Goal: Task Accomplishment & Management: Manage account settings

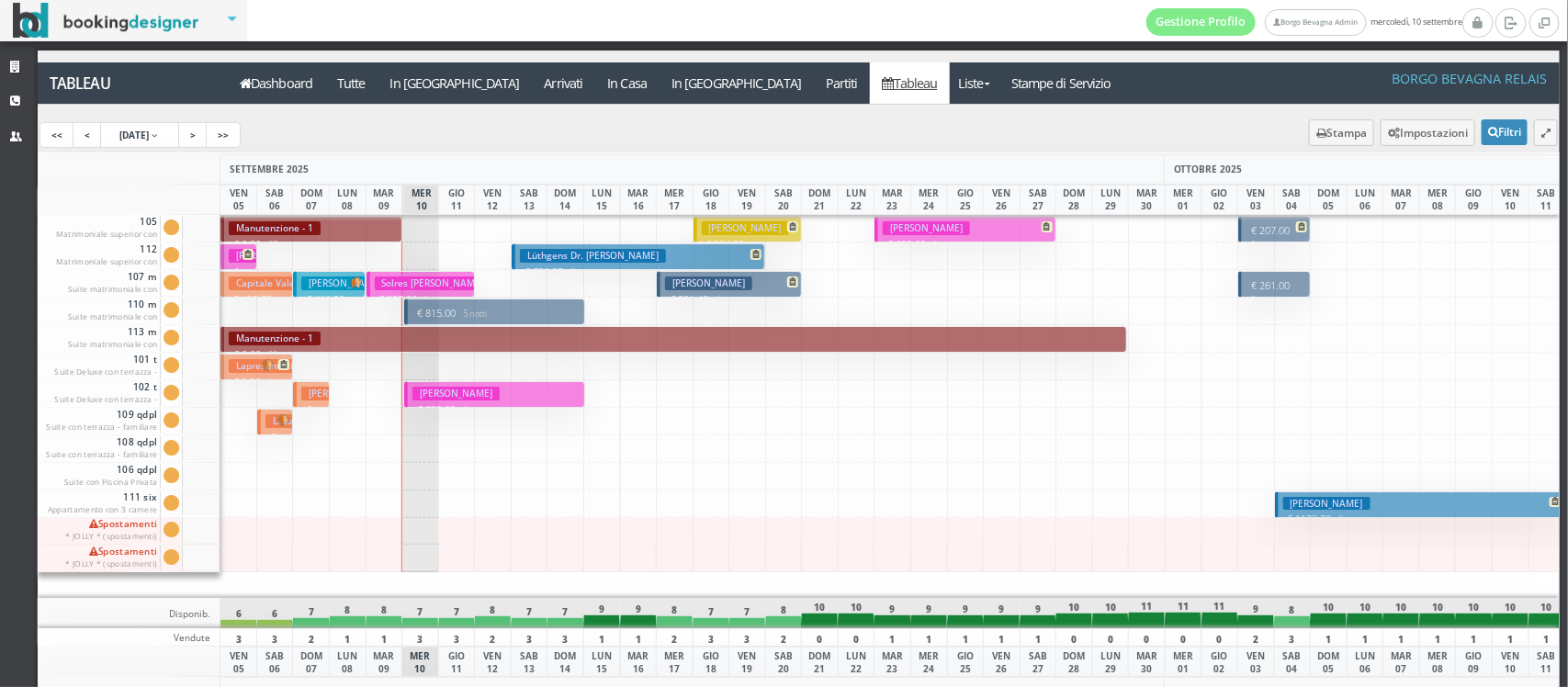
scroll to position [0, 73]
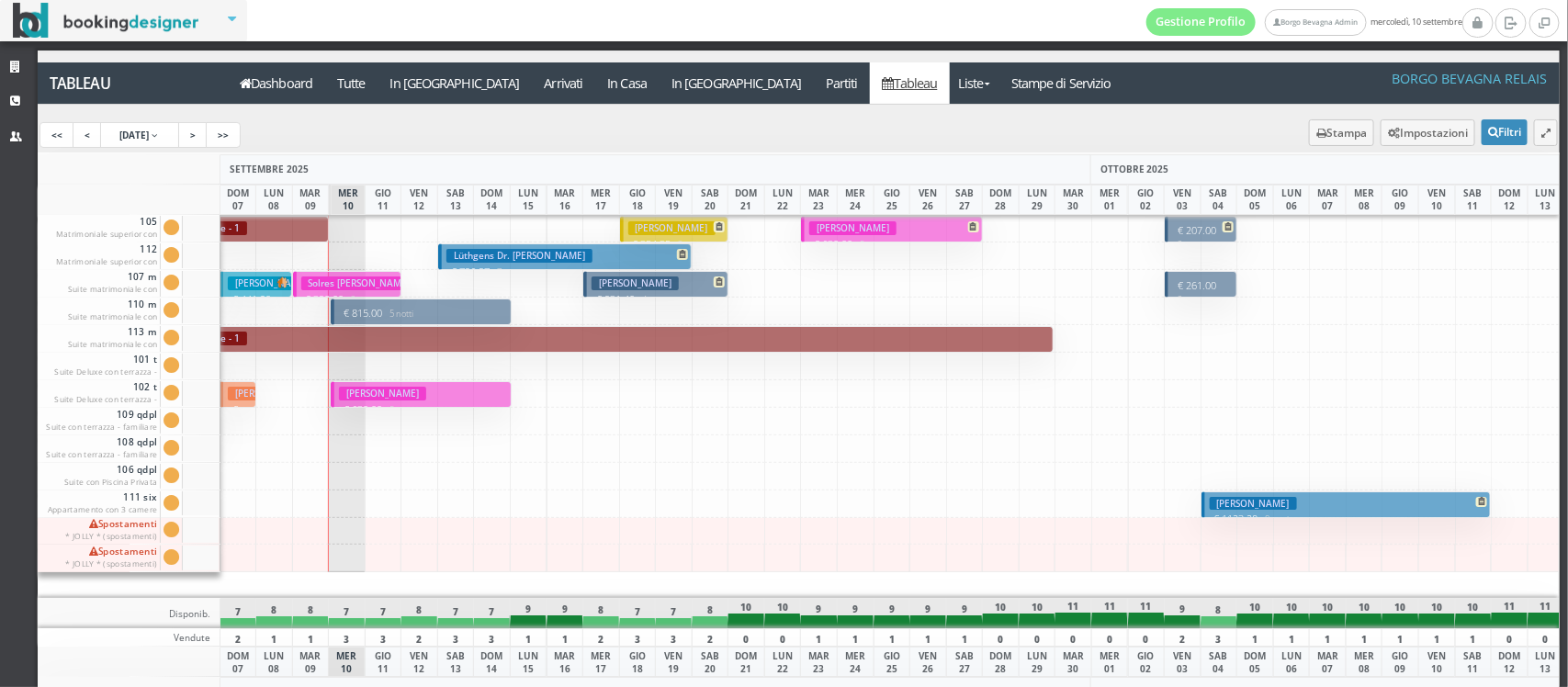
click at [468, 256] on h3 "Lüthgens Dr. Daniela" at bounding box center [519, 256] width 146 height 14
click at [602, 286] on h3 "White Doris" at bounding box center [635, 283] width 87 height 14
click at [542, 251] on h3 "Lüthgens Dr. Daniela" at bounding box center [519, 256] width 146 height 14
click at [658, 272] on button "White Doris € 931.40 4 notti 2 Adulti" at bounding box center [656, 284] width 145 height 26
click at [649, 235] on h3 "Guidi Giovanni" at bounding box center [672, 228] width 87 height 14
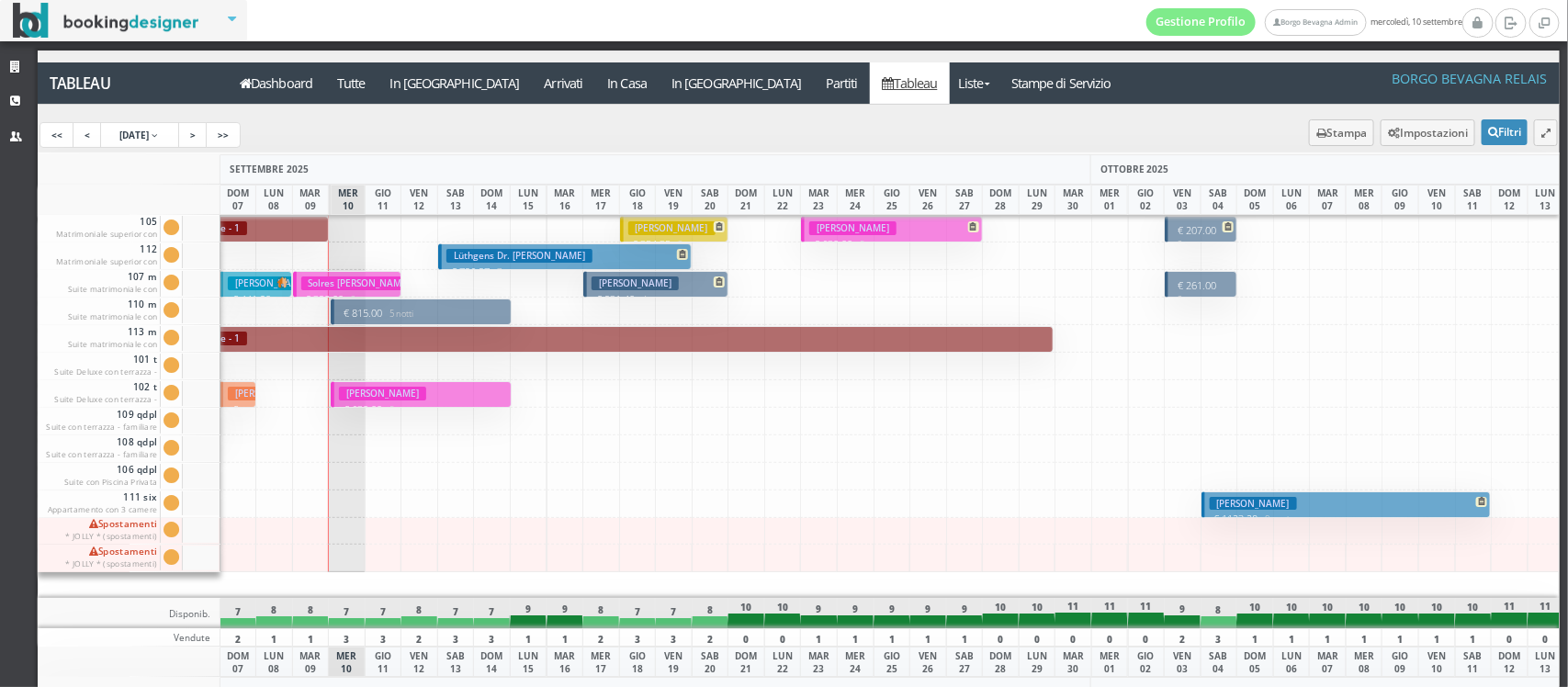
click at [833, 226] on h3 "Thiebaut Corinne" at bounding box center [853, 228] width 87 height 14
click at [643, 231] on h3 "Guidi Giovanni" at bounding box center [672, 228] width 87 height 14
click at [836, 227] on h3 "Thiebaut Corinne" at bounding box center [853, 228] width 87 height 14
click at [839, 232] on h3 "Thiebaut Corinne" at bounding box center [853, 228] width 87 height 14
click at [1227, 503] on h3 "Levin Konstantin" at bounding box center [1253, 504] width 87 height 14
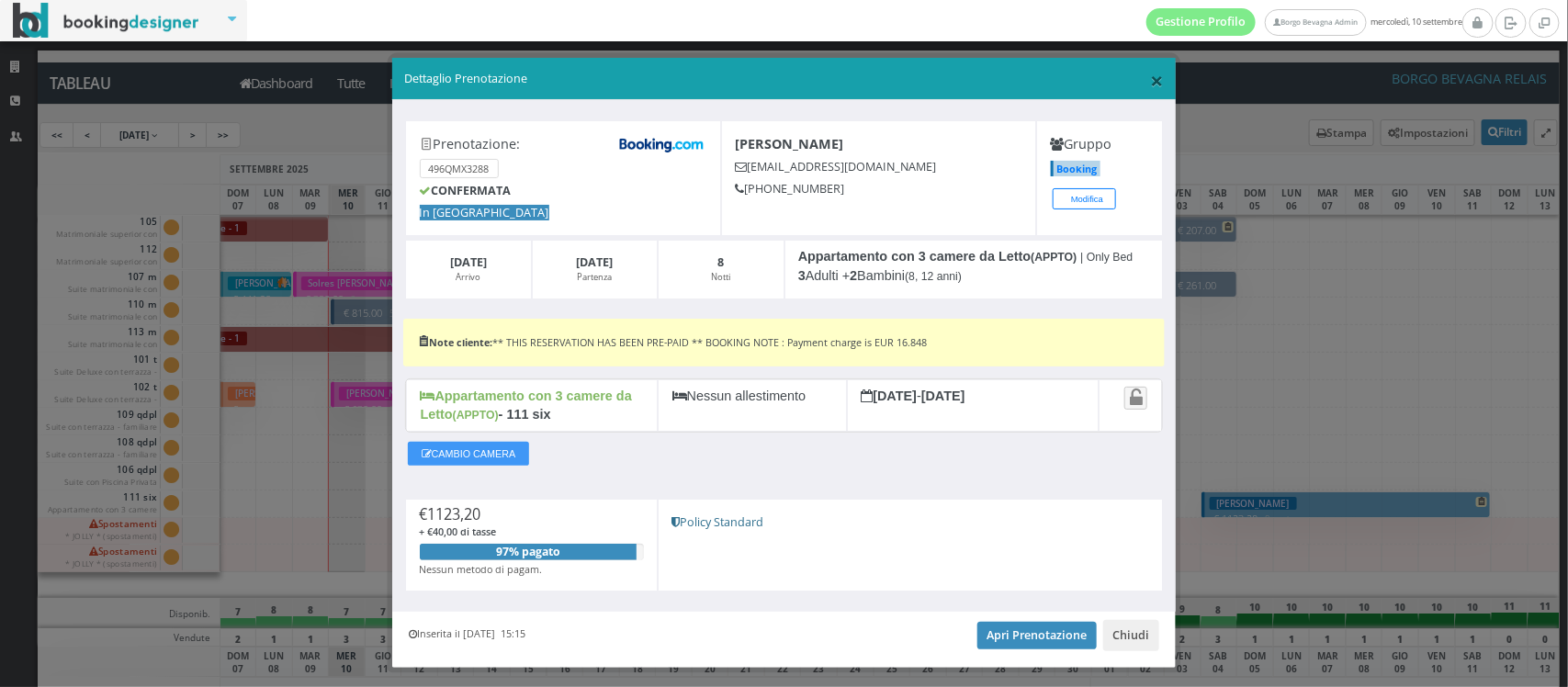
click at [1152, 80] on span "×" at bounding box center [1158, 79] width 13 height 31
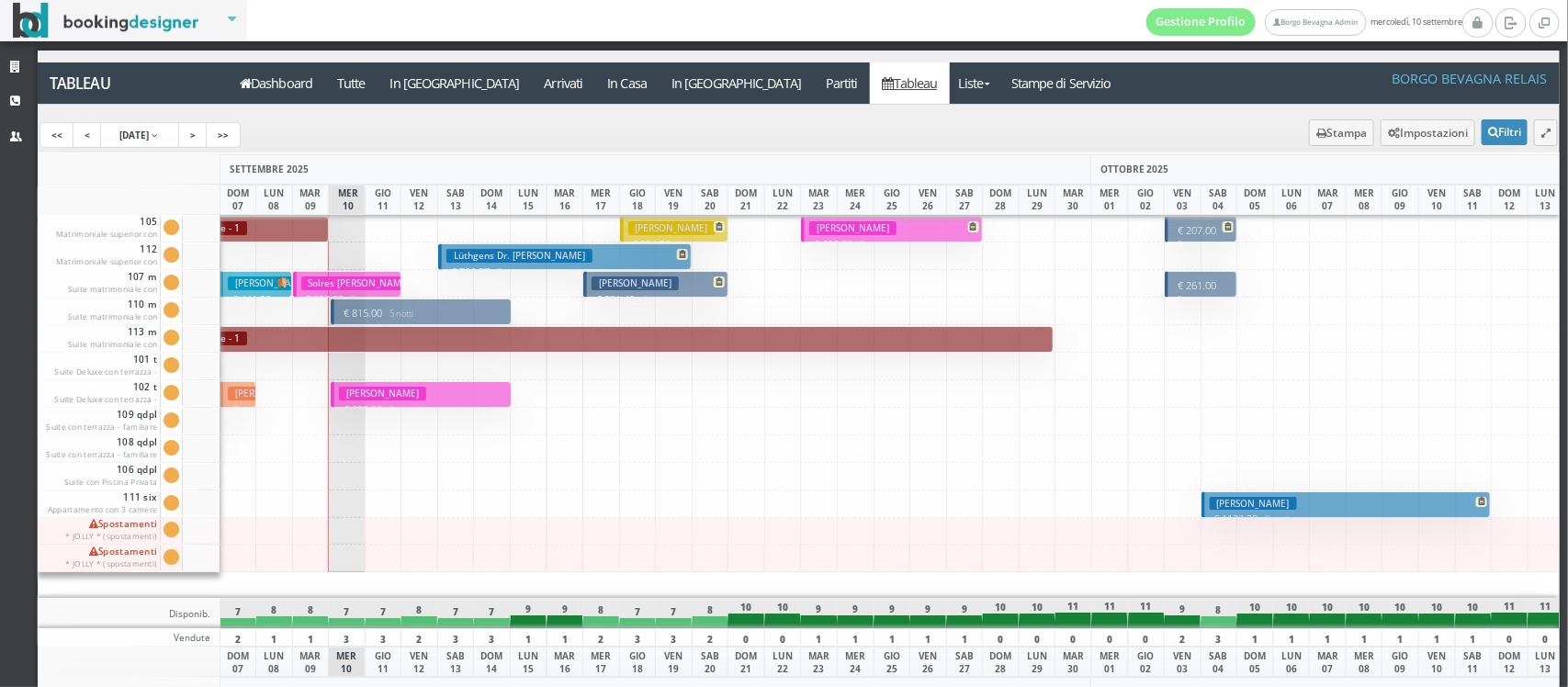
click at [542, 258] on h3 "Lüthgens Dr. Daniela" at bounding box center [519, 256] width 146 height 14
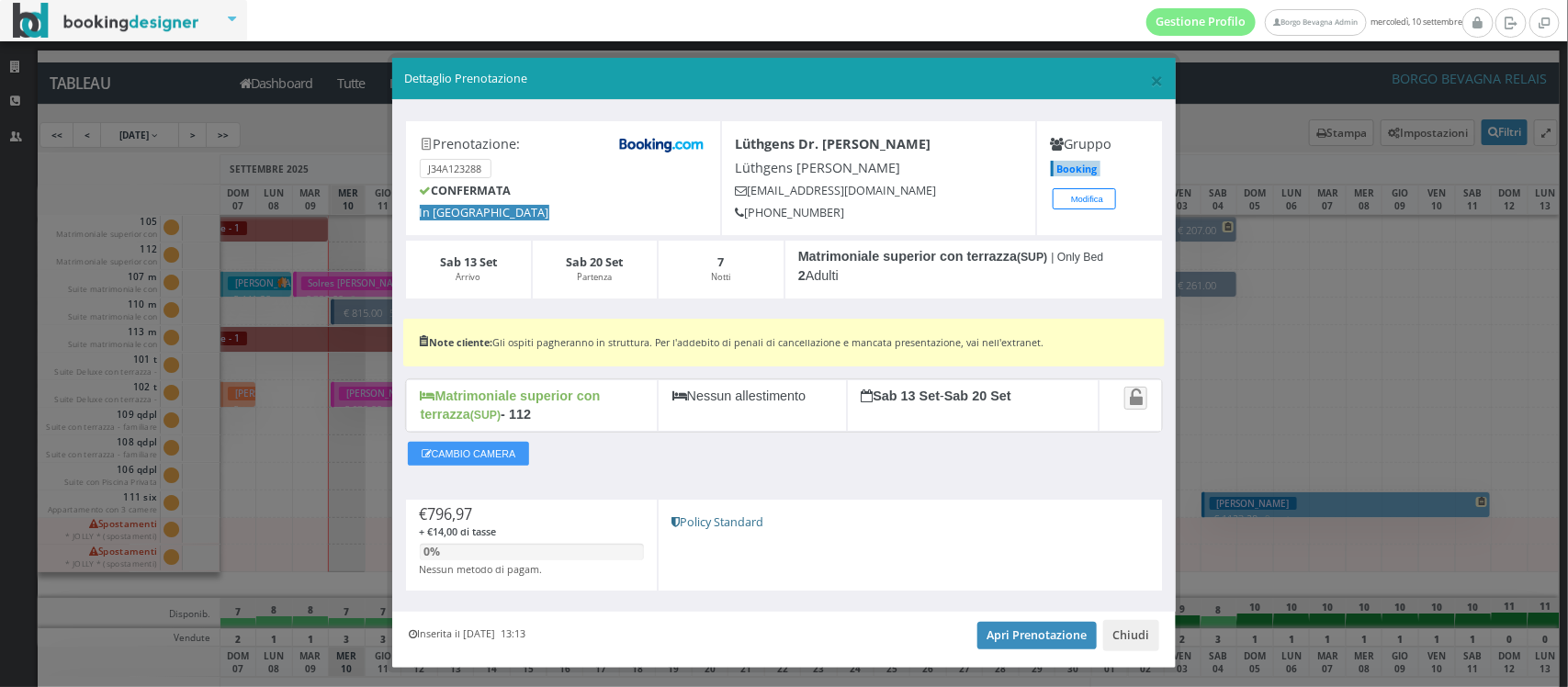
click at [926, 129] on div "Lüthgens Dr. Daniela Lüthgens Daniela dluthg.362980@guest.booking.com +49 176 3…" at bounding box center [879, 178] width 316 height 116
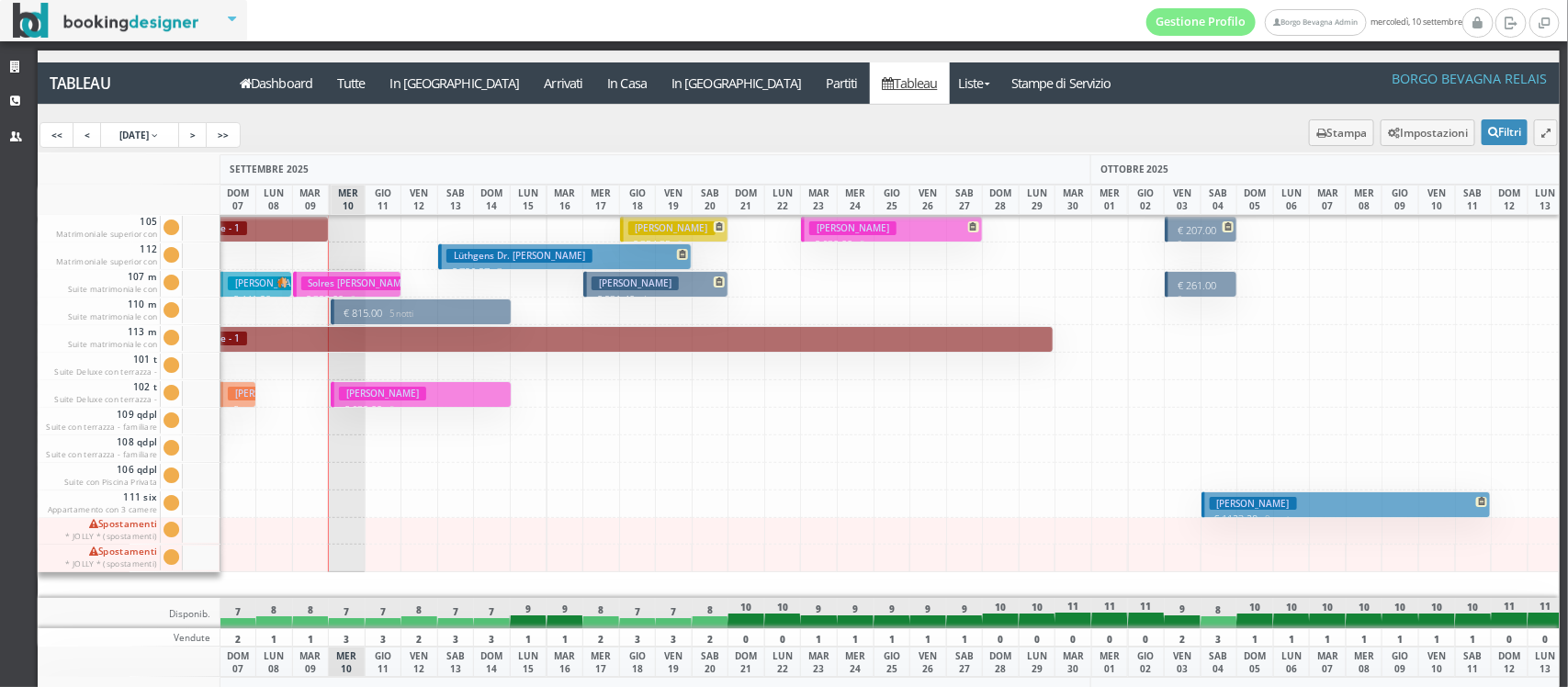
click at [644, 285] on h3 "White Doris" at bounding box center [635, 283] width 87 height 14
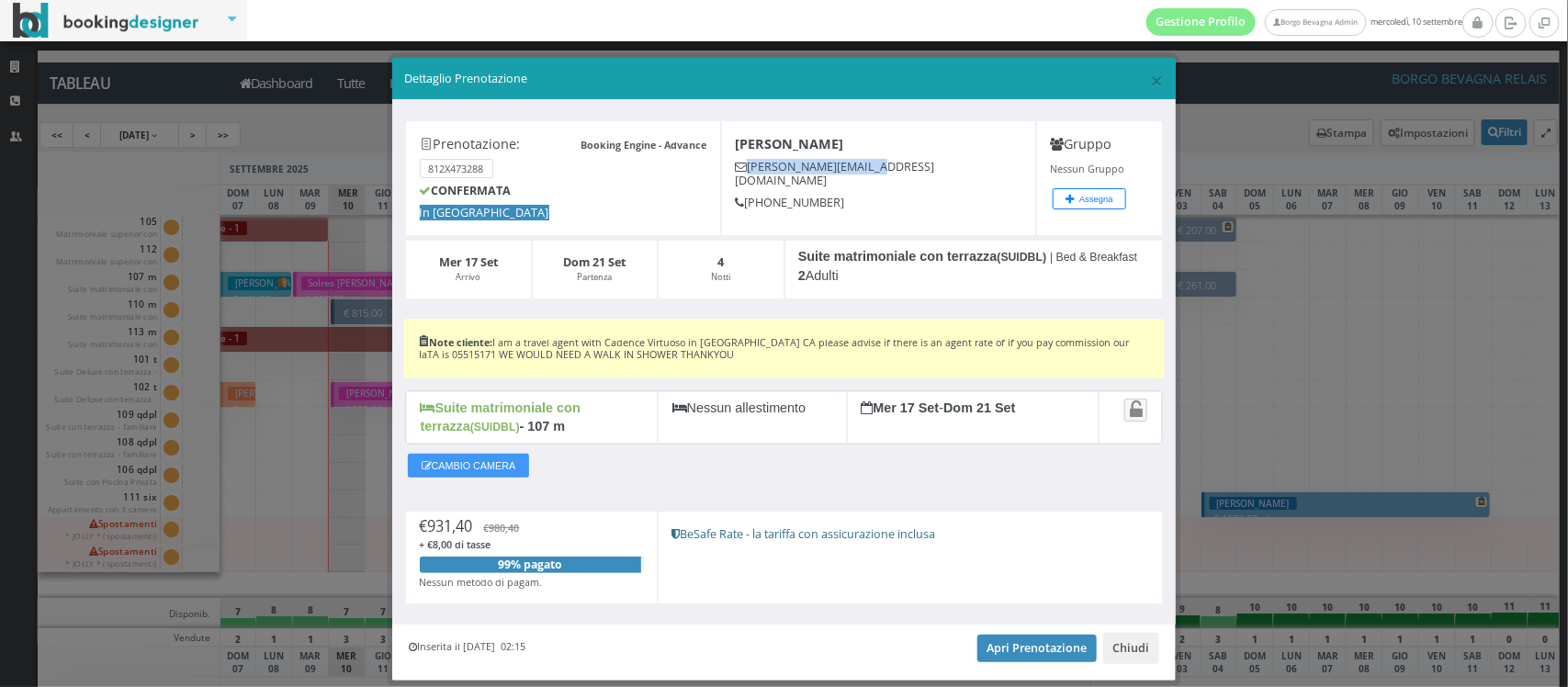
drag, startPoint x: 864, startPoint y: 166, endPoint x: 737, endPoint y: 172, distance: 127.1
click at [737, 172] on h5 "doris@doristrips.com" at bounding box center [879, 173] width 288 height 27
copy h5 "doris@doristrips.com"
click at [957, 195] on h5 "+1 858 964 8474" at bounding box center [879, 202] width 288 height 14
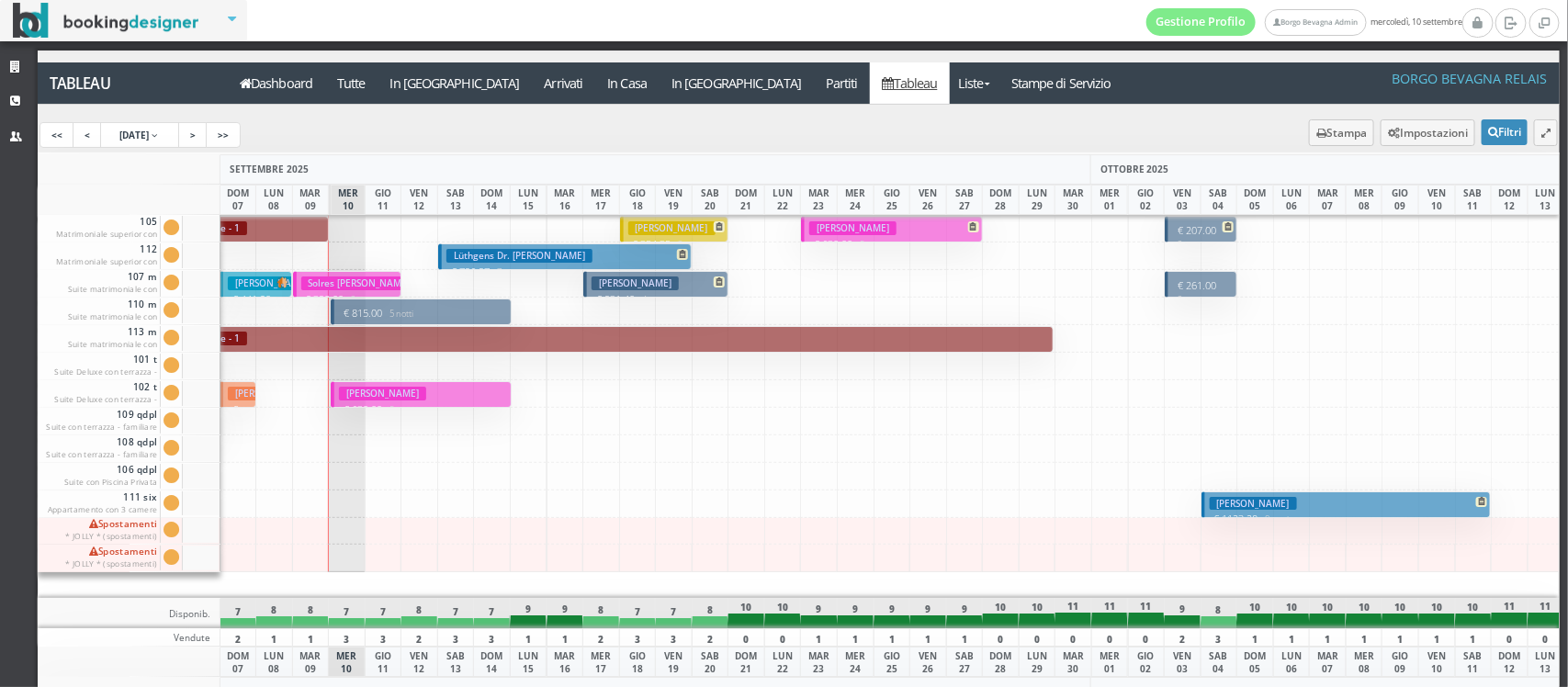
click at [655, 229] on h3 "Guidi Giovanni" at bounding box center [672, 228] width 87 height 14
click at [476, 268] on p "€ 796.97 7 notti" at bounding box center [566, 272] width 240 height 15
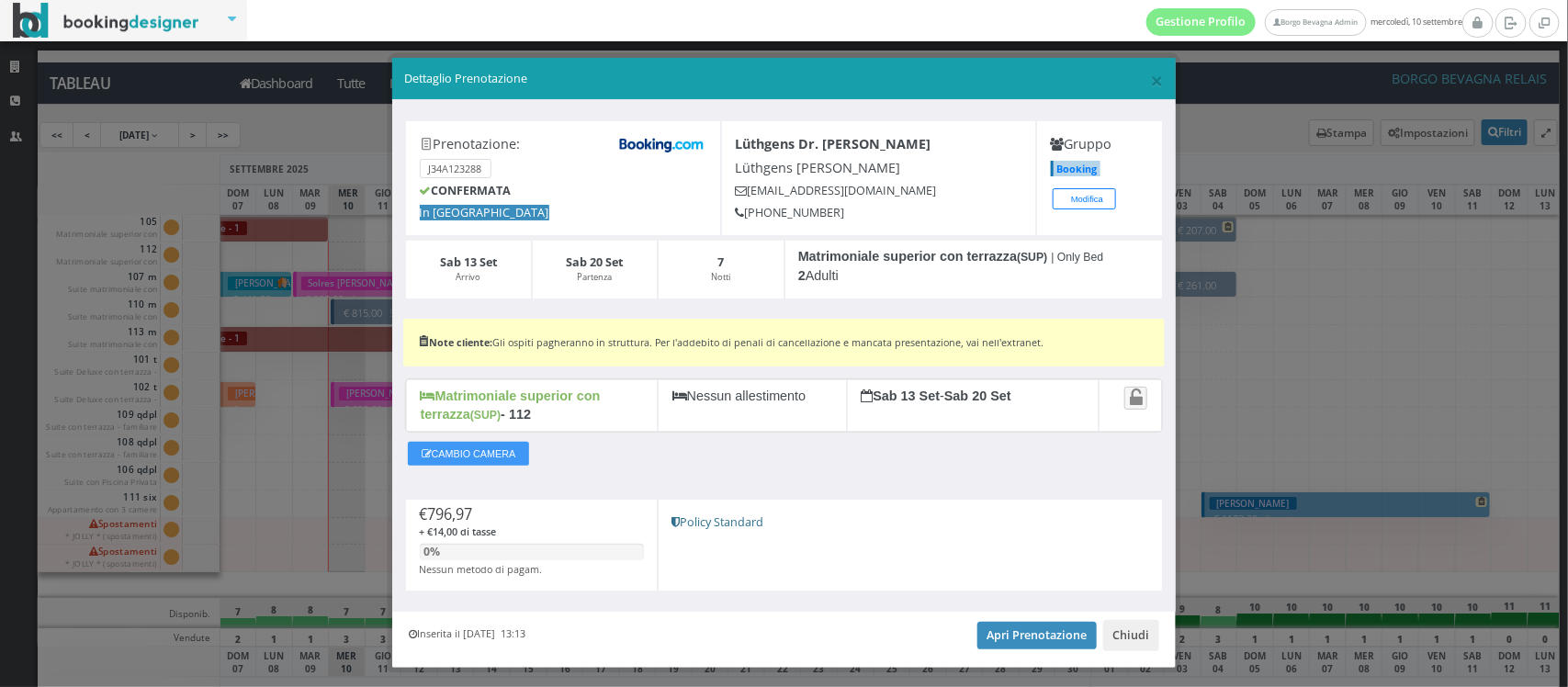
click at [740, 457] on div "CAMBIO CAMERA" at bounding box center [784, 458] width 758 height 42
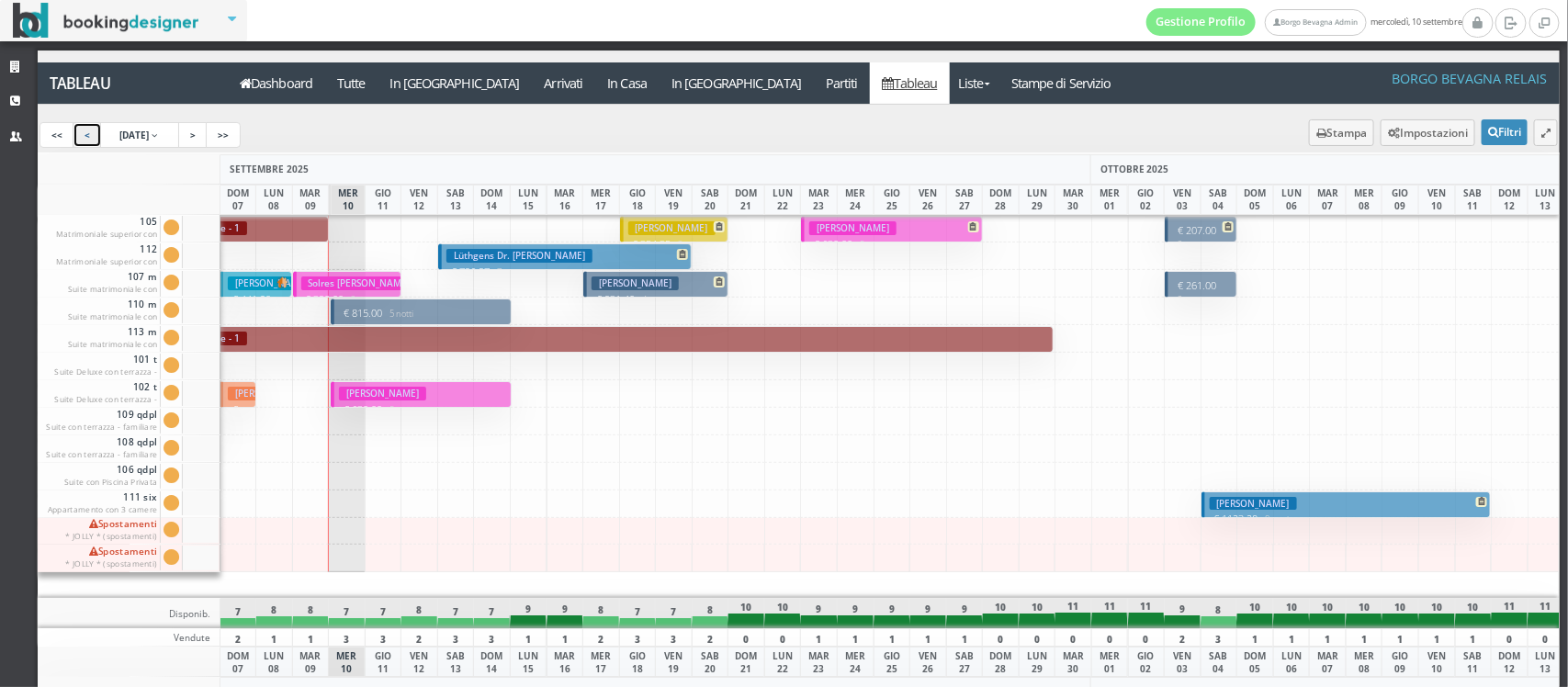
click at [90, 122] on link "<" at bounding box center [86, 134] width 29 height 25
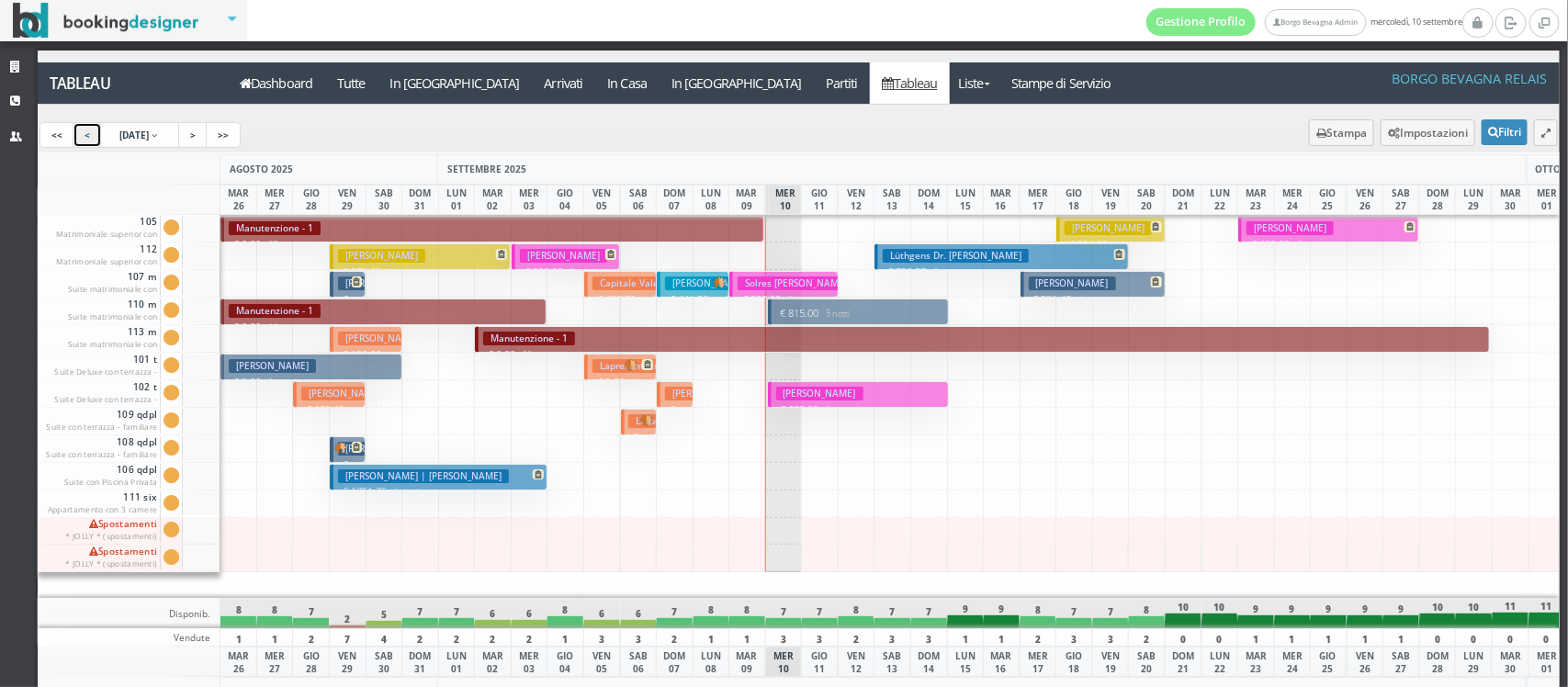
scroll to position [0, 0]
click at [620, 277] on h3 "Capitale Valentino" at bounding box center [640, 283] width 97 height 14
click at [611, 367] on h3 "Lapresentazione FONTE Marianna | Fonte Lapresentazione Marianna" at bounding box center [754, 366] width 323 height 14
click at [607, 271] on button "Capitale Valentino € 450.70 2 notti 2 Adulti" at bounding box center [620, 284] width 72 height 26
click at [685, 290] on h3 "PANKAU THOMAS JOHANNES WILHELM JOSEF | Escapes Secret" at bounding box center [747, 283] width 165 height 14
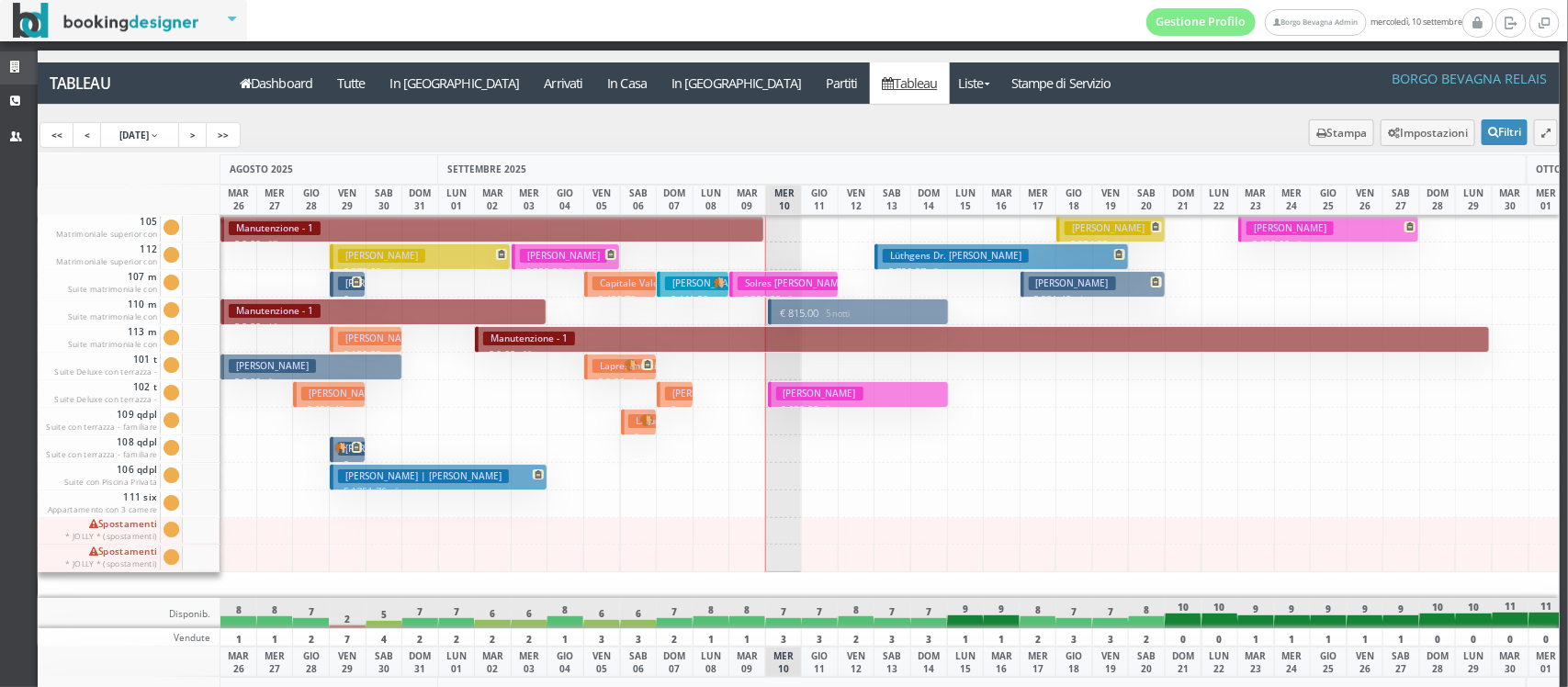
click at [5, 61] on link "Strutture" at bounding box center [19, 68] width 38 height 33
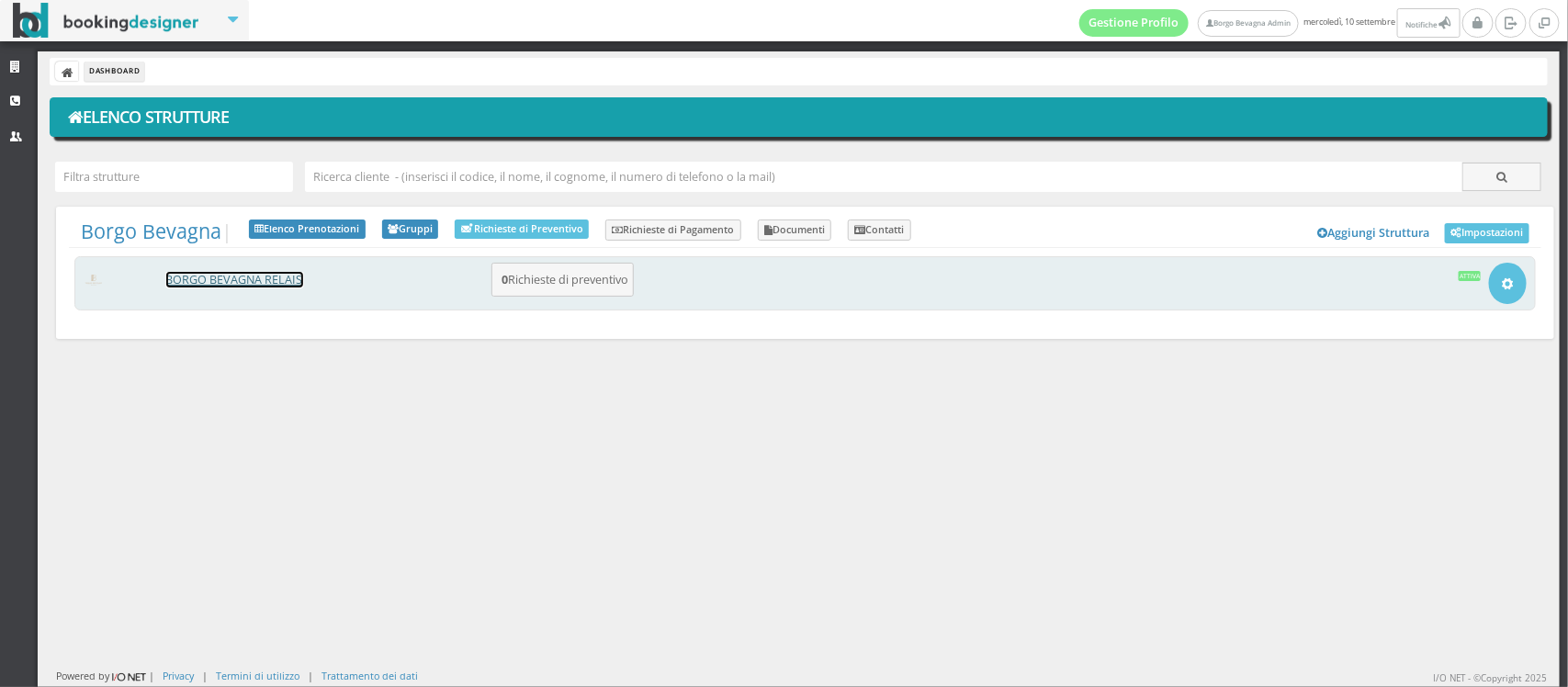
click at [218, 285] on link "BORGO BEVAGNA RELAIS" at bounding box center [235, 279] width 137 height 16
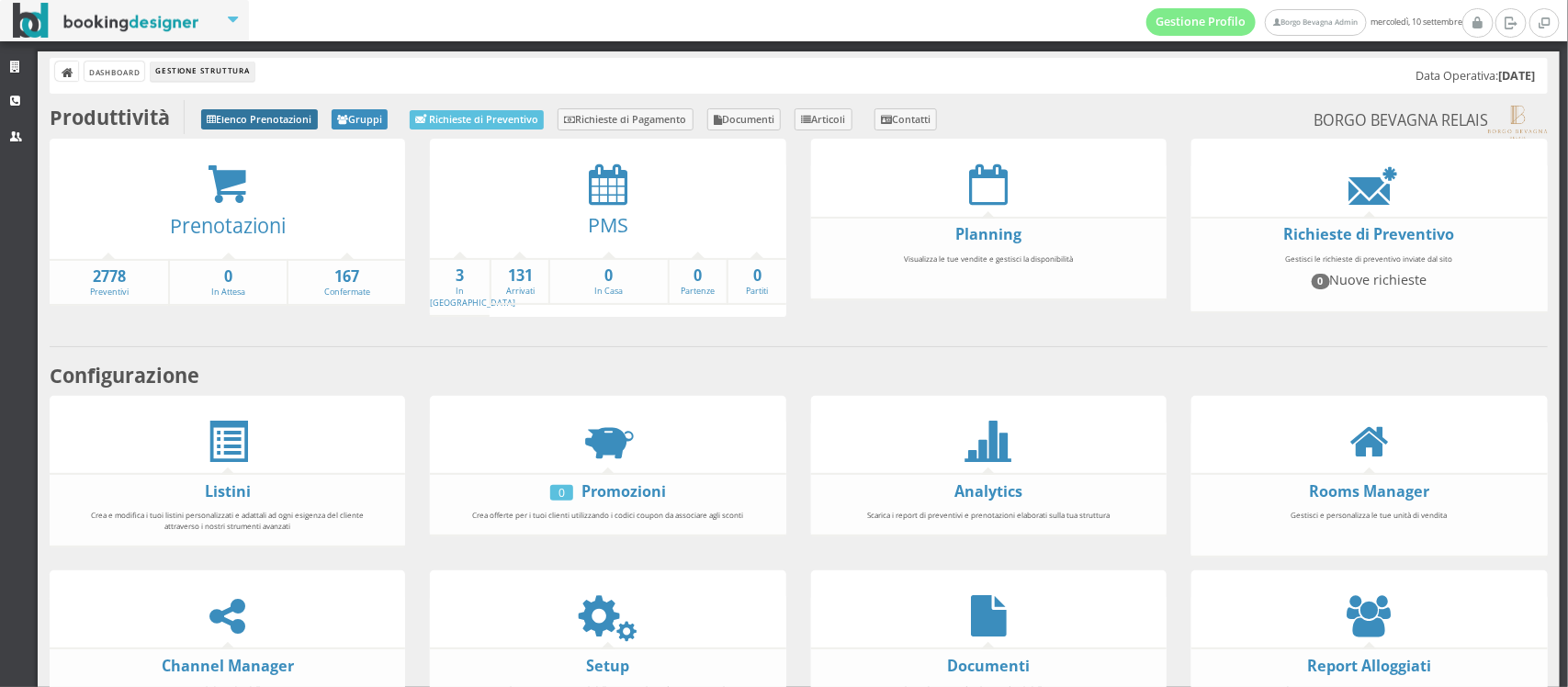
click at [275, 117] on link "Elenco Prenotazioni" at bounding box center [259, 119] width 117 height 21
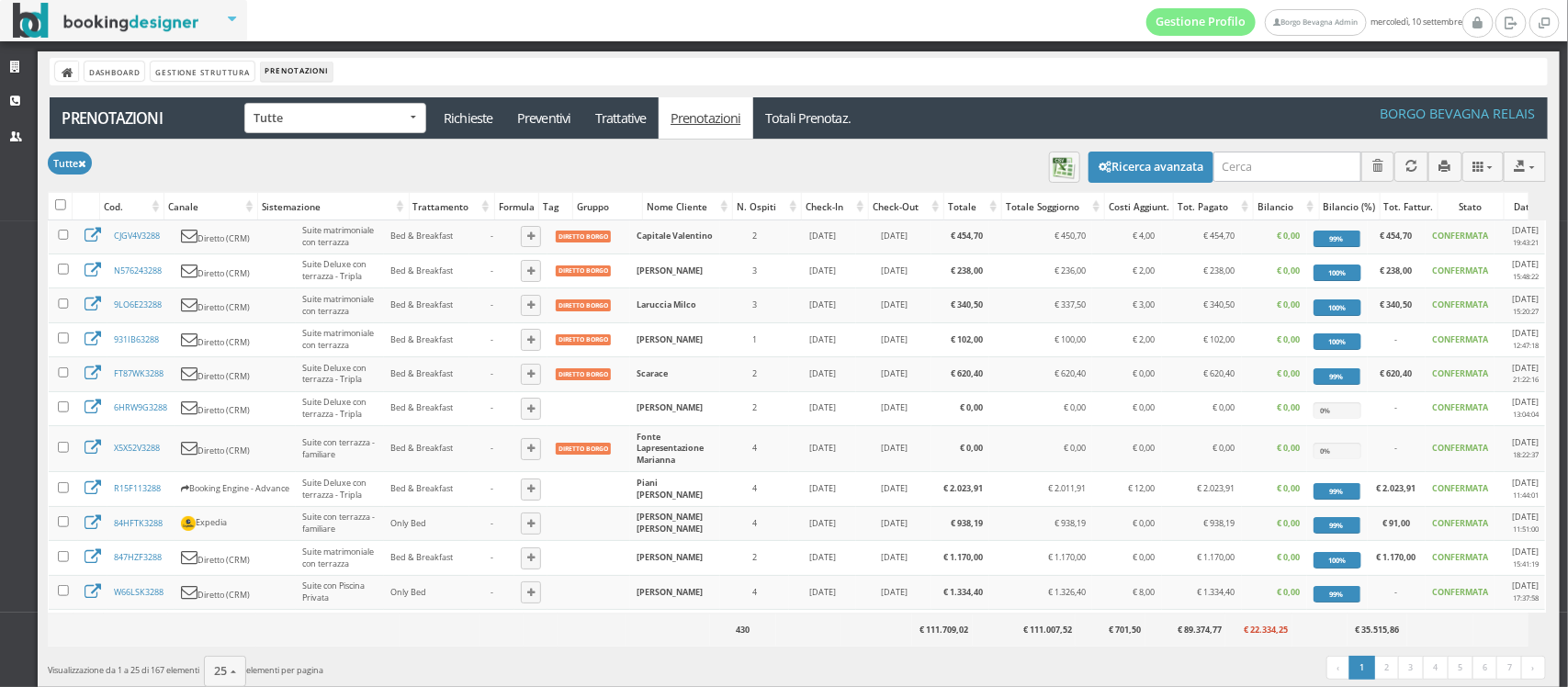
click at [857, 207] on div "Check-in" at bounding box center [835, 206] width 66 height 25
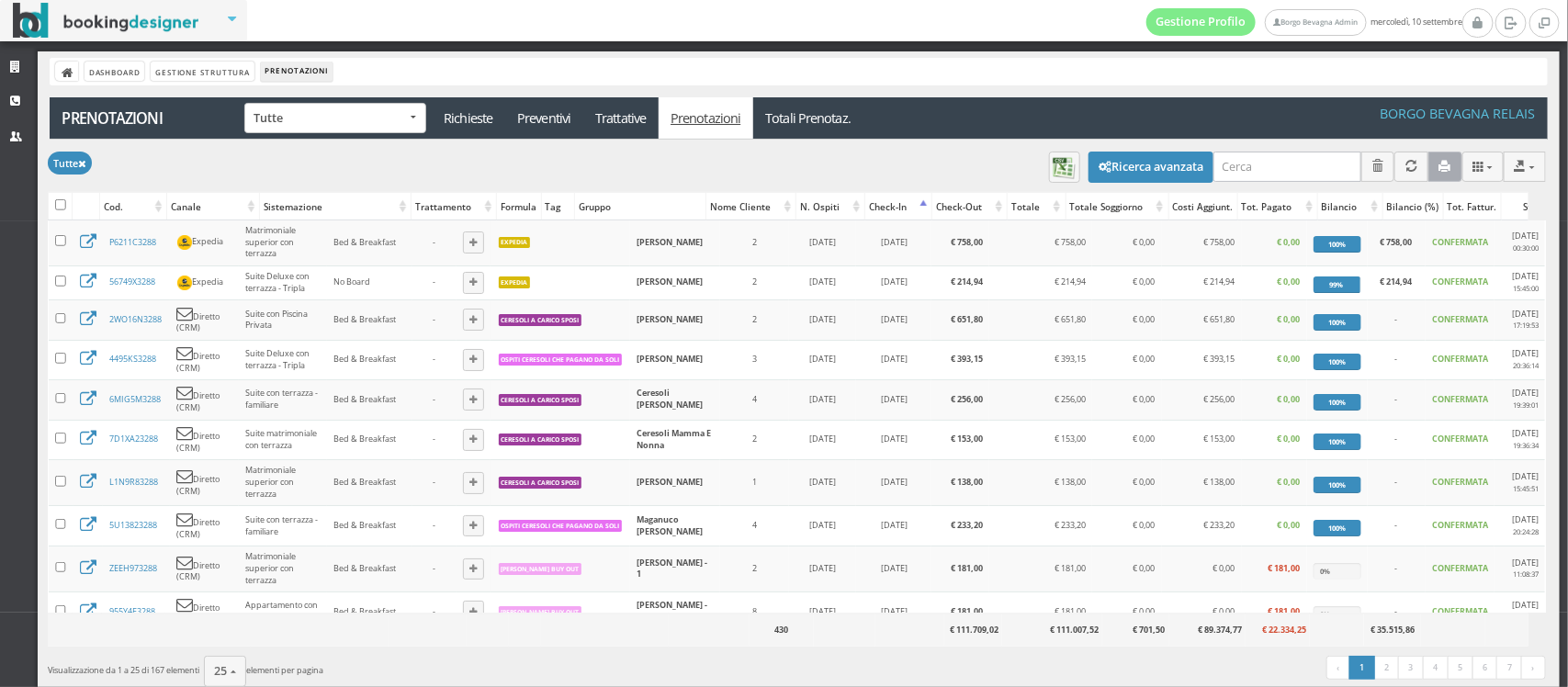
click at [1440, 161] on icon "button" at bounding box center [1446, 166] width 12 height 12
click at [227, 676] on span "25" at bounding box center [222, 671] width 13 height 16
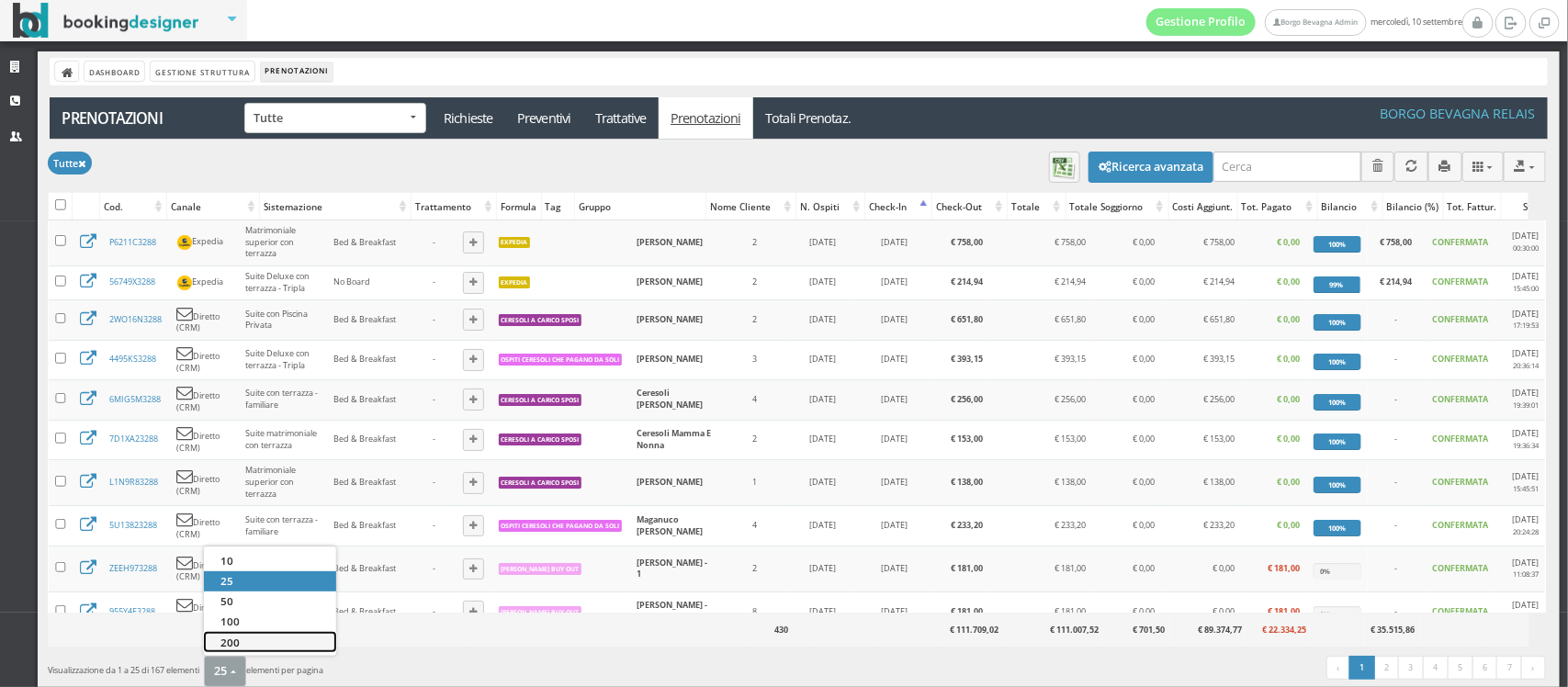
click at [235, 649] on link "200" at bounding box center [270, 642] width 133 height 21
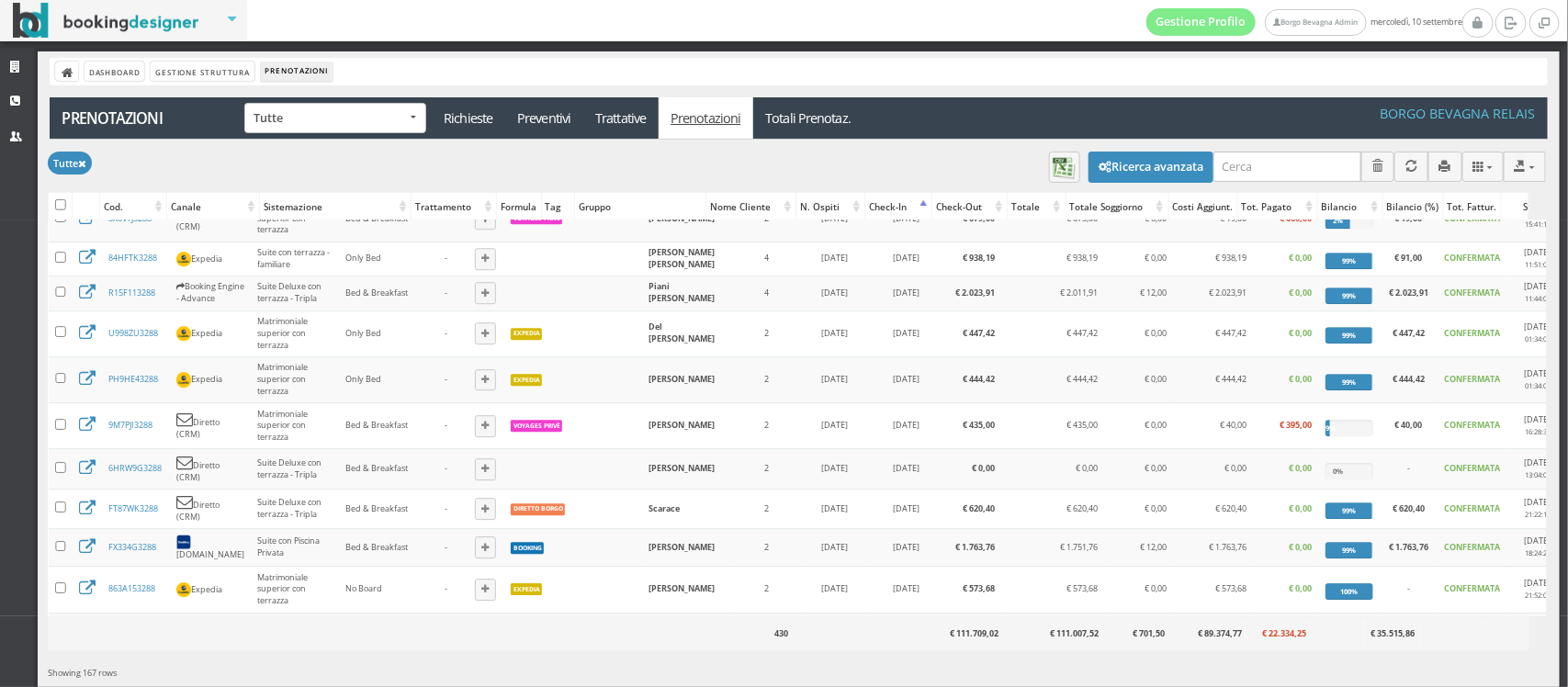
scroll to position [63, 0]
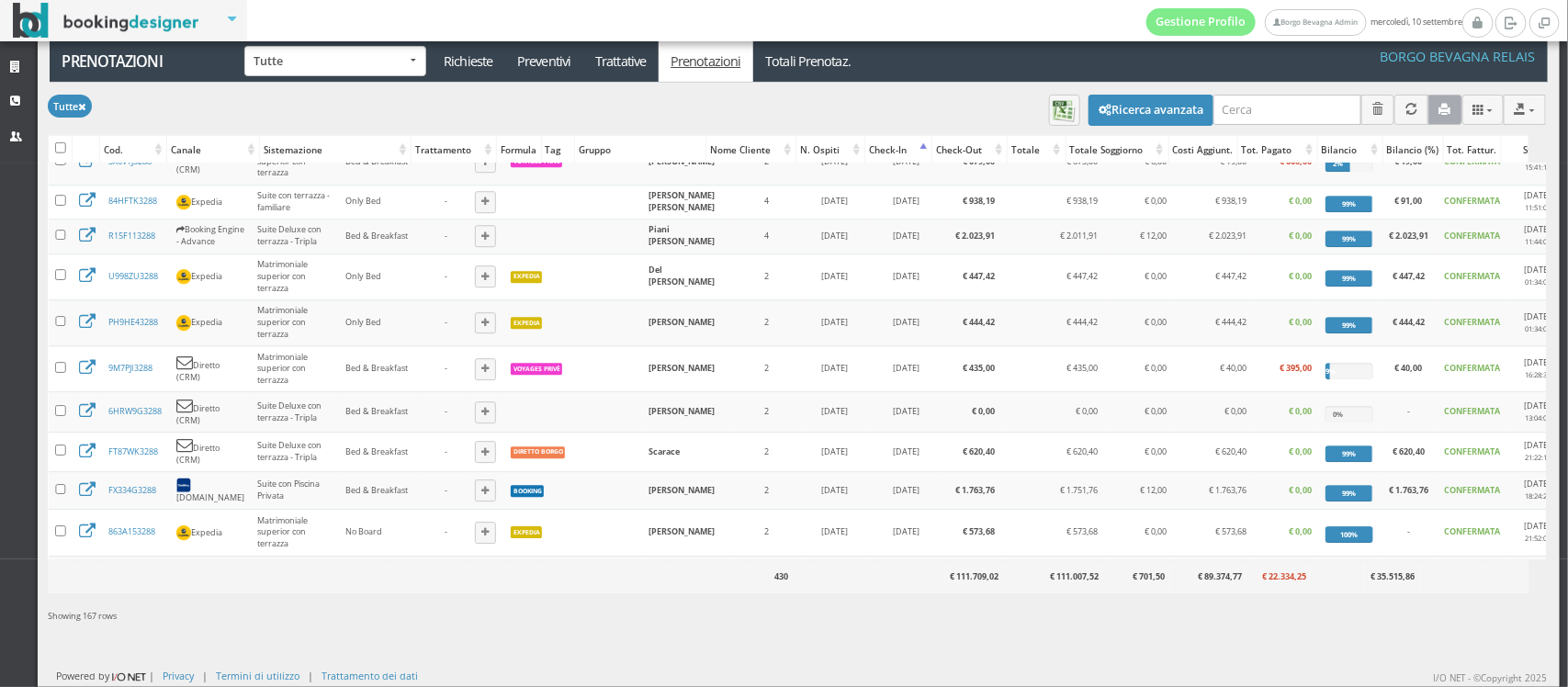
click at [1440, 103] on icon "button" at bounding box center [1446, 109] width 12 height 12
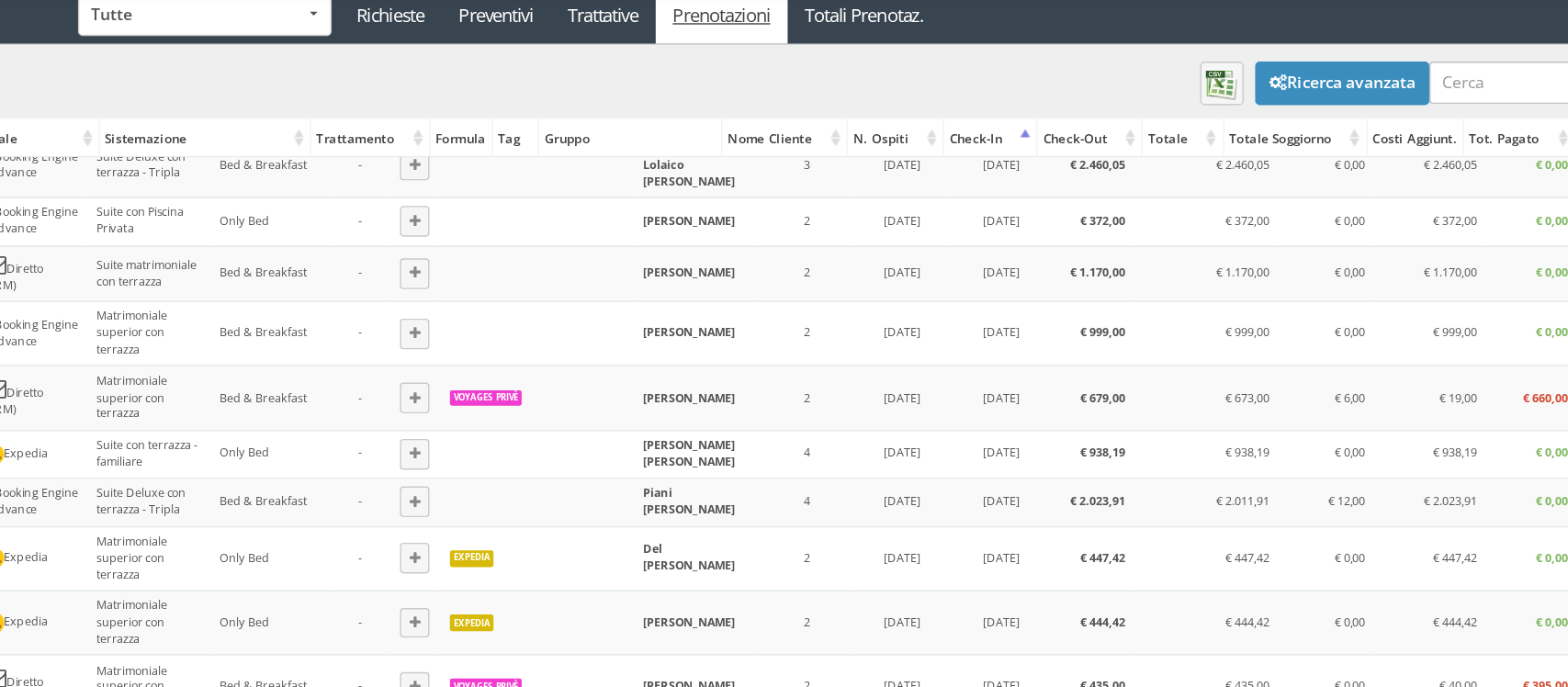
scroll to position [5936, 0]
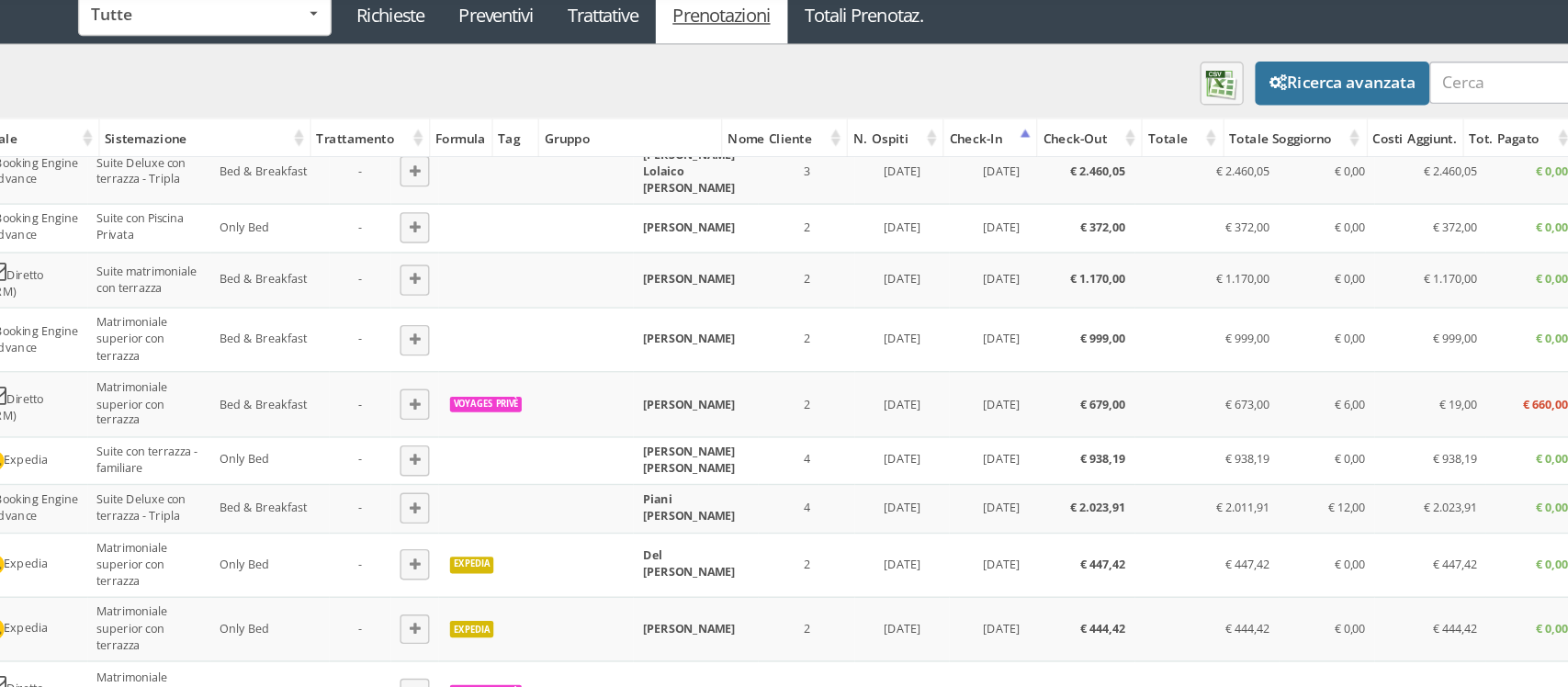
click at [1096, 99] on button "Ricerca avanzata" at bounding box center [1151, 110] width 125 height 31
click at [1156, 105] on button "Ricerca avanzata" at bounding box center [1151, 110] width 125 height 31
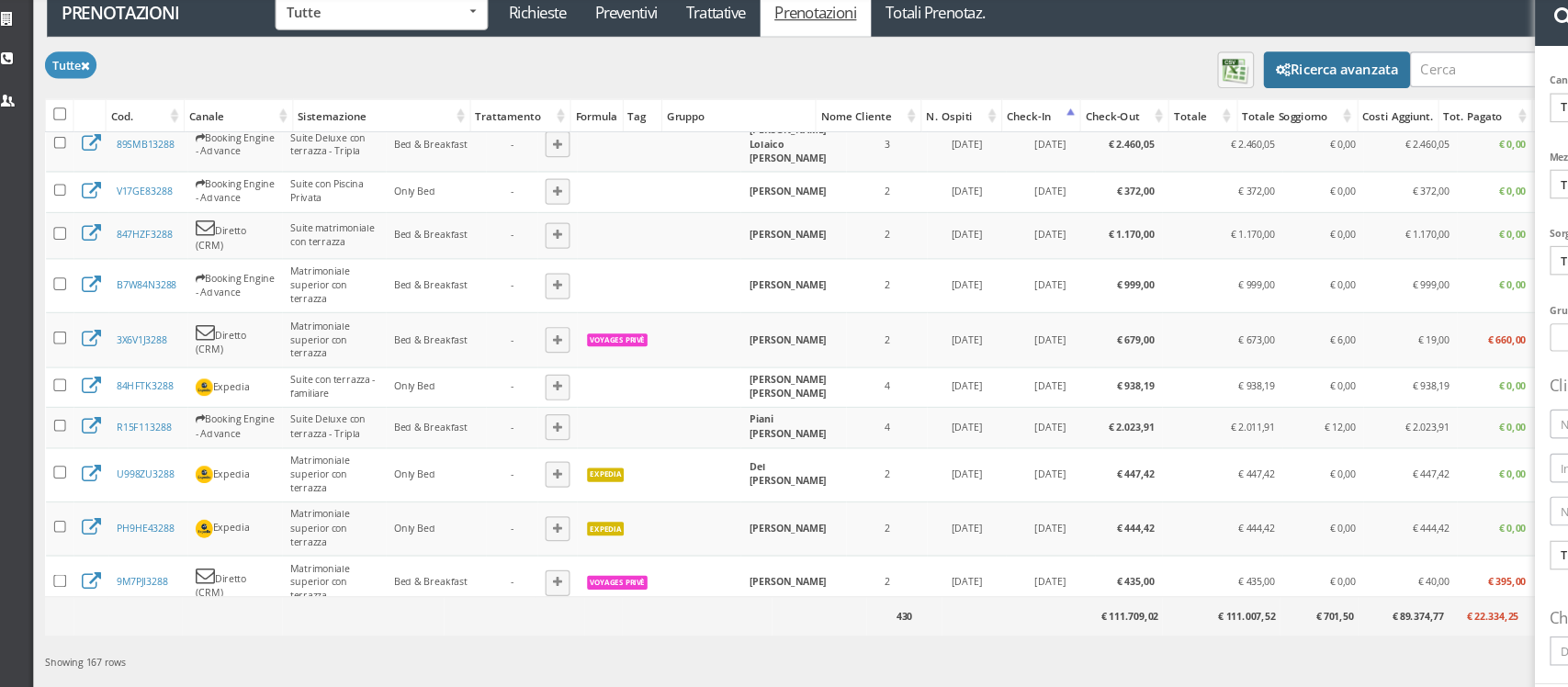
click at [1161, 116] on button "Ricerca avanzata" at bounding box center [1151, 110] width 125 height 31
drag, startPoint x: 1156, startPoint y: 105, endPoint x: 954, endPoint y: 102, distance: 202.0
click at [954, 102] on div "Modifica selezionati: Cancella prenotazioni Segna come "Confermate" Segna come …" at bounding box center [797, 108] width 1498 height 52
click at [1137, 111] on button "Ricerca avanzata" at bounding box center [1151, 110] width 125 height 31
click at [693, 61] on link "Prenotazioni" at bounding box center [706, 61] width 95 height 41
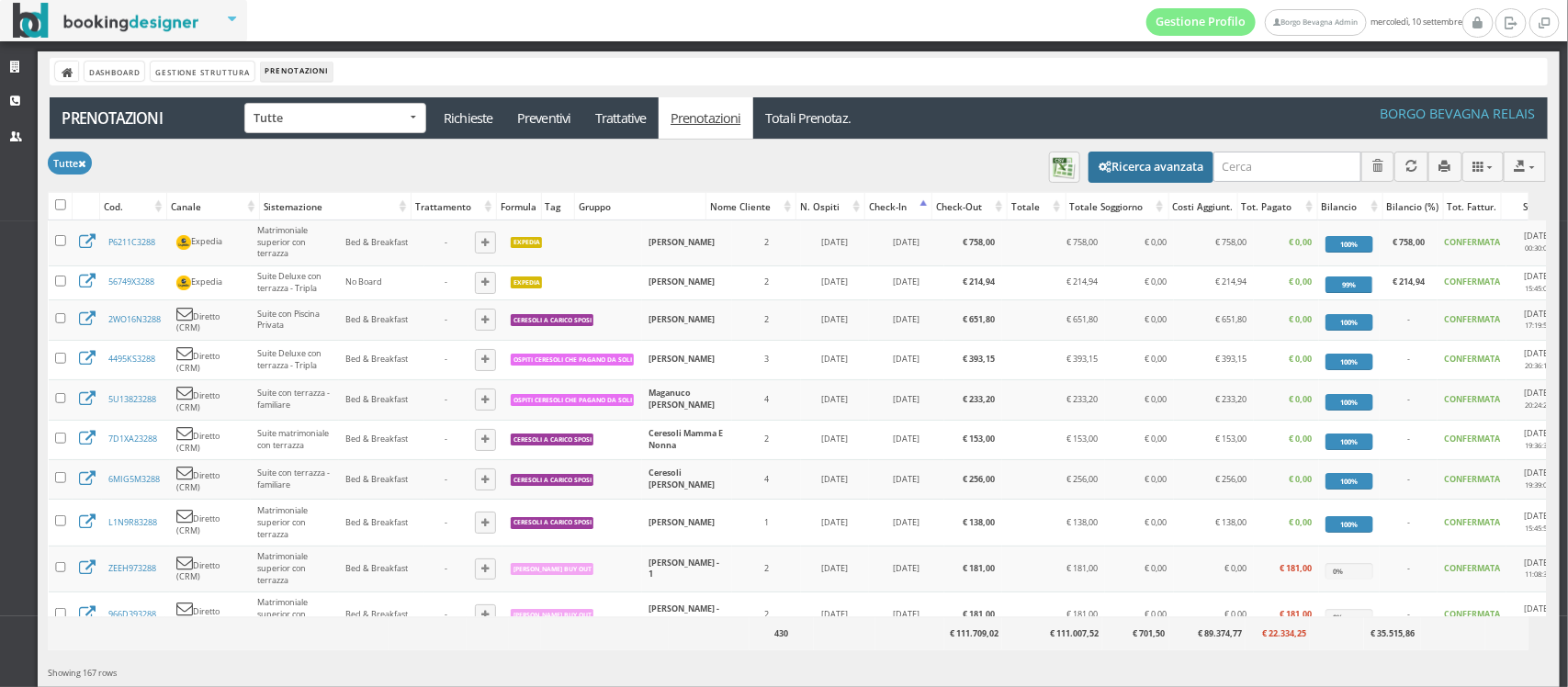
click at [1103, 168] on button "Ricerca avanzata" at bounding box center [1151, 166] width 125 height 31
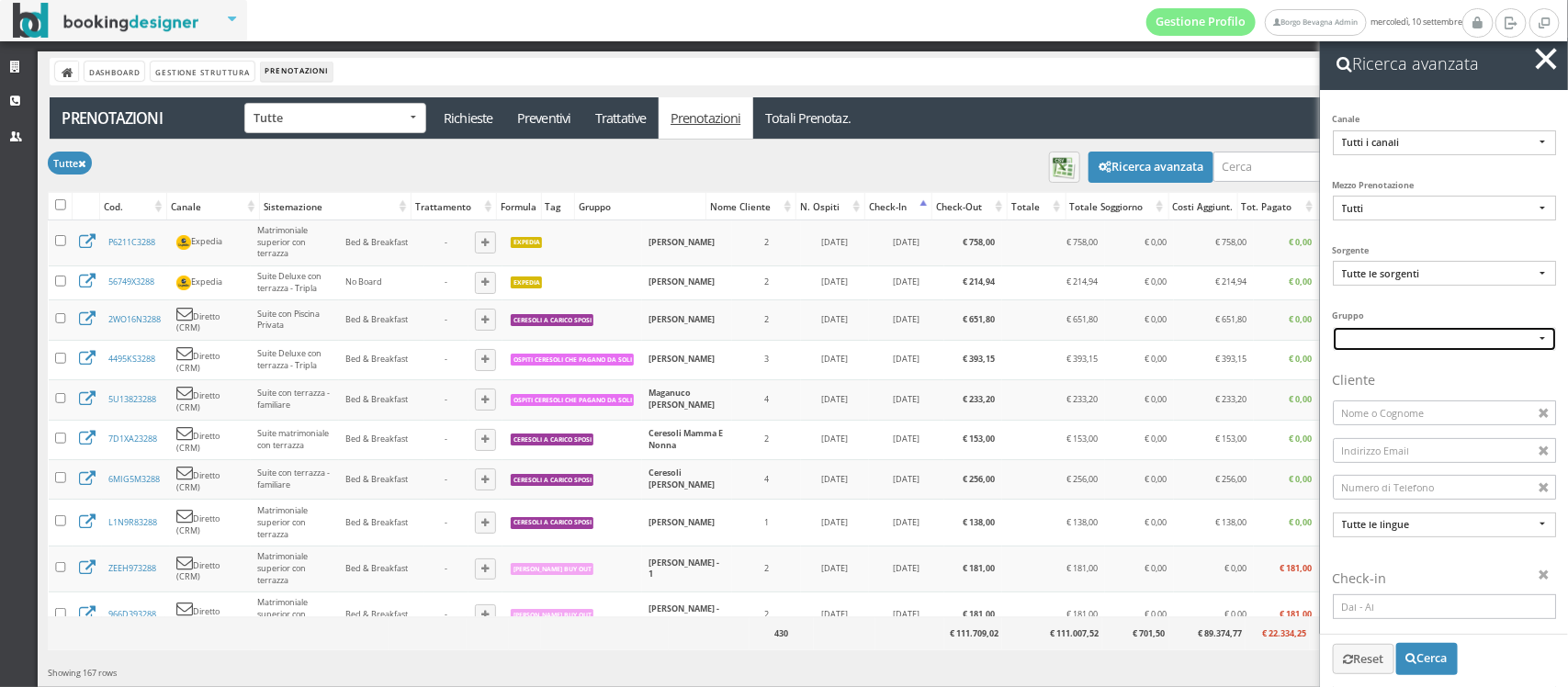
click at [1403, 342] on button "button" at bounding box center [1444, 338] width 223 height 23
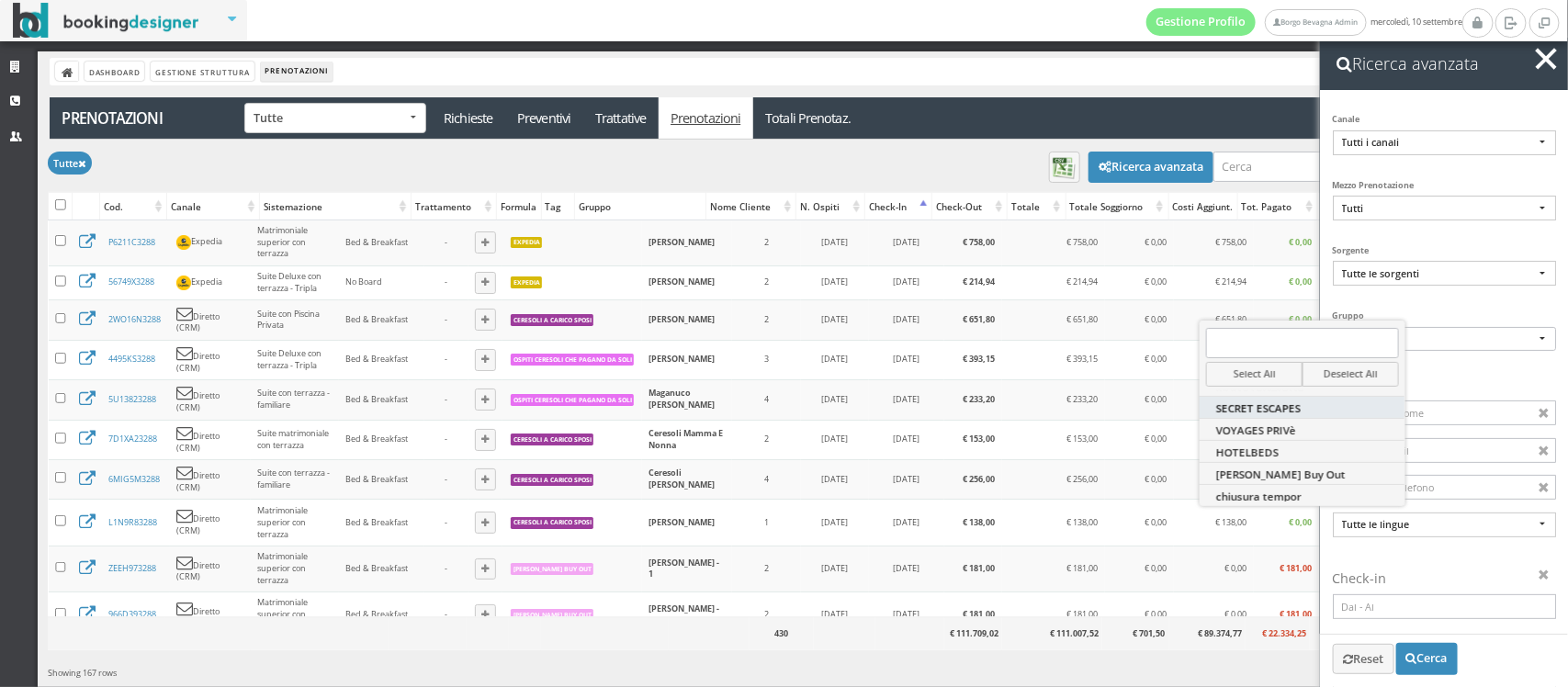
scroll to position [66, 0]
click at [1271, 429] on span "VOYAGES PRIVè" at bounding box center [1256, 429] width 80 height 13
select select "57e6e29de2ff11ee91920a282aac1097"
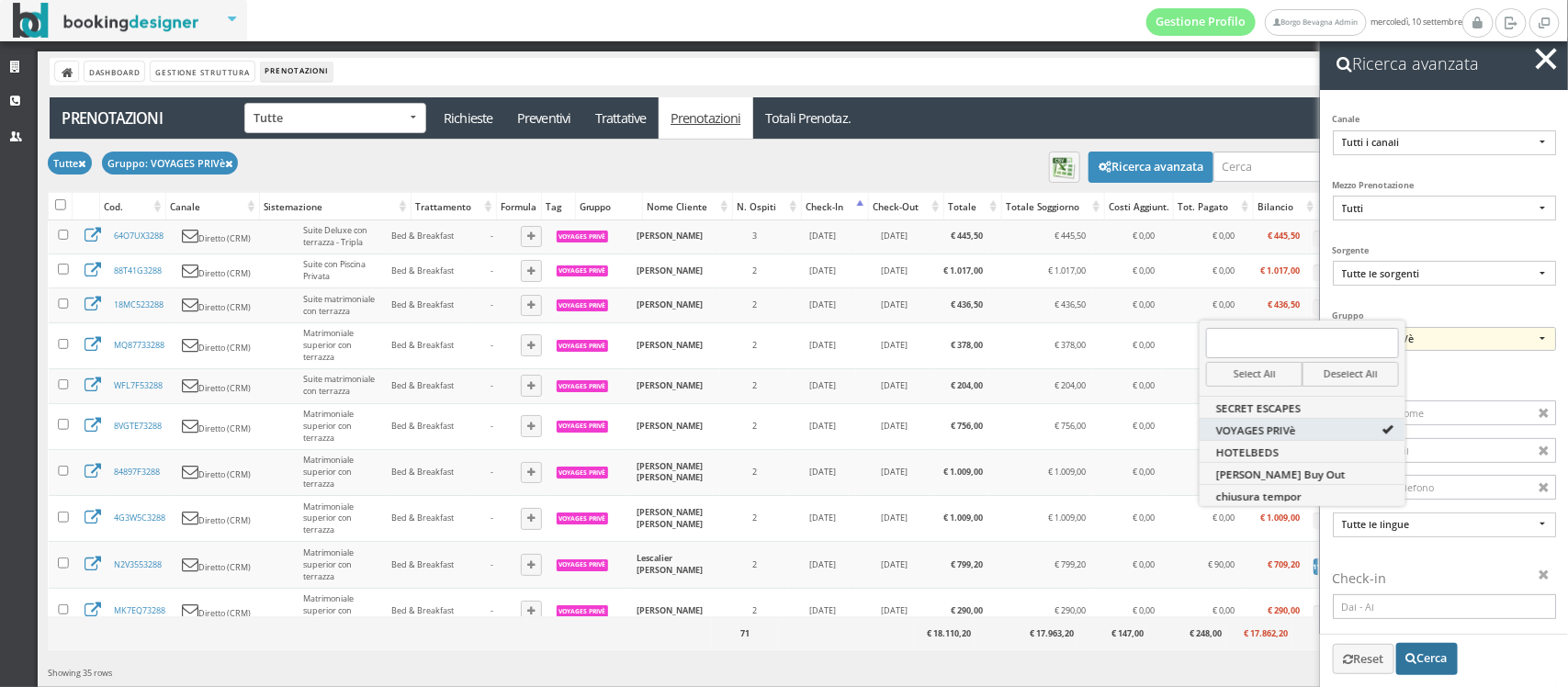
click at [1435, 662] on button "Cerca" at bounding box center [1427, 658] width 61 height 31
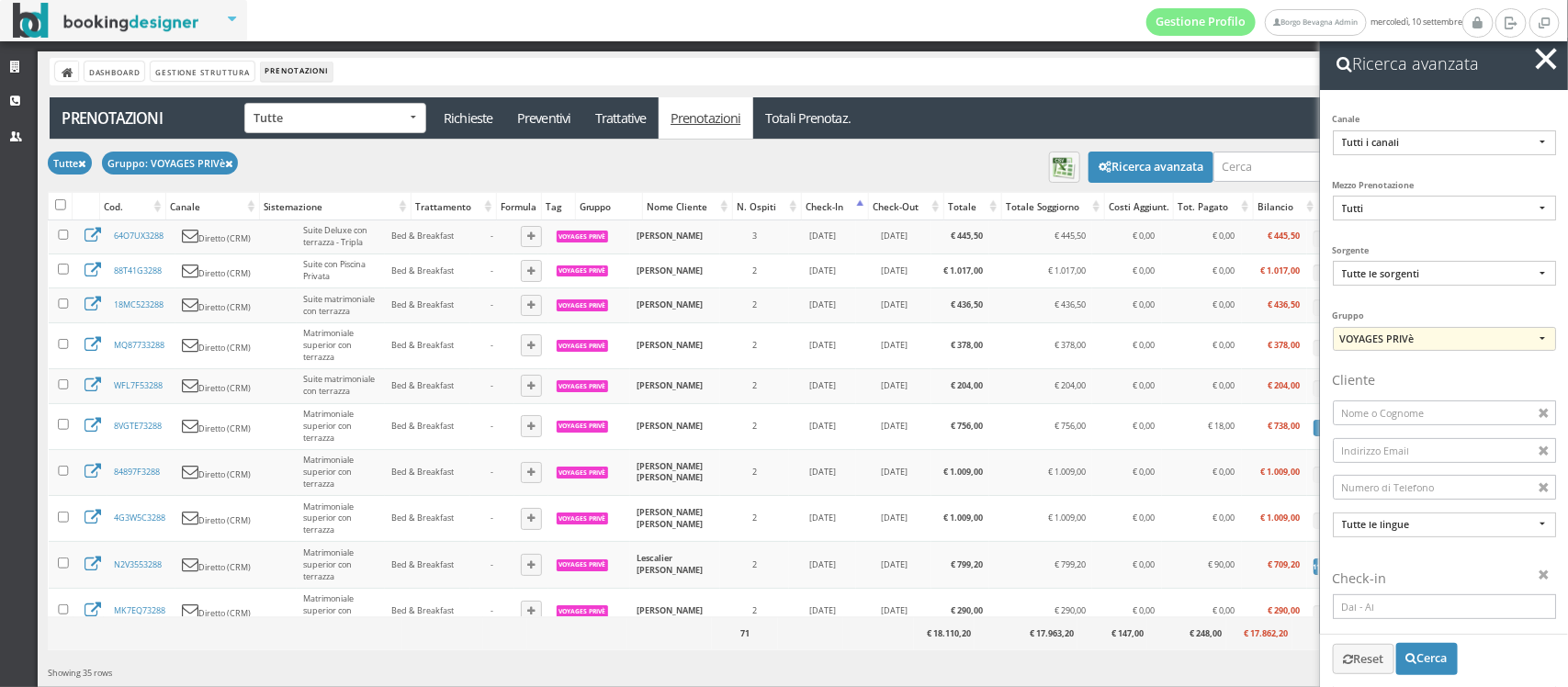
click at [836, 212] on div "Check-in" at bounding box center [835, 206] width 66 height 25
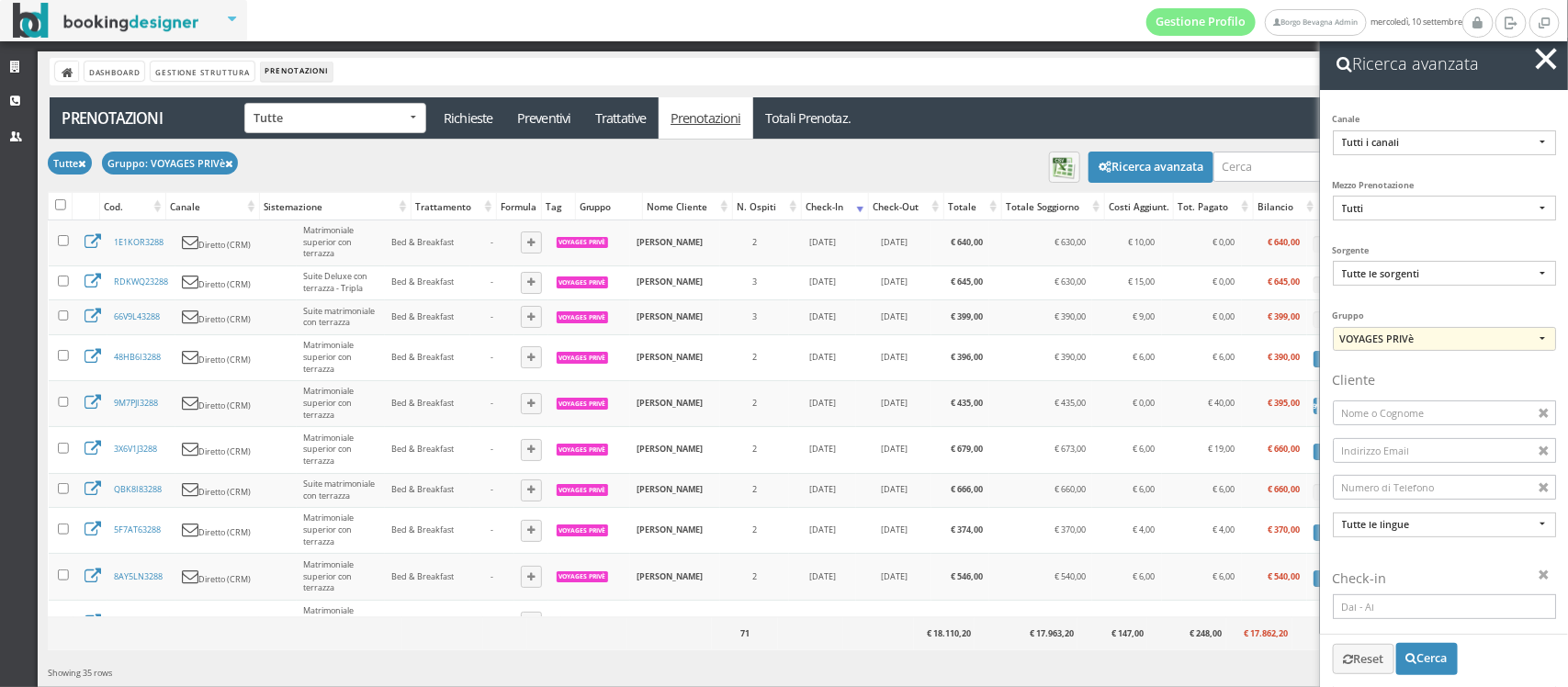
click at [841, 207] on div "Check-in" at bounding box center [835, 206] width 66 height 25
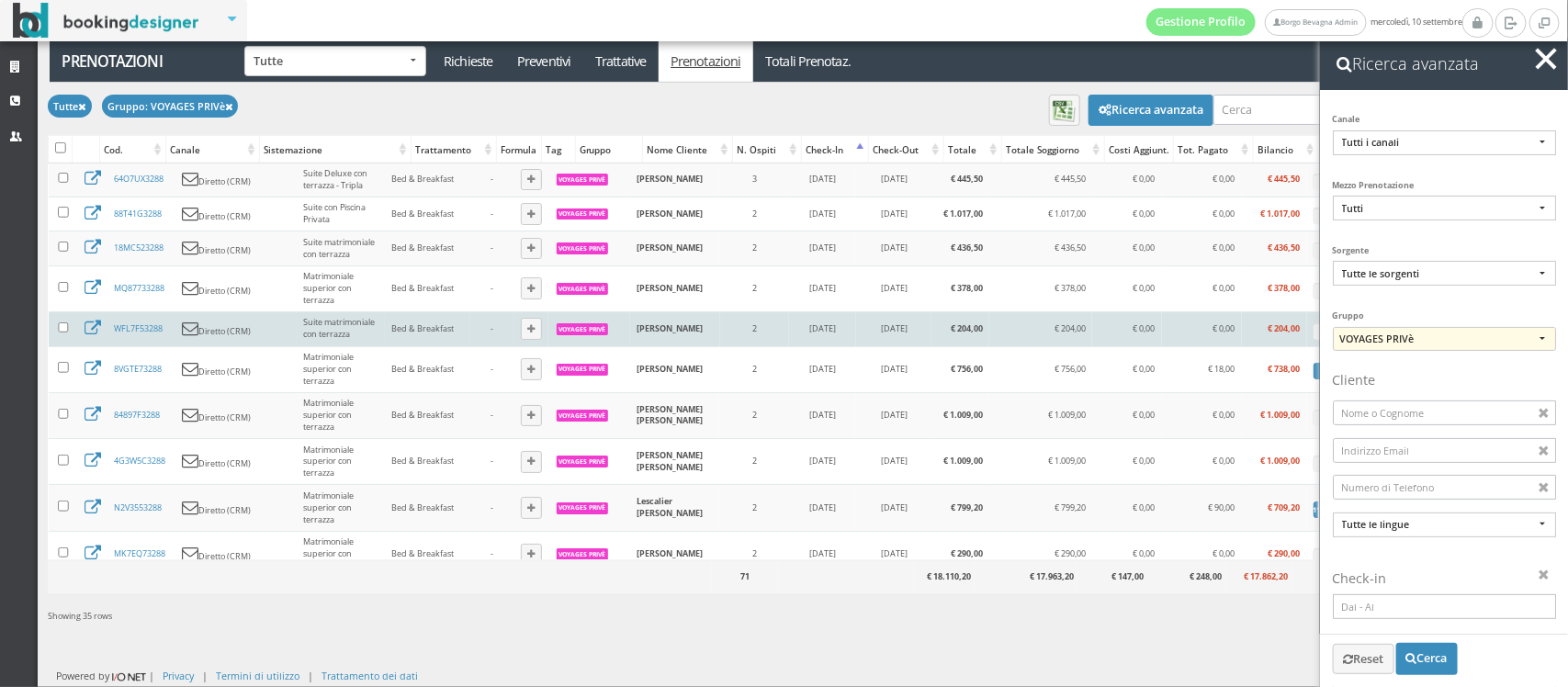
scroll to position [0, 0]
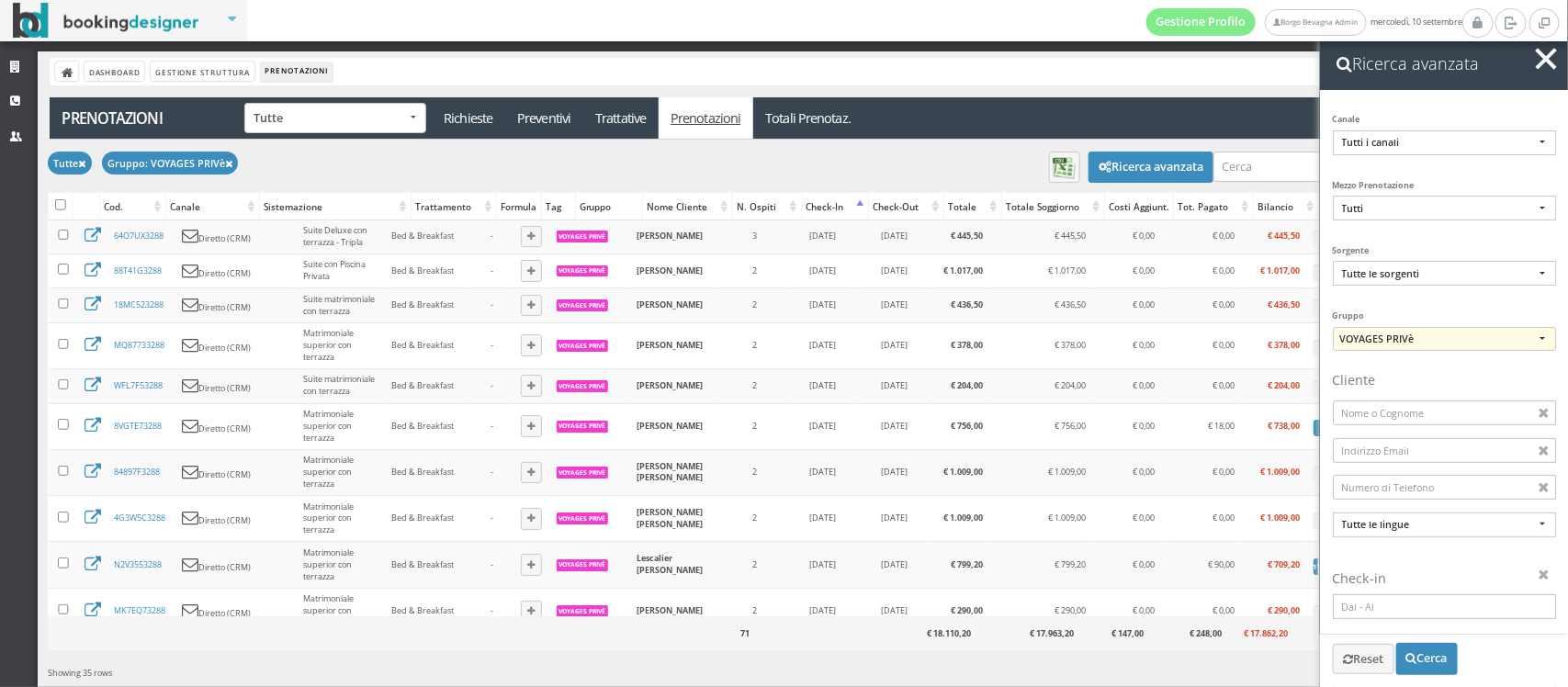
click at [945, 135] on div "Applica Tutte × Filtri Stato Tutte Confermate In attesa di conferma Scadute Can…" at bounding box center [799, 118] width 1498 height 41
click at [1539, 61] on button "button" at bounding box center [1546, 59] width 26 height 26
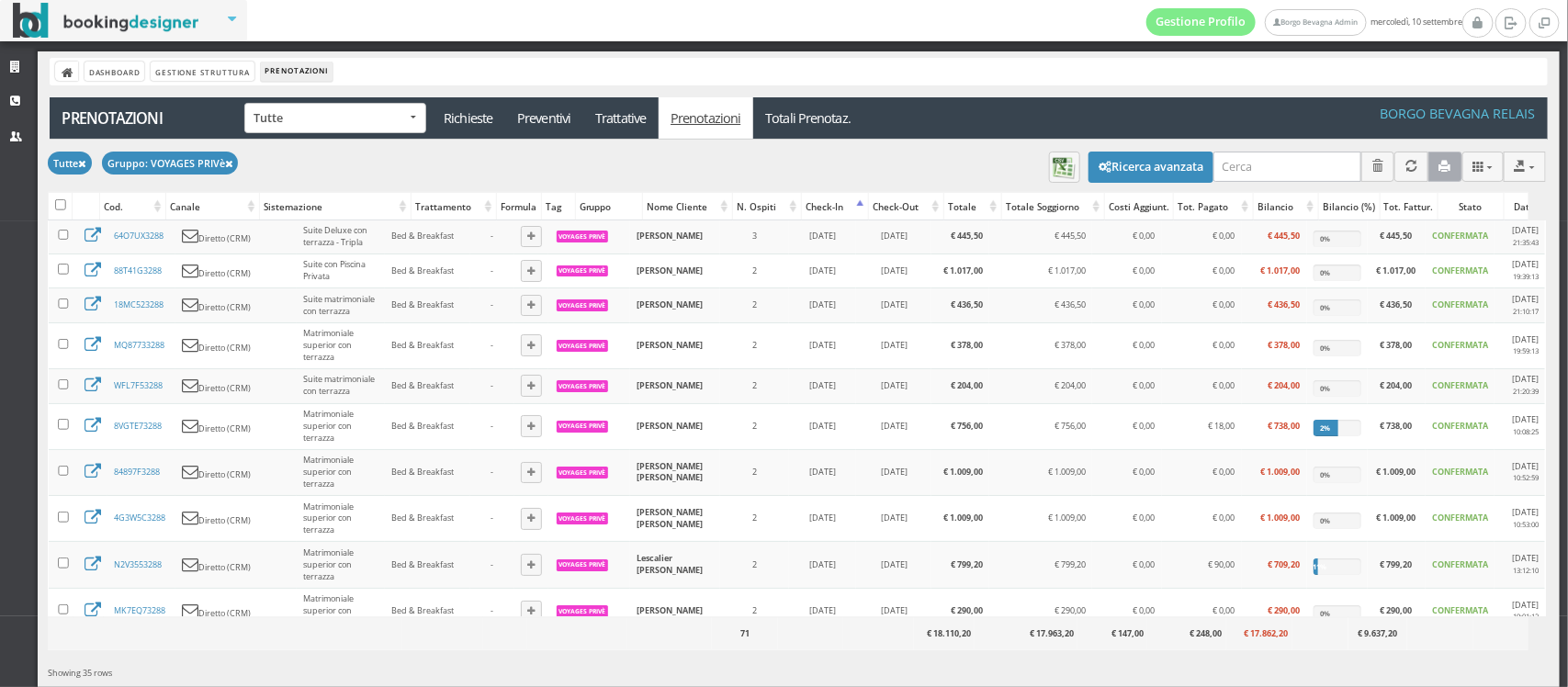
click at [1440, 167] on icon "button" at bounding box center [1446, 166] width 12 height 12
click at [1052, 164] on img "button" at bounding box center [1064, 167] width 24 height 24
click at [1119, 167] on button "Ricerca avanzata" at bounding box center [1151, 166] width 125 height 31
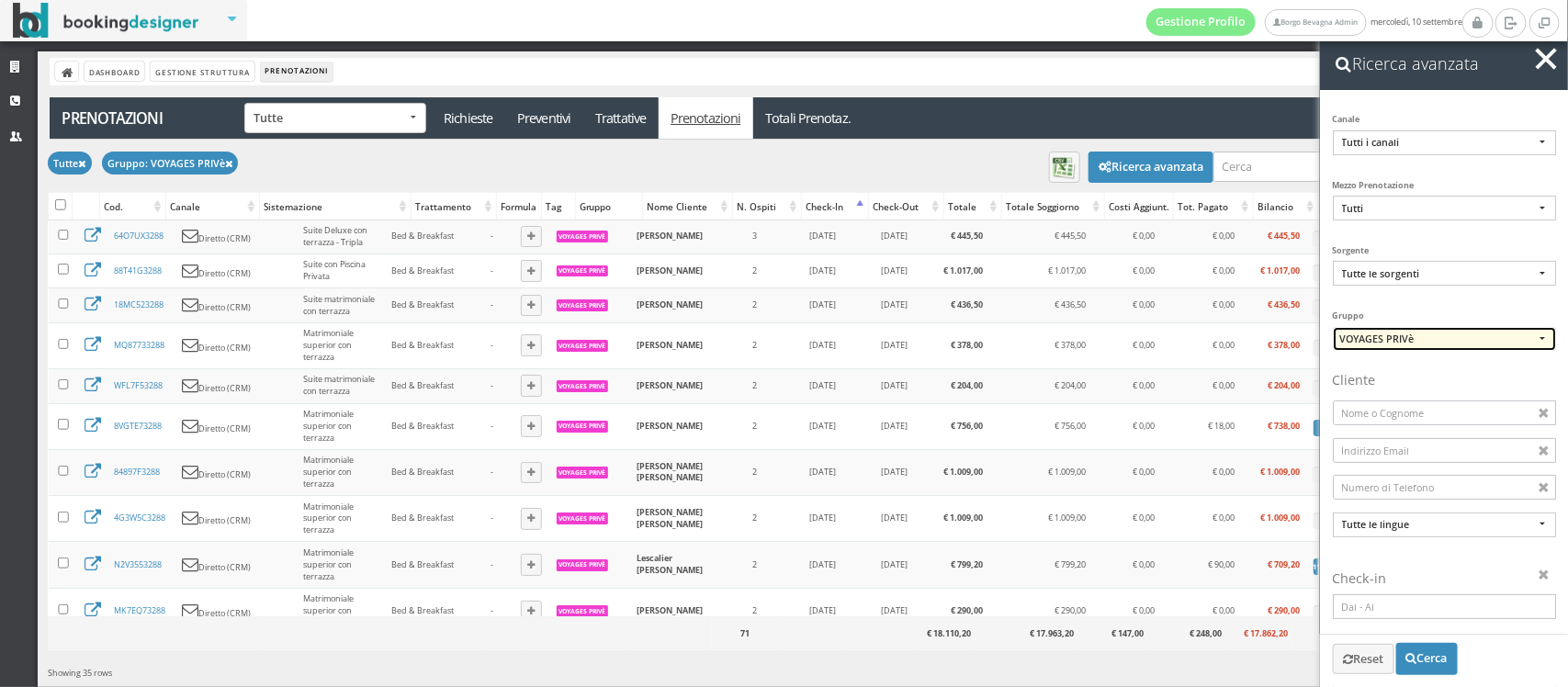
click at [1413, 340] on span "VOYAGES PRIVè" at bounding box center [1436, 338] width 195 height 14
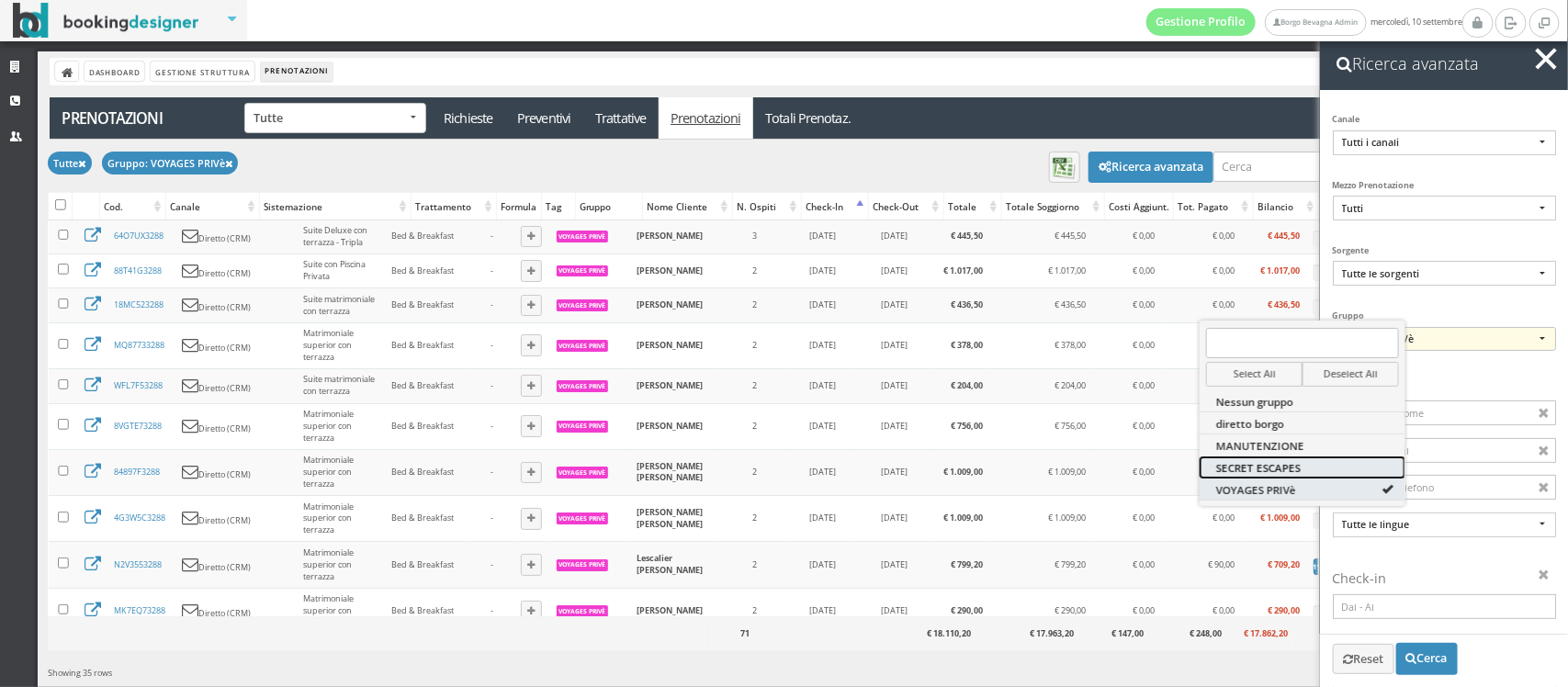
click at [1295, 460] on link "SECRET ESCAPES" at bounding box center [1302, 467] width 206 height 22
select select "b86e99cb631211f0afba020fe28fde65"
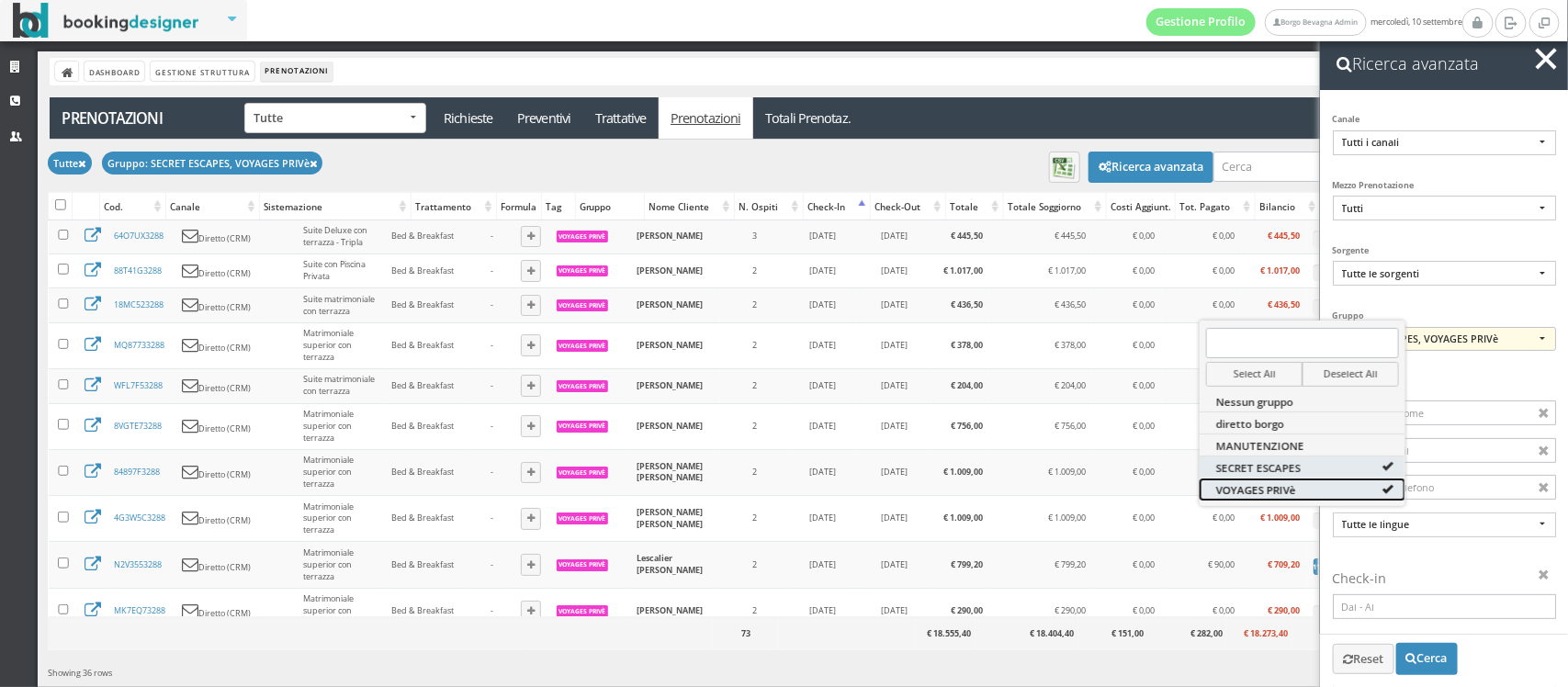
click at [1293, 488] on span "VOYAGES PRIVè" at bounding box center [1256, 489] width 80 height 13
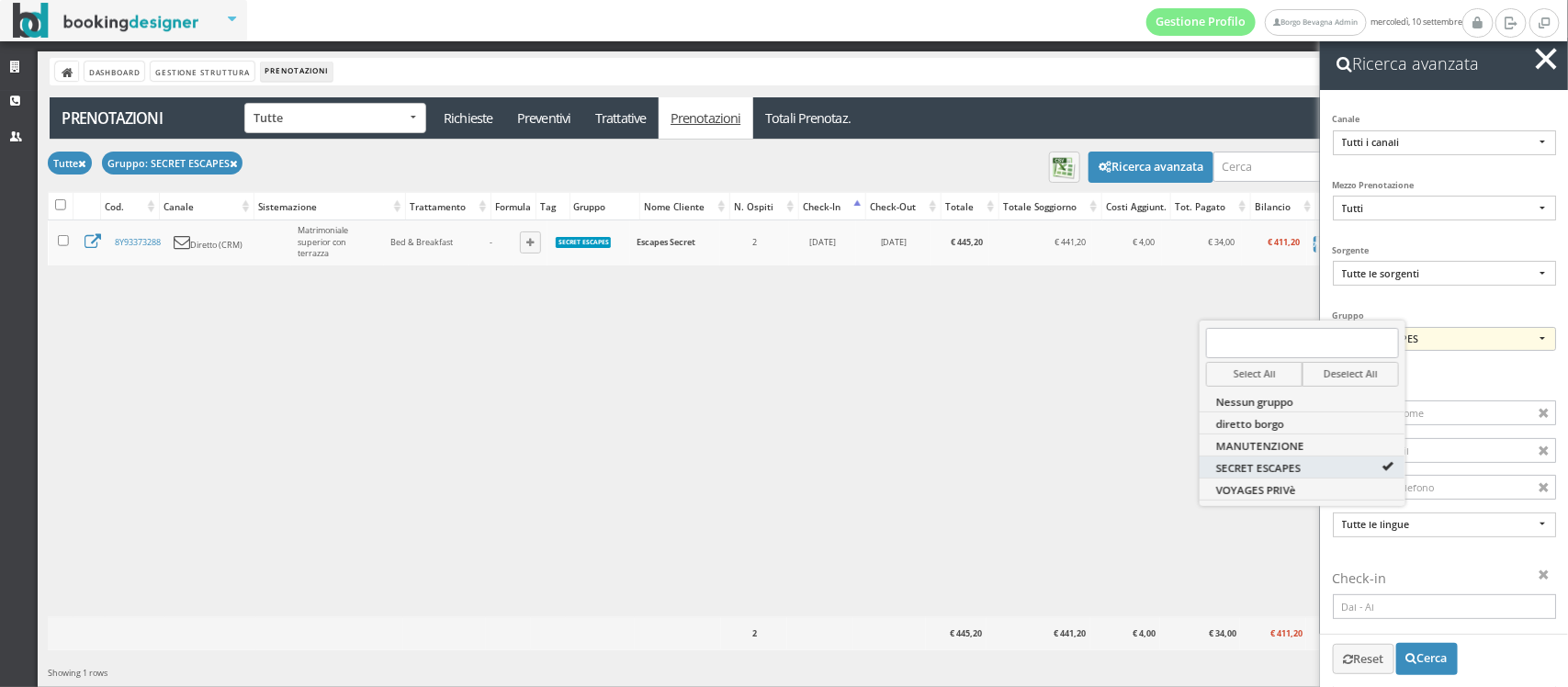
click at [1541, 66] on span "button" at bounding box center [1546, 58] width 21 height 21
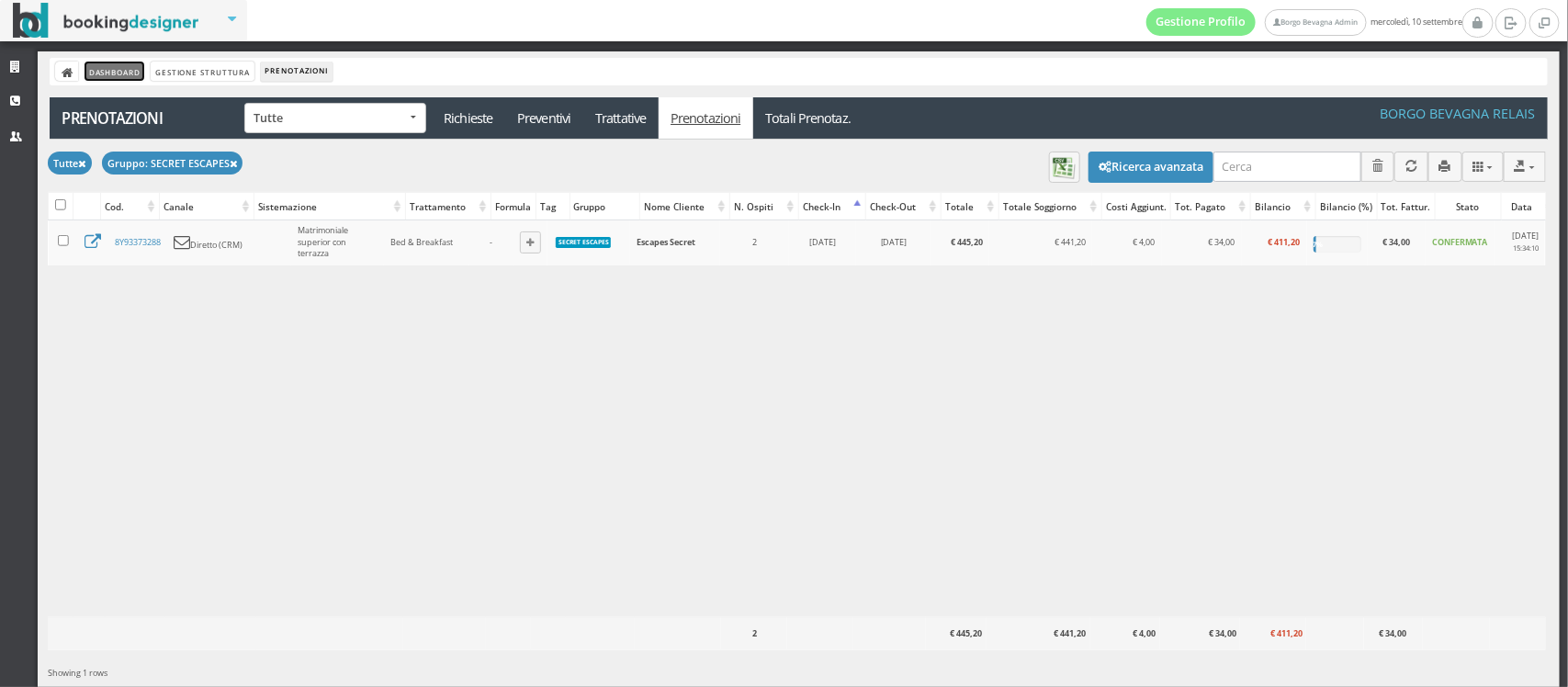
click at [98, 70] on link "Dashboard" at bounding box center [115, 70] width 60 height 20
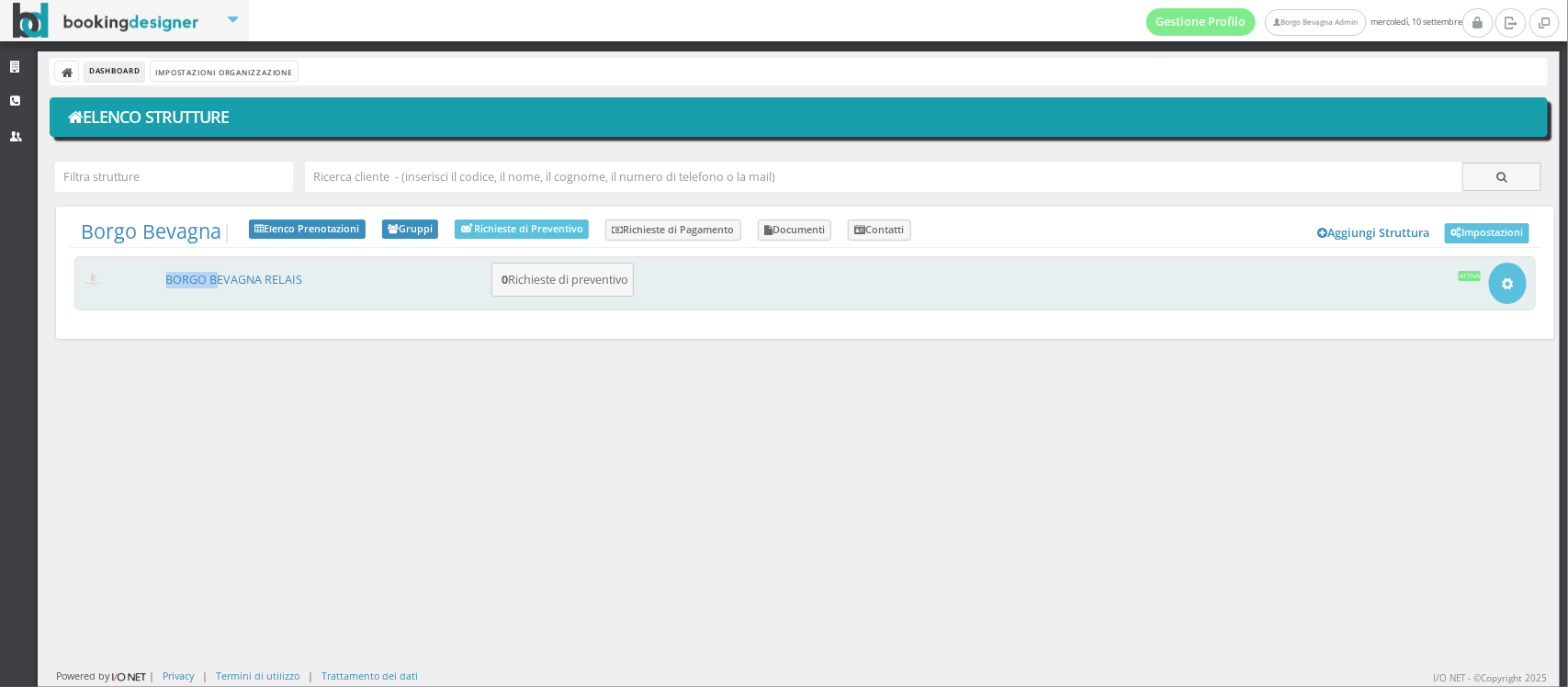
drag, startPoint x: 218, startPoint y: 269, endPoint x: 214, endPoint y: 290, distance: 21.4
click at [214, 290] on div "BORGO BEVAGNA RELAIS 0 Richieste di preventivo Apri Setup e Impostazioni Attiva" at bounding box center [805, 284] width 1462 height 55
drag, startPoint x: 214, startPoint y: 290, endPoint x: 202, endPoint y: 280, distance: 15.6
click at [202, 280] on div "BORGO BEVAGNA RELAIS 0 Richieste di preventivo Apri Setup e Impostazioni Attiva" at bounding box center [805, 284] width 1462 height 55
click at [202, 280] on link "BORGO BEVAGNA RELAIS" at bounding box center [235, 279] width 137 height 16
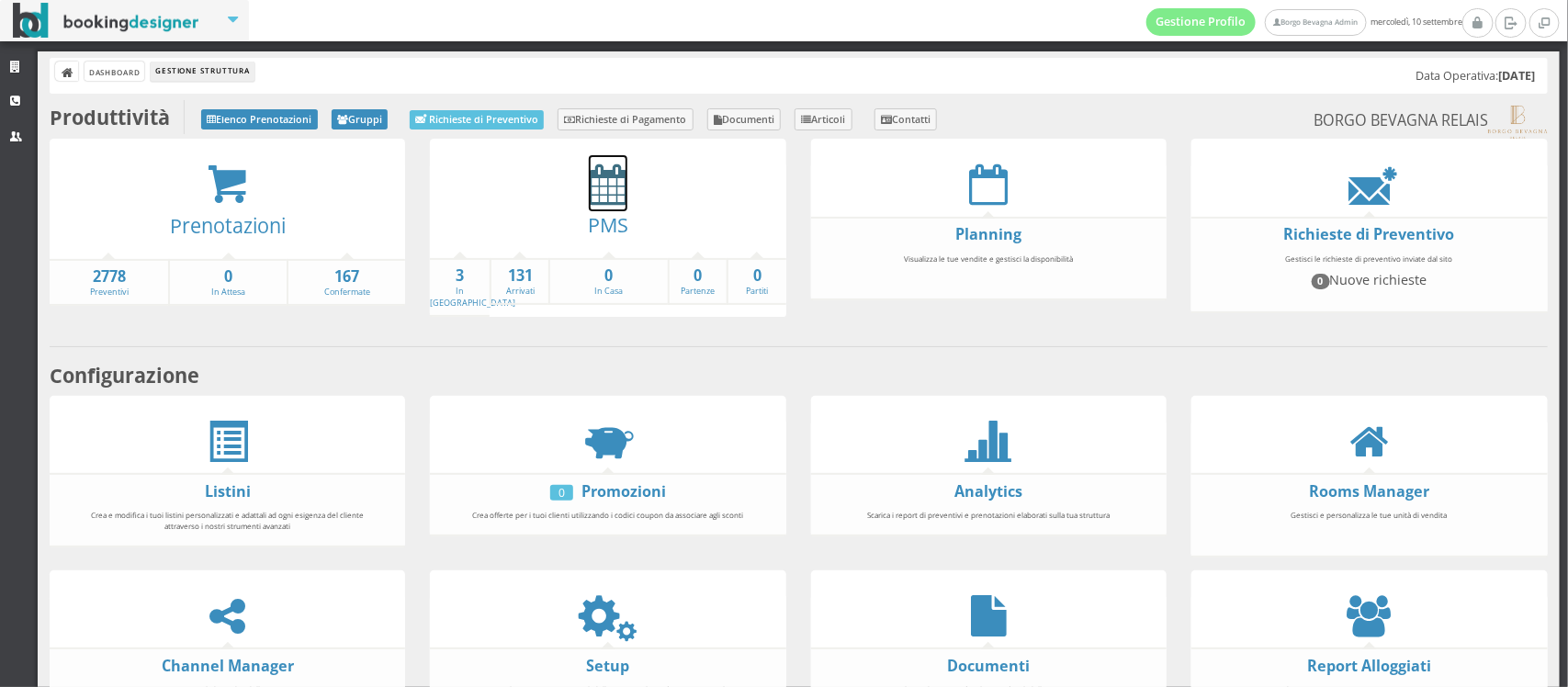
click at [600, 191] on icon at bounding box center [607, 184] width 39 height 41
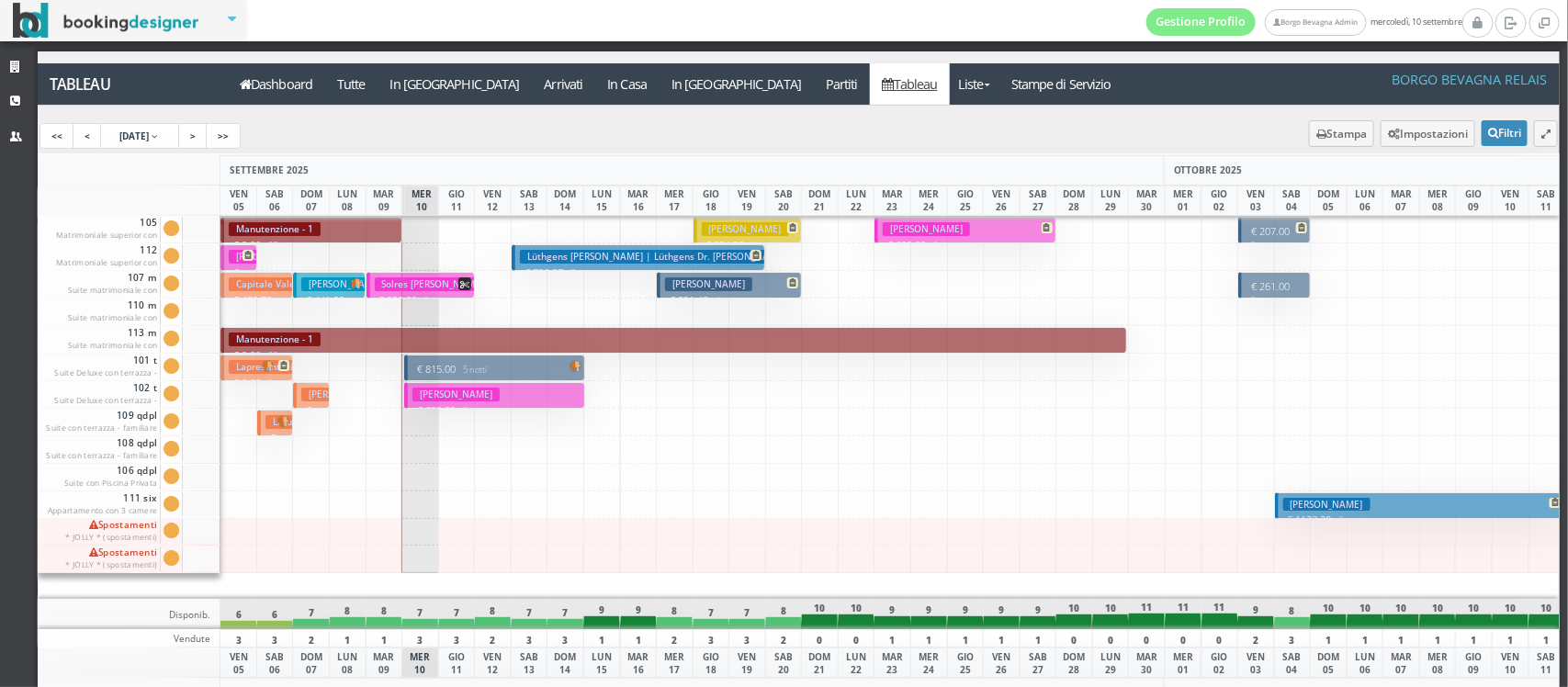
click at [334, 273] on button "[PERSON_NAME] | Escapes Secret € 441.20 2 notti 2 Adulti" at bounding box center [329, 285] width 72 height 26
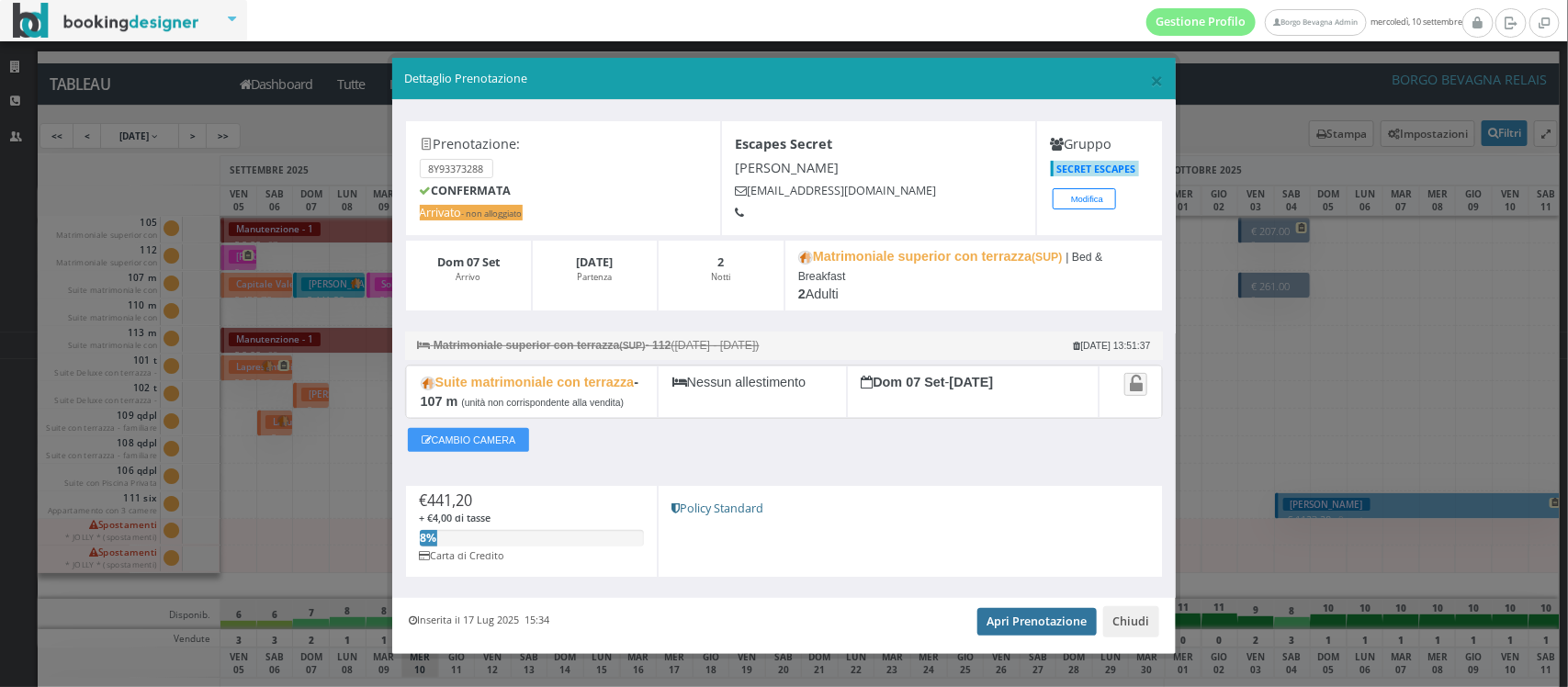
click at [1011, 633] on link "Apri Prenotazione" at bounding box center [1038, 621] width 120 height 27
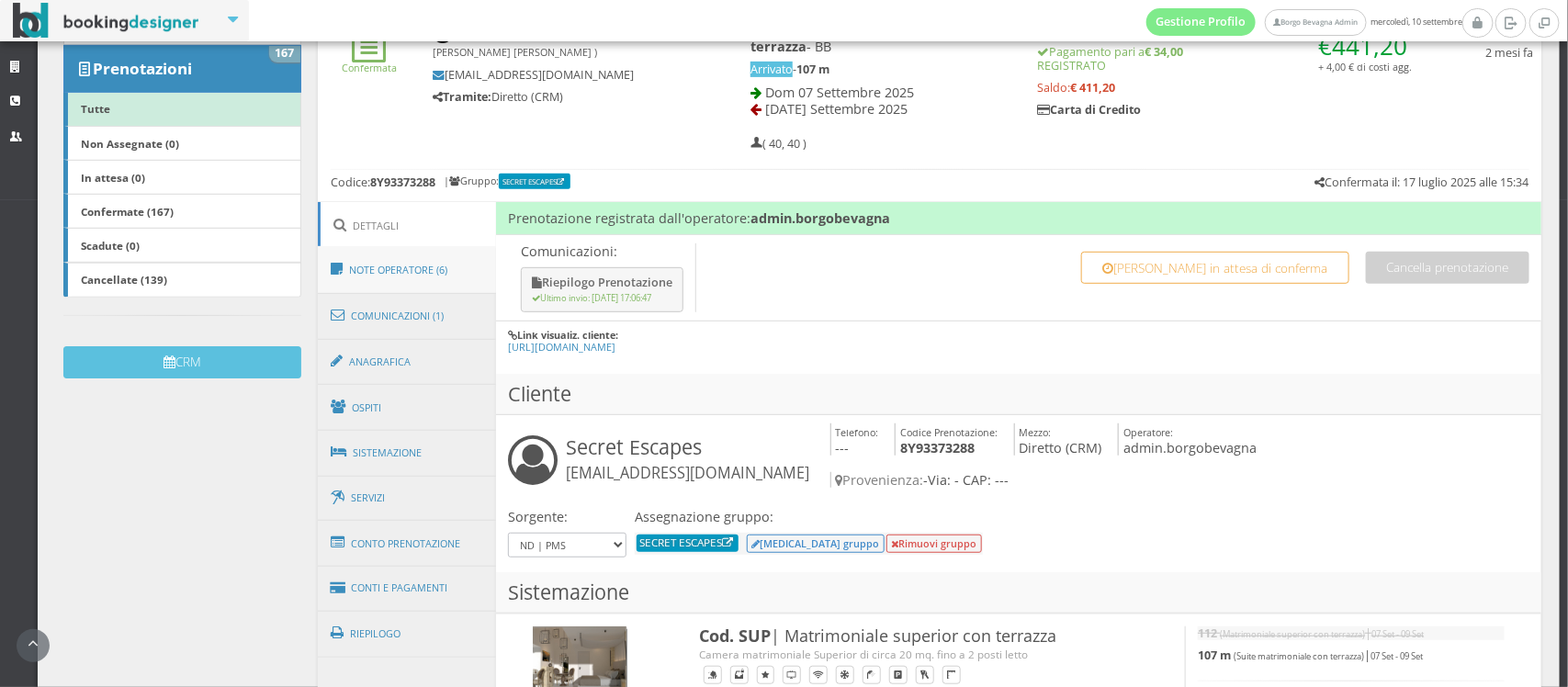
scroll to position [301, 0]
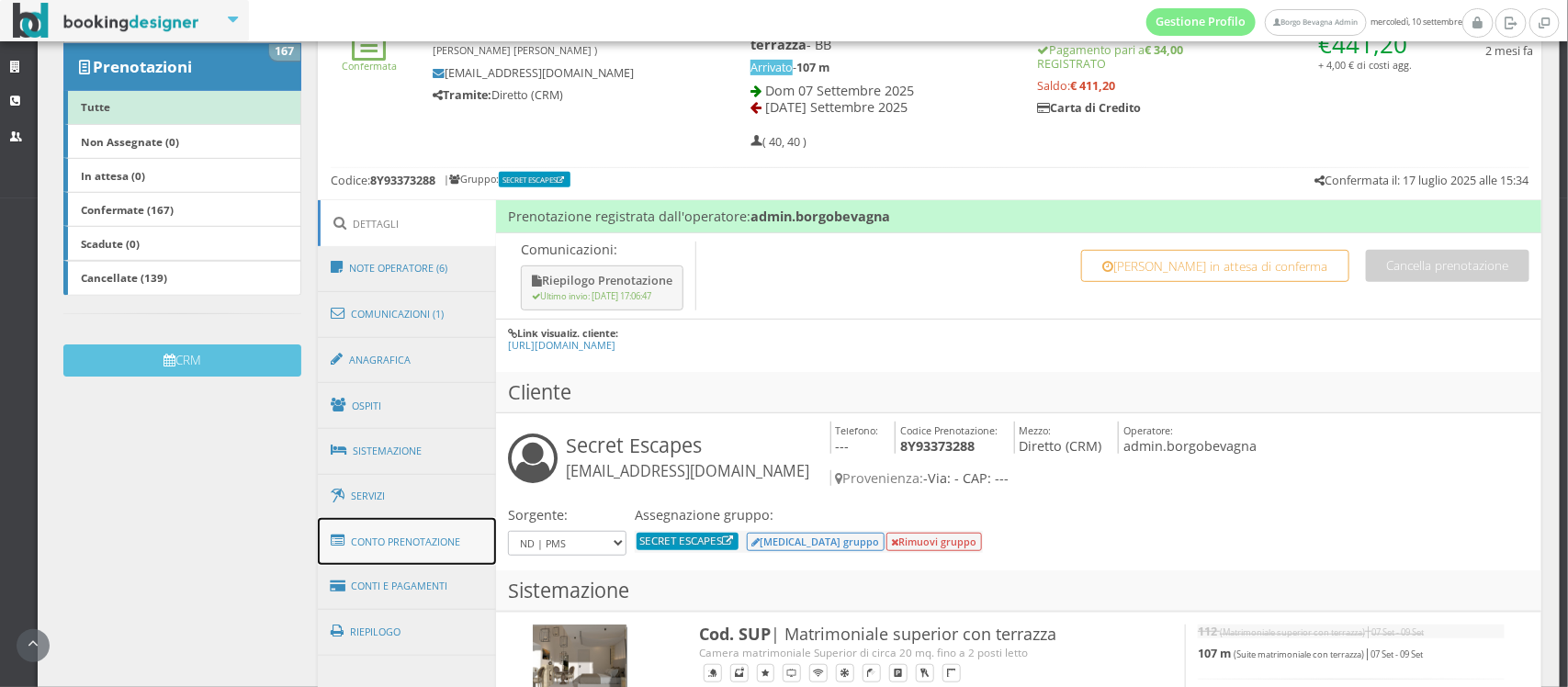
click at [401, 542] on link "Conto Prenotazione" at bounding box center [407, 541] width 179 height 48
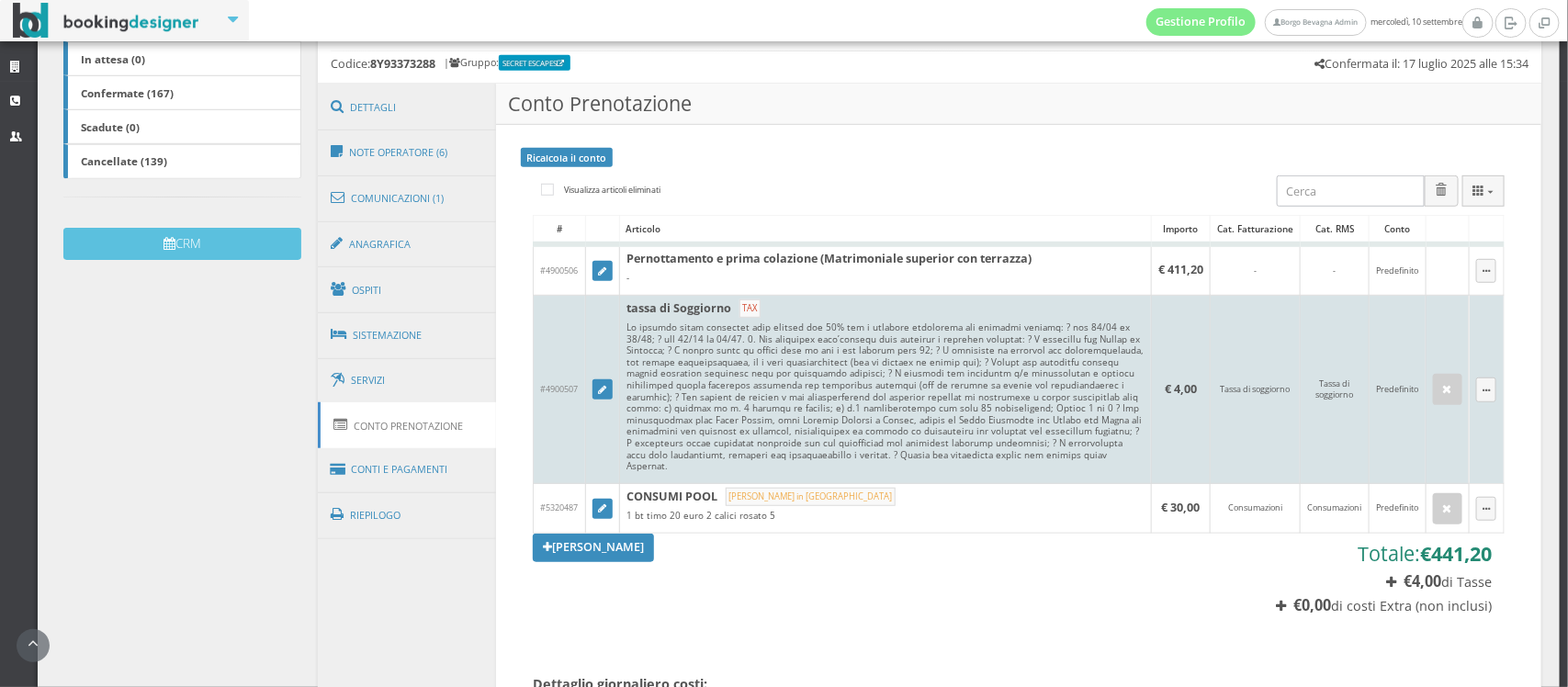
scroll to position [431, 0]
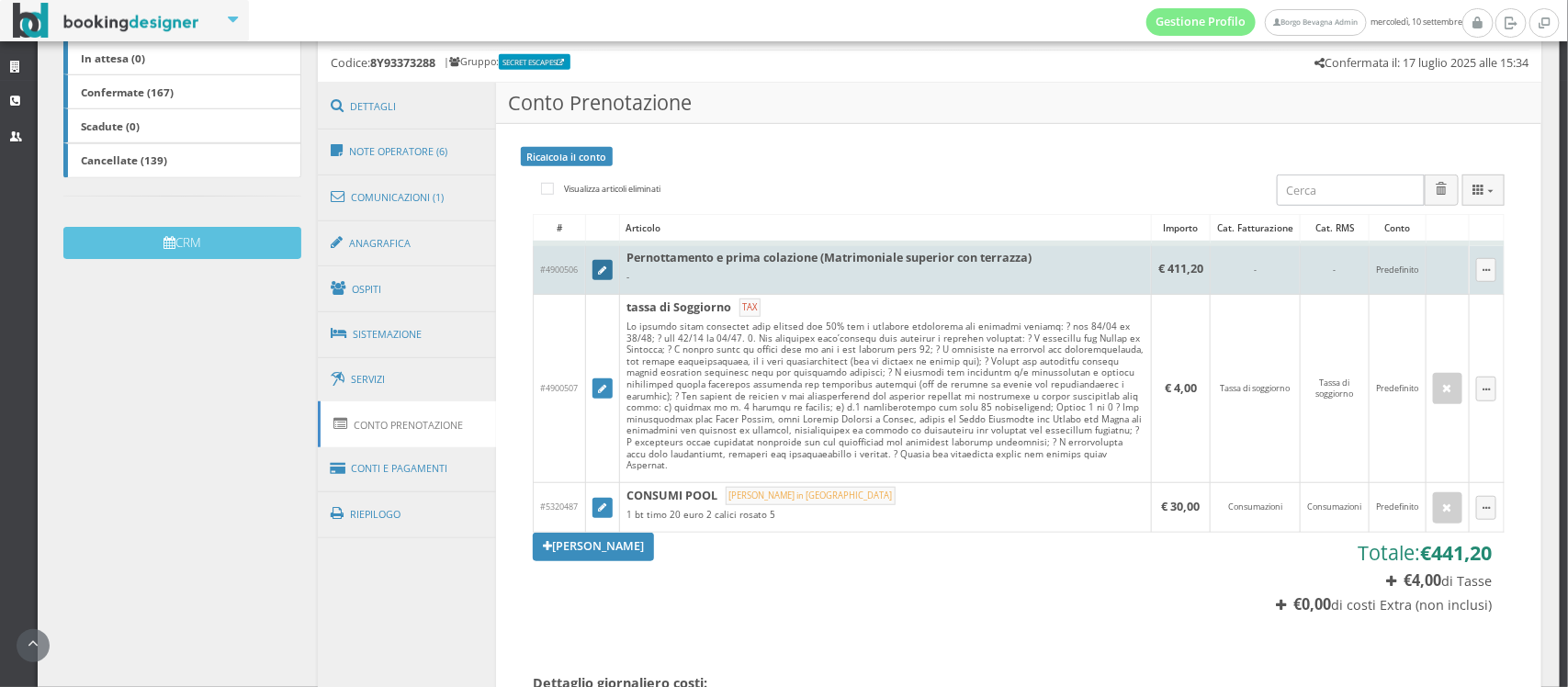
click at [598, 272] on icon at bounding box center [602, 271] width 8 height 10
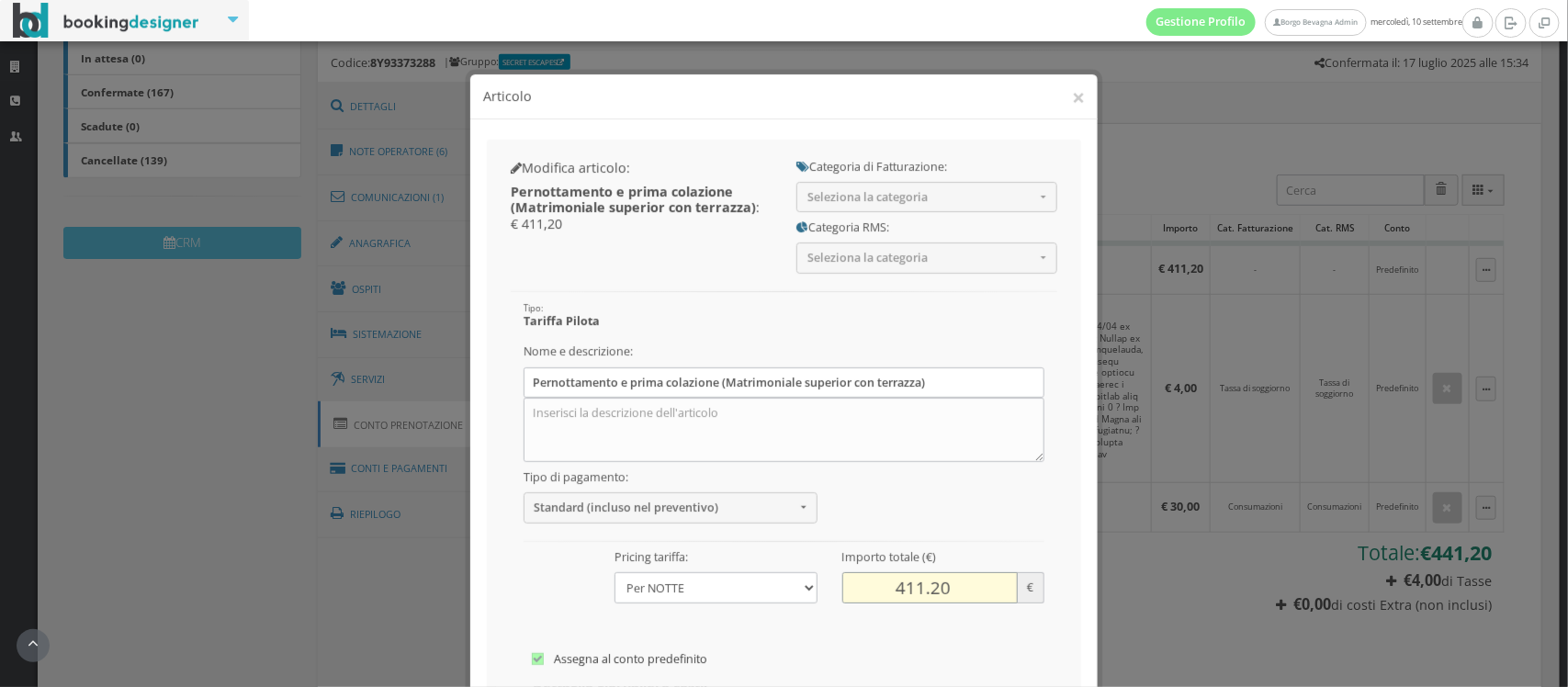
click at [961, 570] on input "411.20" at bounding box center [930, 570] width 176 height 30
type input "4"
type input "258"
type input "258.00"
click at [685, 571] on select "Costo U.T. Addebito Per NOTTE GIORNALIERO Addebito su Date Specifiche" at bounding box center [716, 570] width 203 height 30
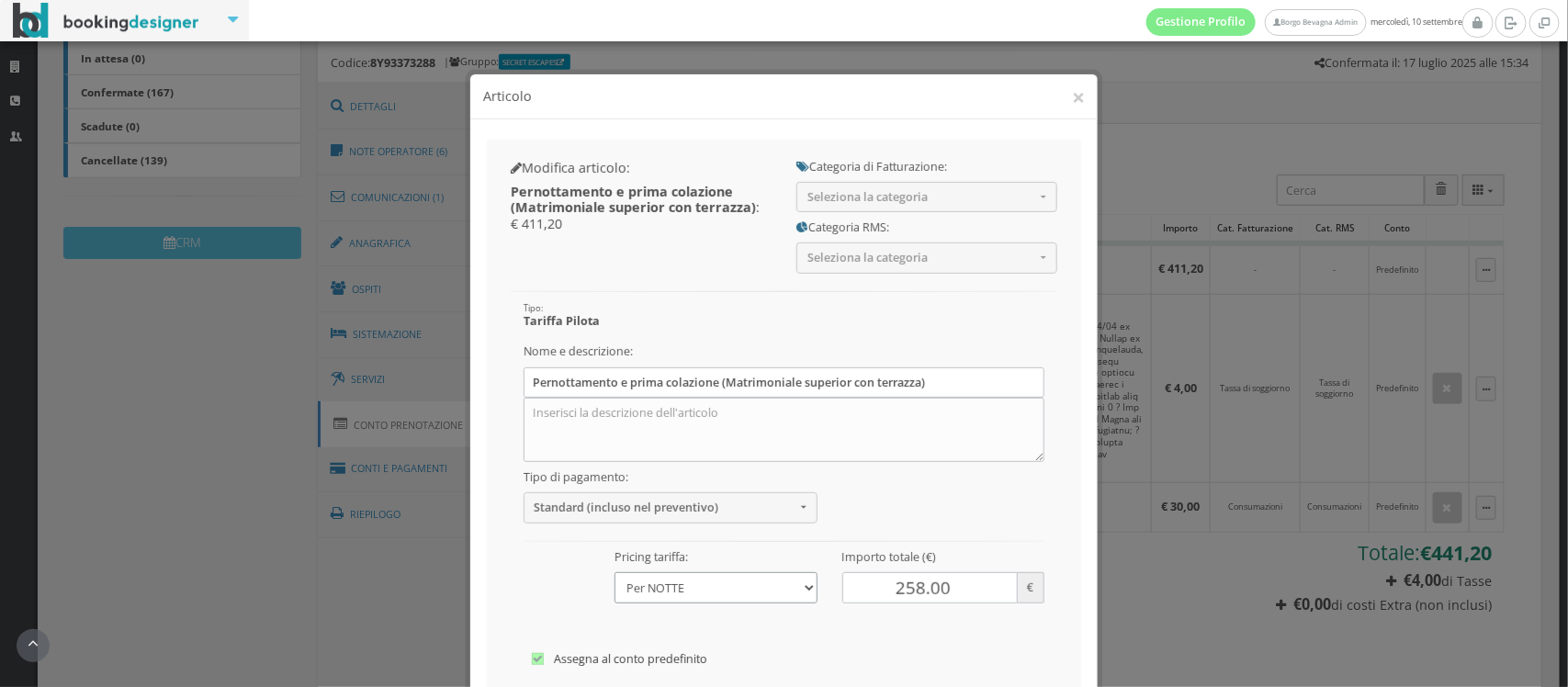
select select "0"
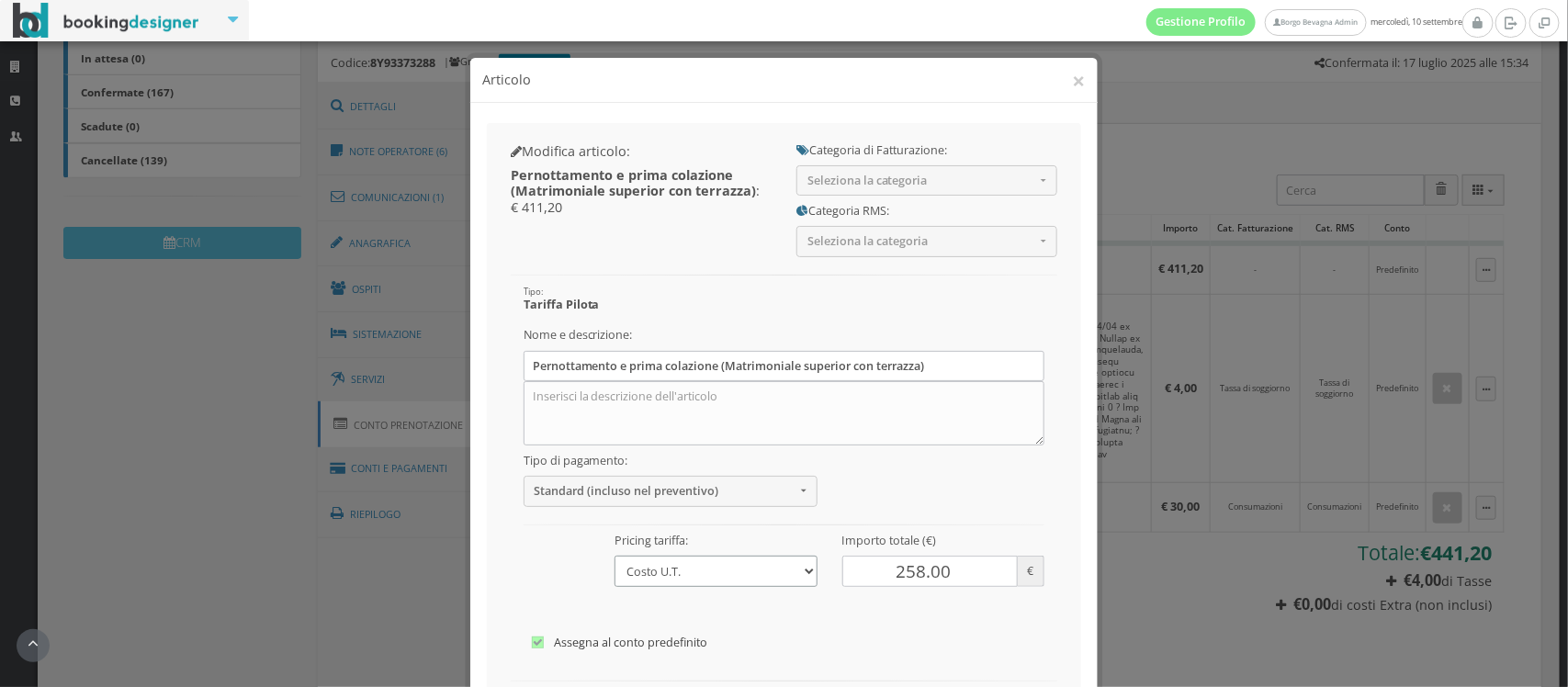
click at [615, 555] on select "Costo U.T. Addebito Per NOTTE GIORNALIERO Addebito su Date Specifiche" at bounding box center [716, 570] width 203 height 30
click at [743, 645] on label "Assegna al conto predefinito" at bounding box center [785, 642] width 506 height 22
checkbox input"] "false"
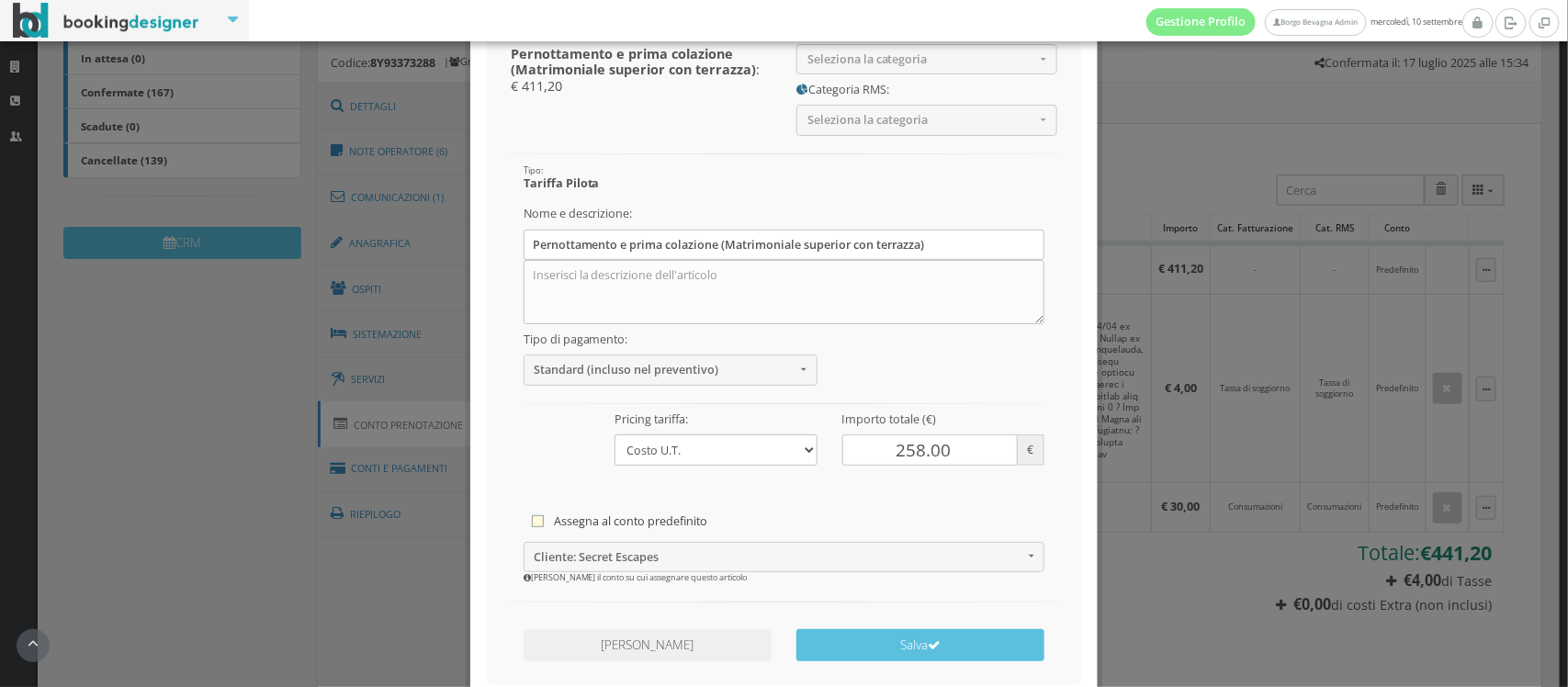
scroll to position [136, 0]
click at [871, 648] on button "Salva" at bounding box center [920, 645] width 248 height 32
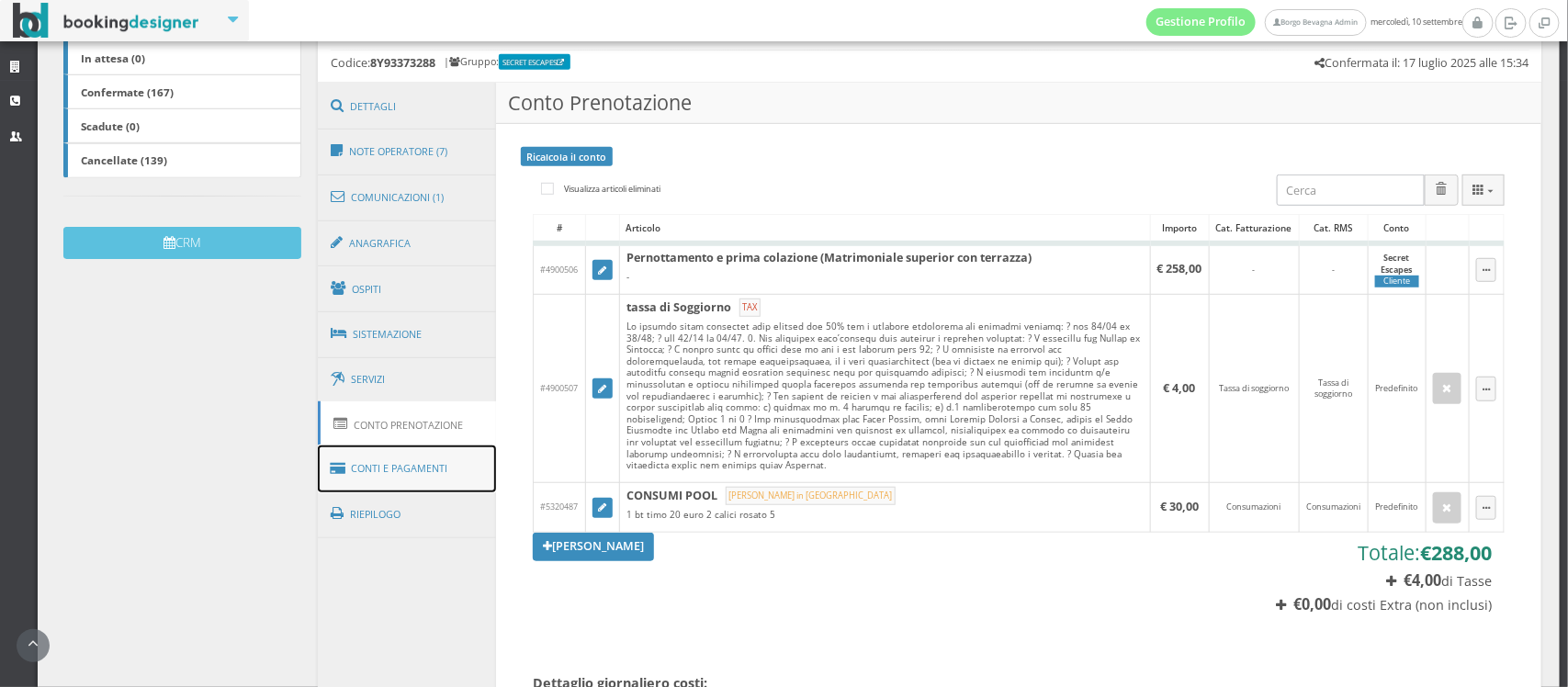
click at [390, 450] on link "Conti e Pagamenti" at bounding box center [407, 469] width 179 height 47
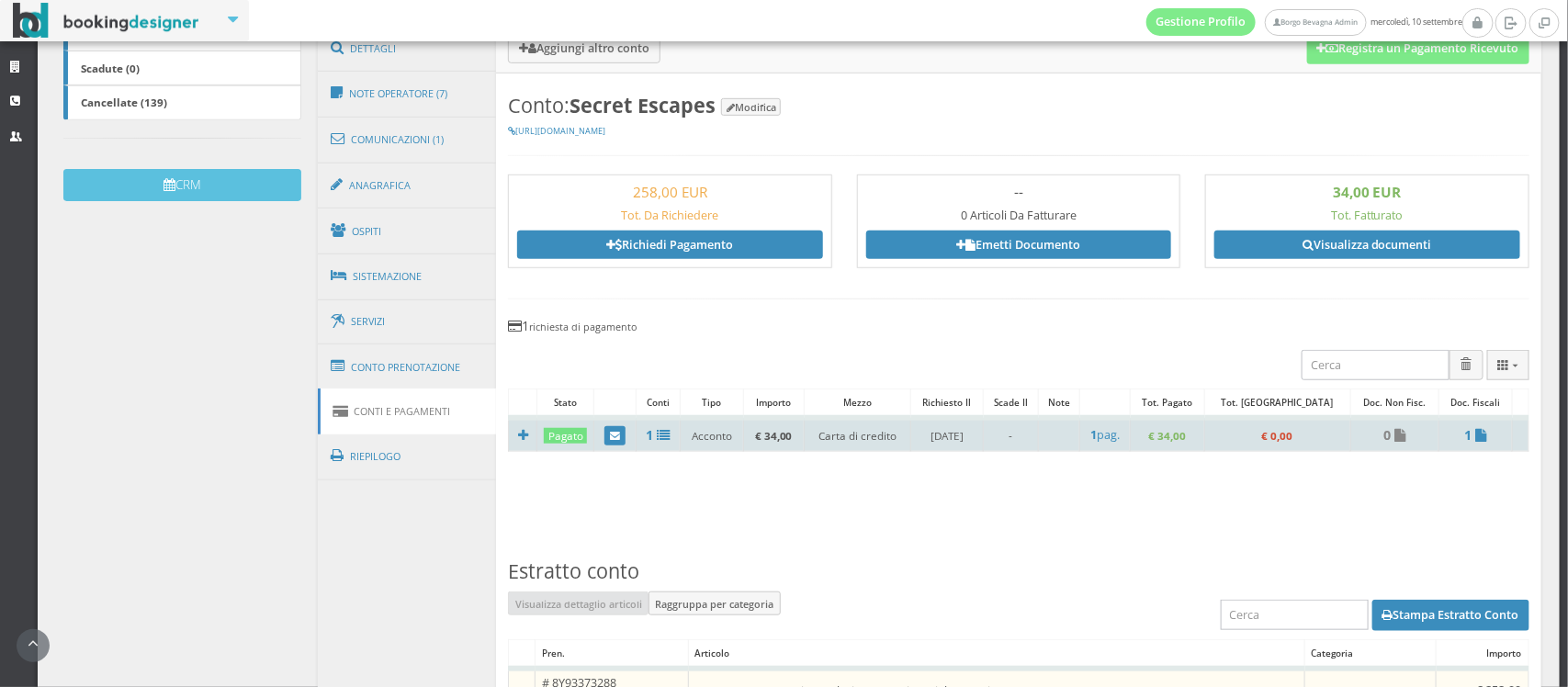
scroll to position [497, 0]
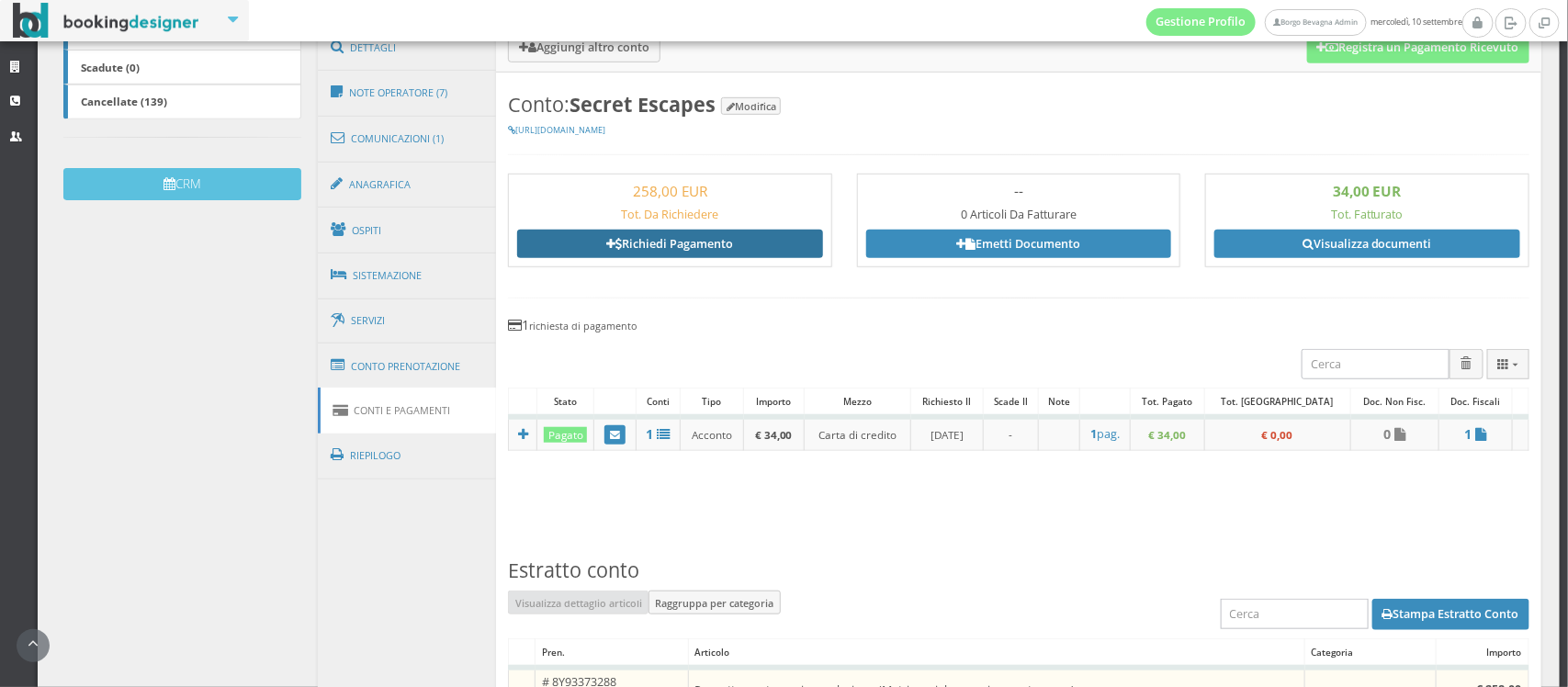
click at [657, 244] on link "Richiedi Pagamento" at bounding box center [669, 242] width 305 height 27
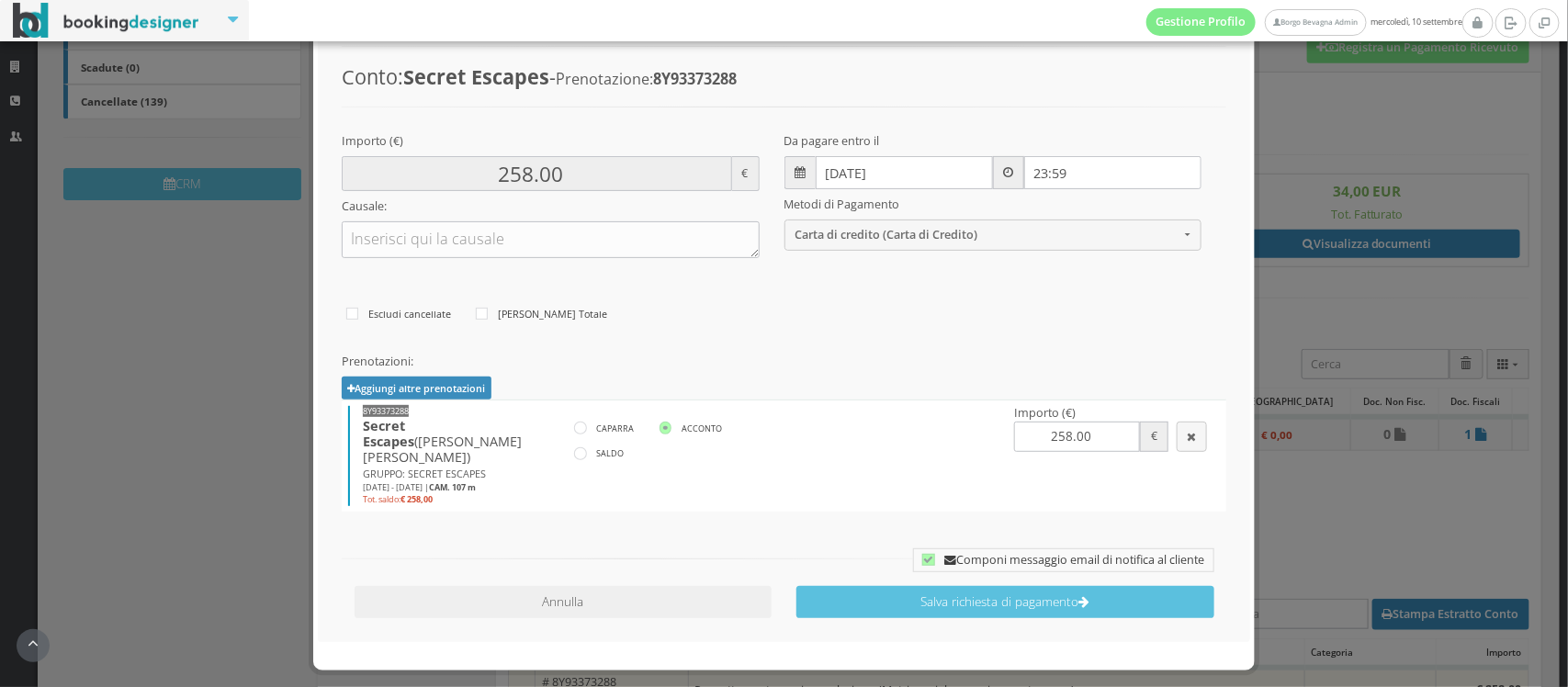
scroll to position [172, 0]
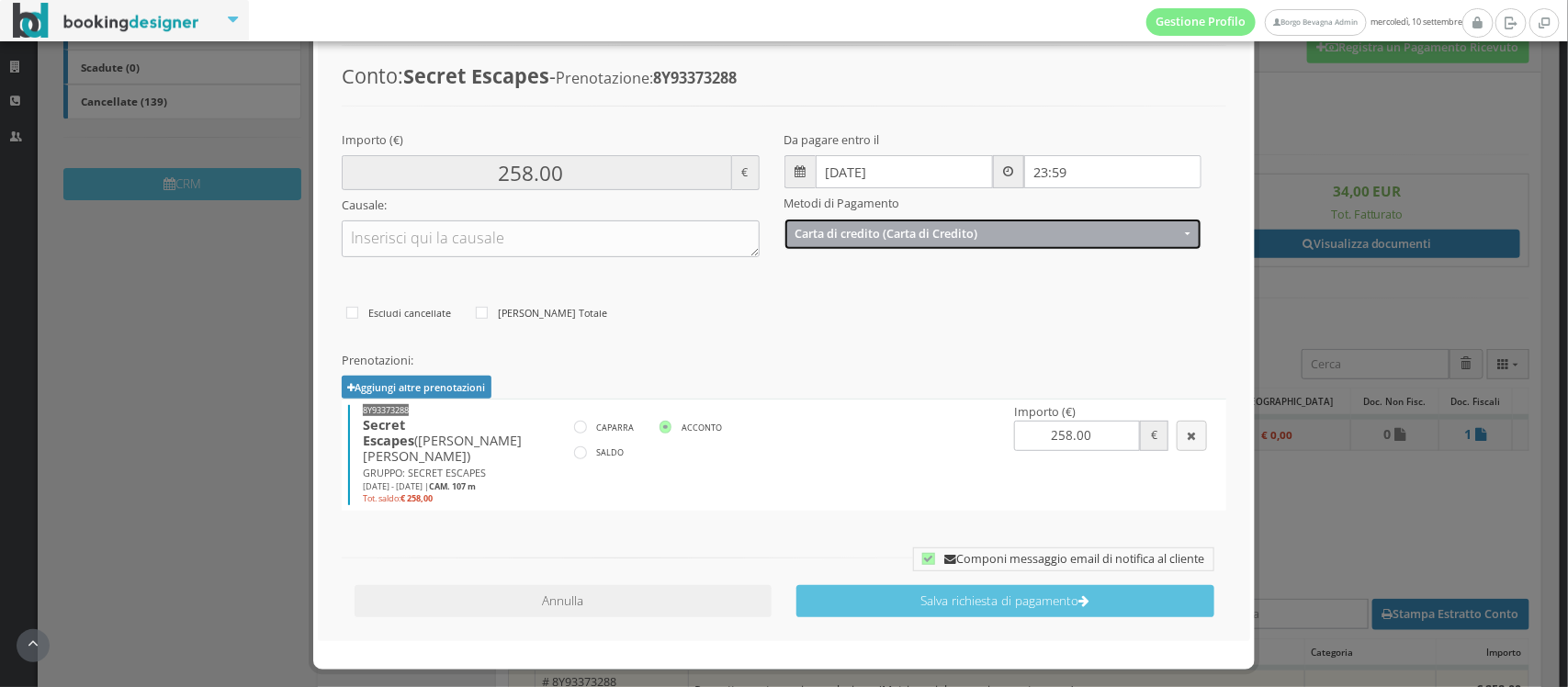
click at [875, 219] on button "Carta di credito (Carta di Credito)" at bounding box center [994, 234] width 418 height 30
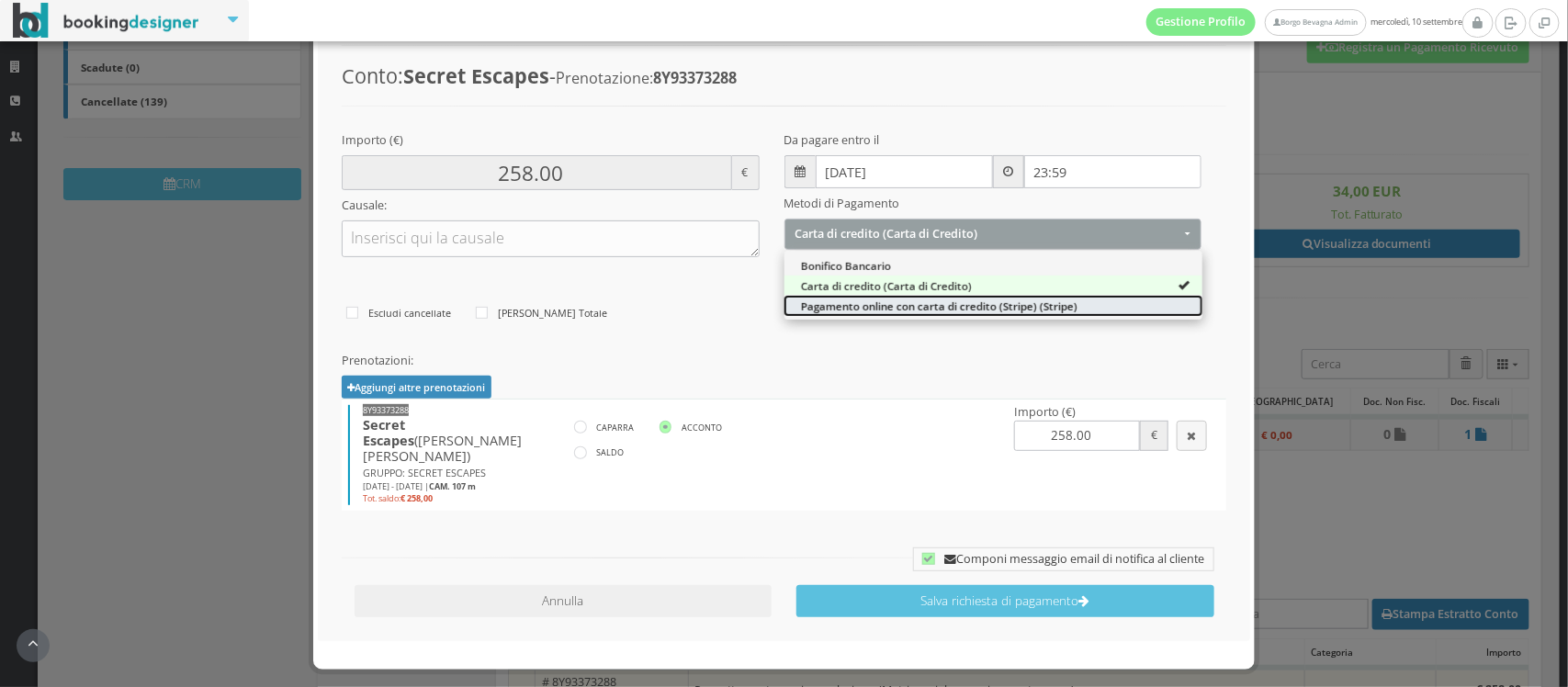
click at [842, 304] on span "Pagamento online con carta di credito (Stripe) (Stripe)" at bounding box center [939, 306] width 276 height 16
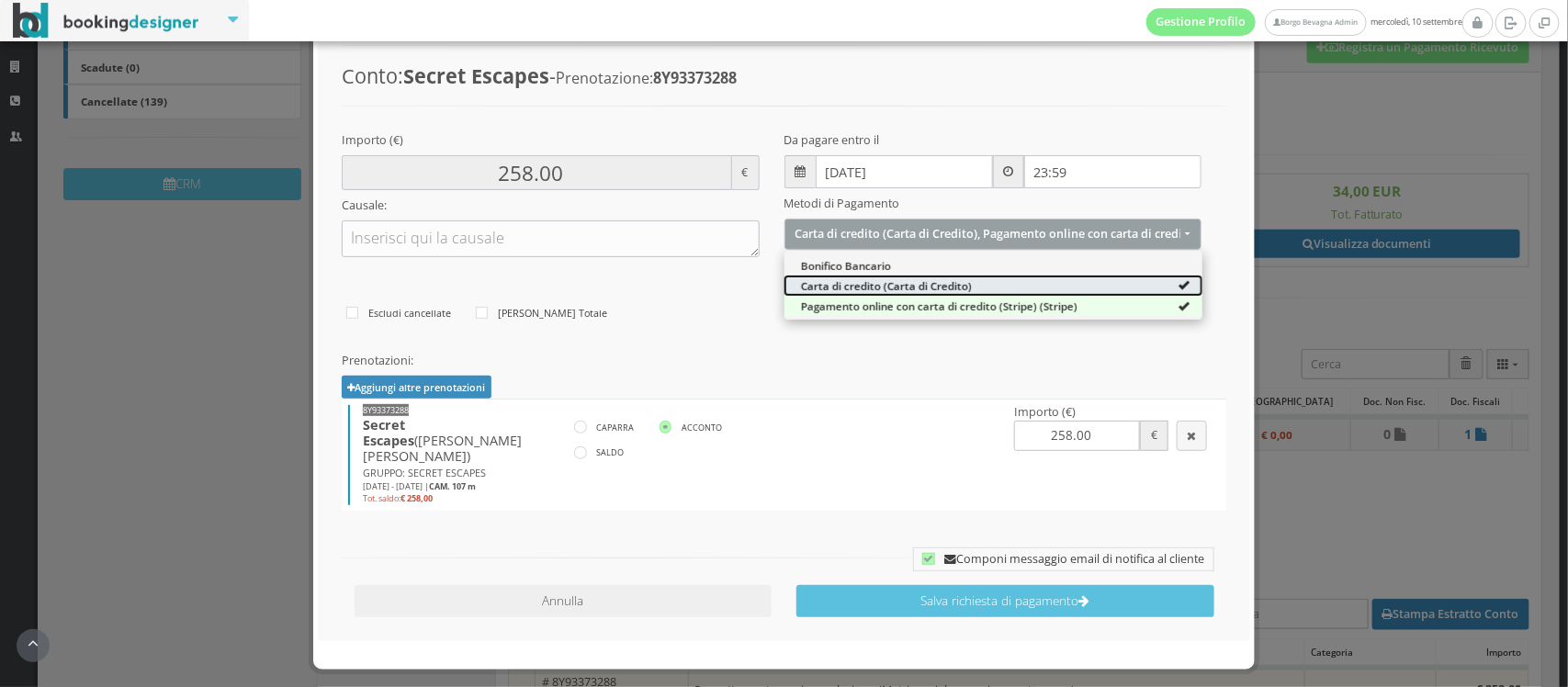
click at [840, 281] on span "Carta di credito (Carta di Credito)" at bounding box center [886, 286] width 171 height 16
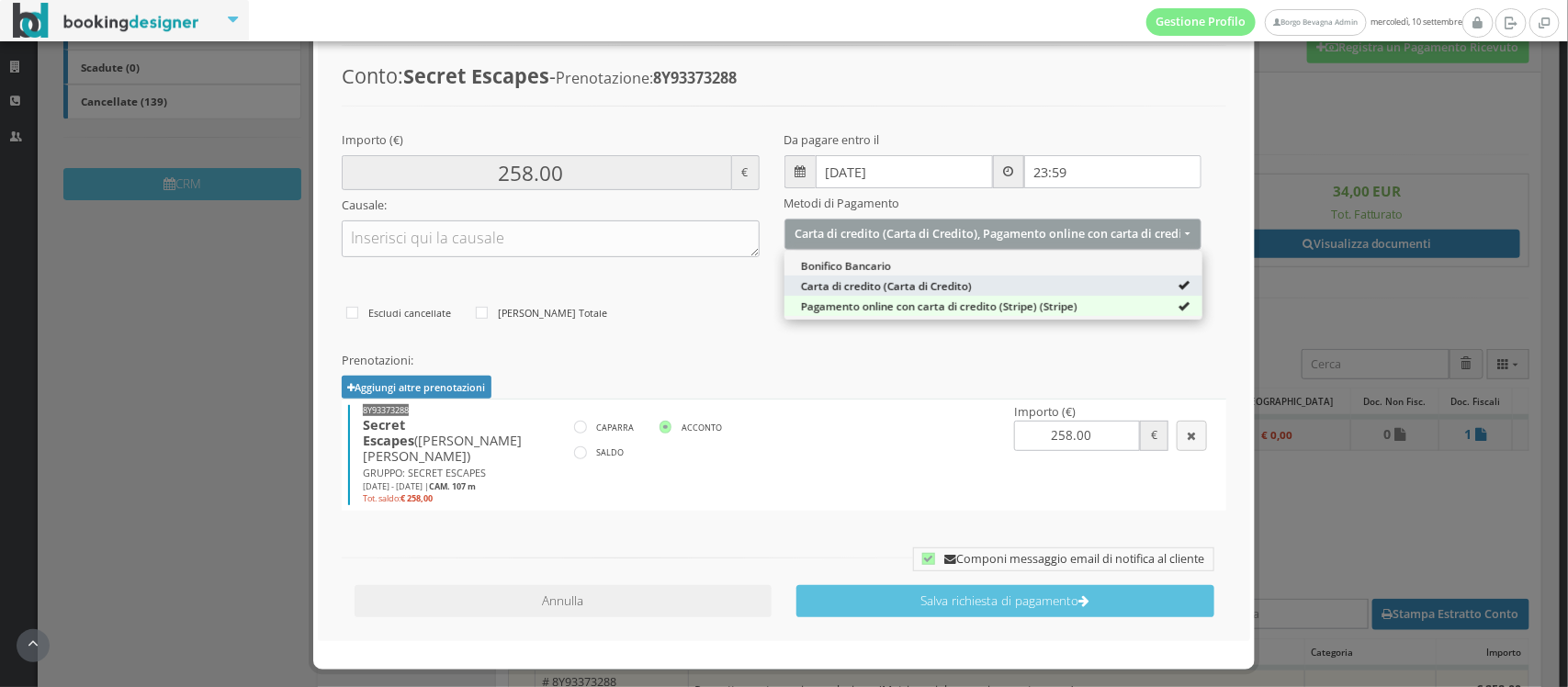
select select "2631"
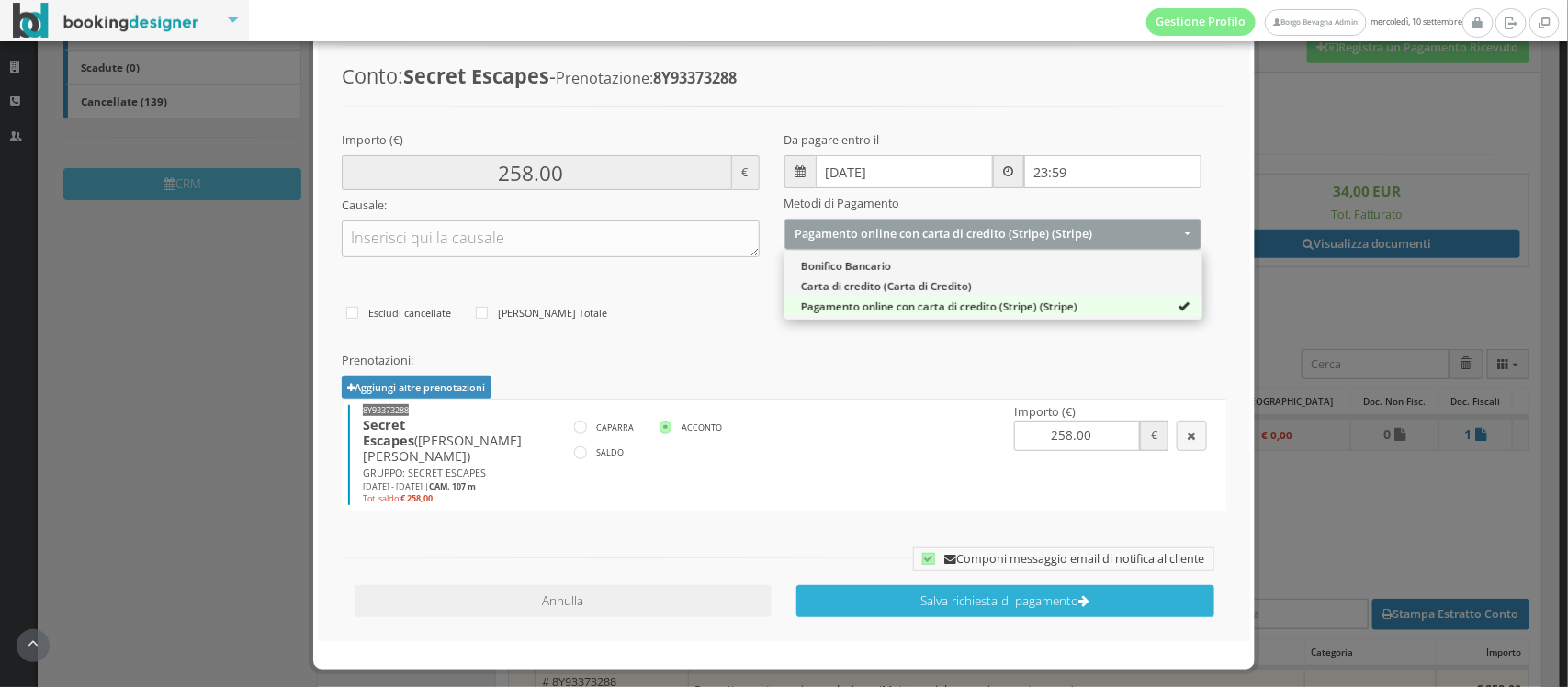
click at [918, 604] on button "Salva richiesta di pagamento" at bounding box center [1005, 601] width 418 height 32
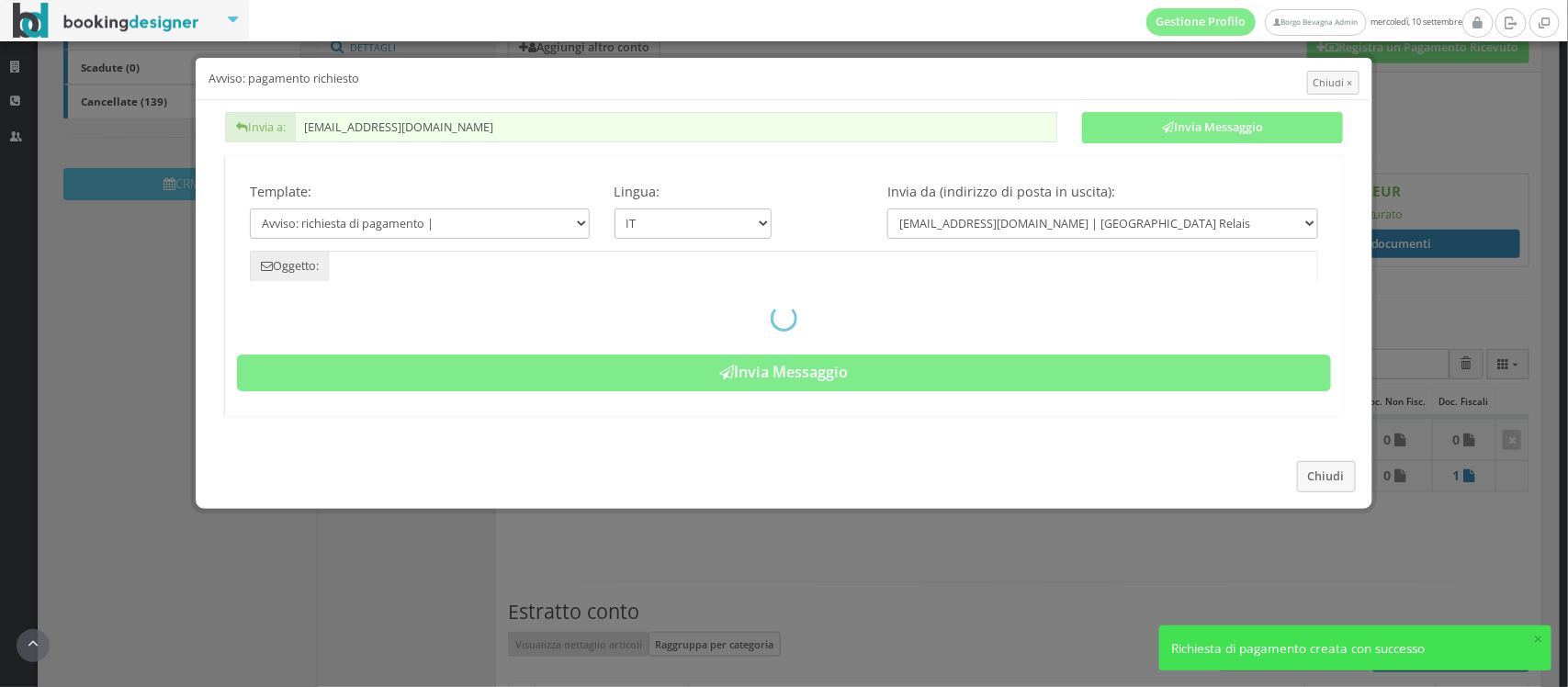
type input "Pagamento richiesto - Prenotazione: 8Y93373288 - Secret Escapes"
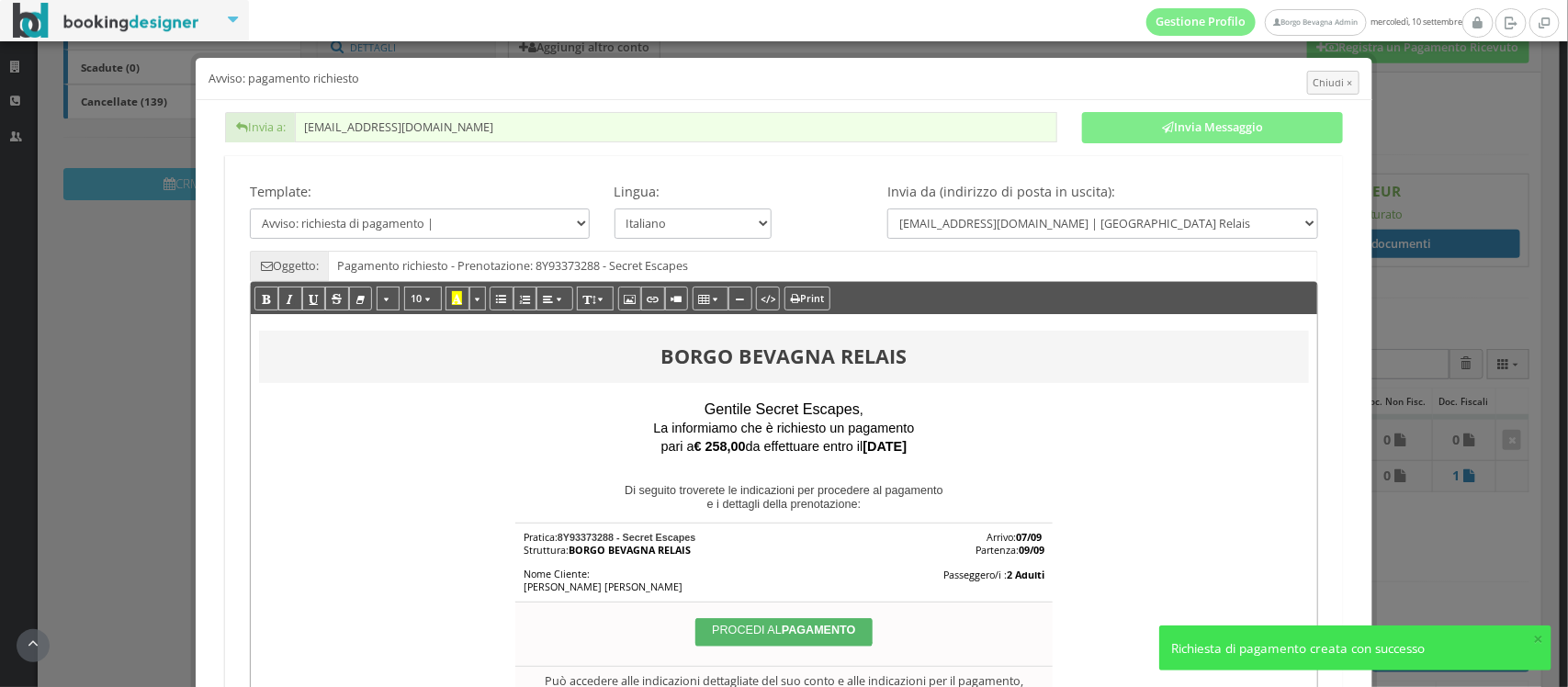
scroll to position [156, 0]
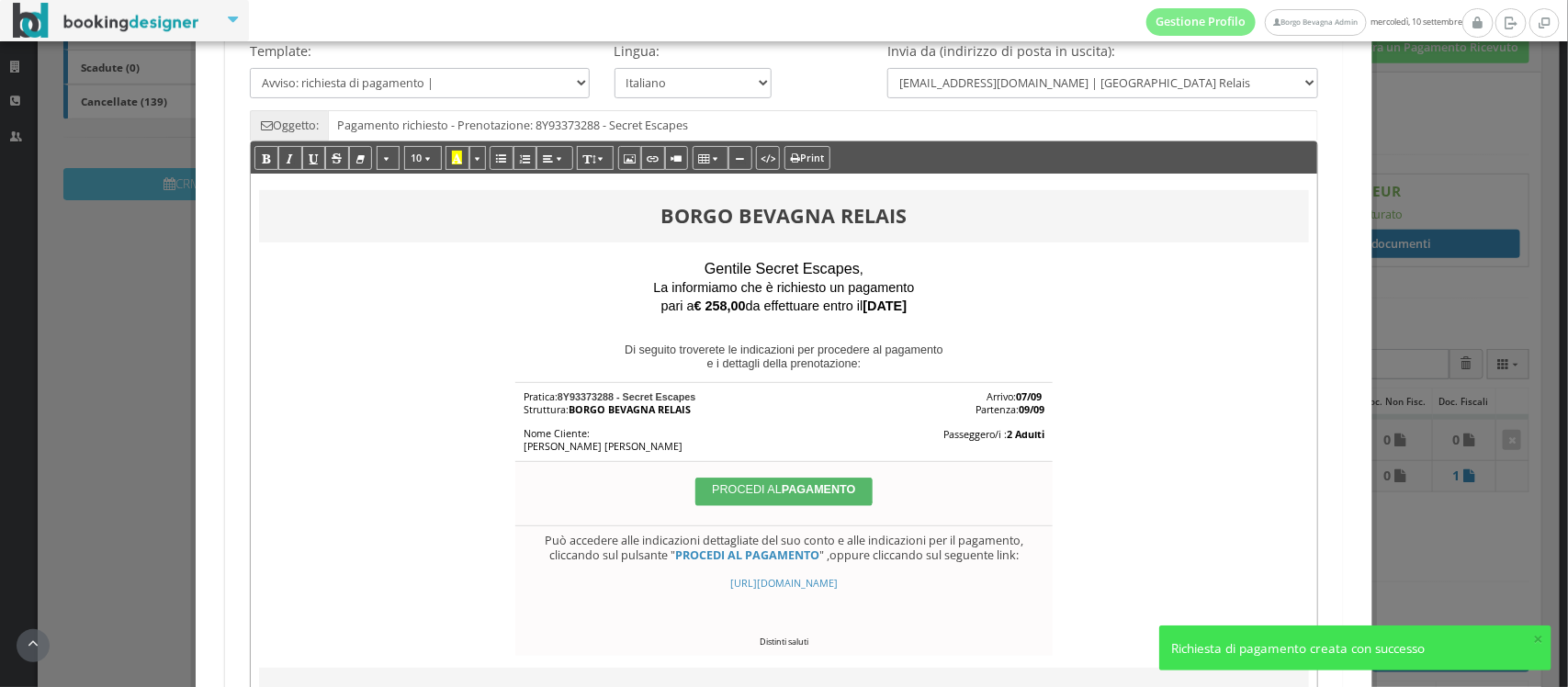
drag, startPoint x: 825, startPoint y: 600, endPoint x: 568, endPoint y: 572, distance: 258.5
click at [568, 578] on div "https://bookingdesigner.com/srv/borgobevagna/reservation-billing?code=8Y9337328…" at bounding box center [784, 585] width 521 height 13
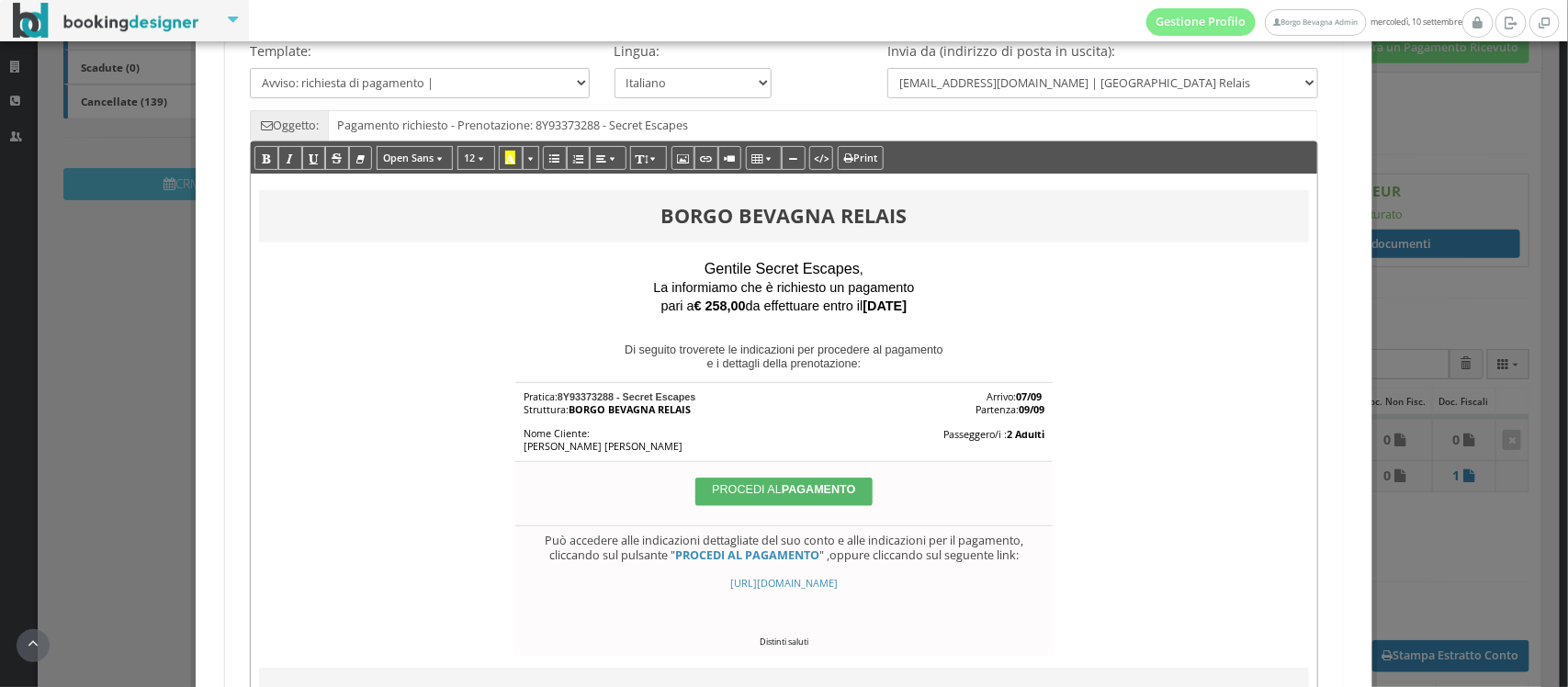
copy span "https://bookingdesigner.com/srv/borgobevagna/reservation-billing?code=8Y9337328…"
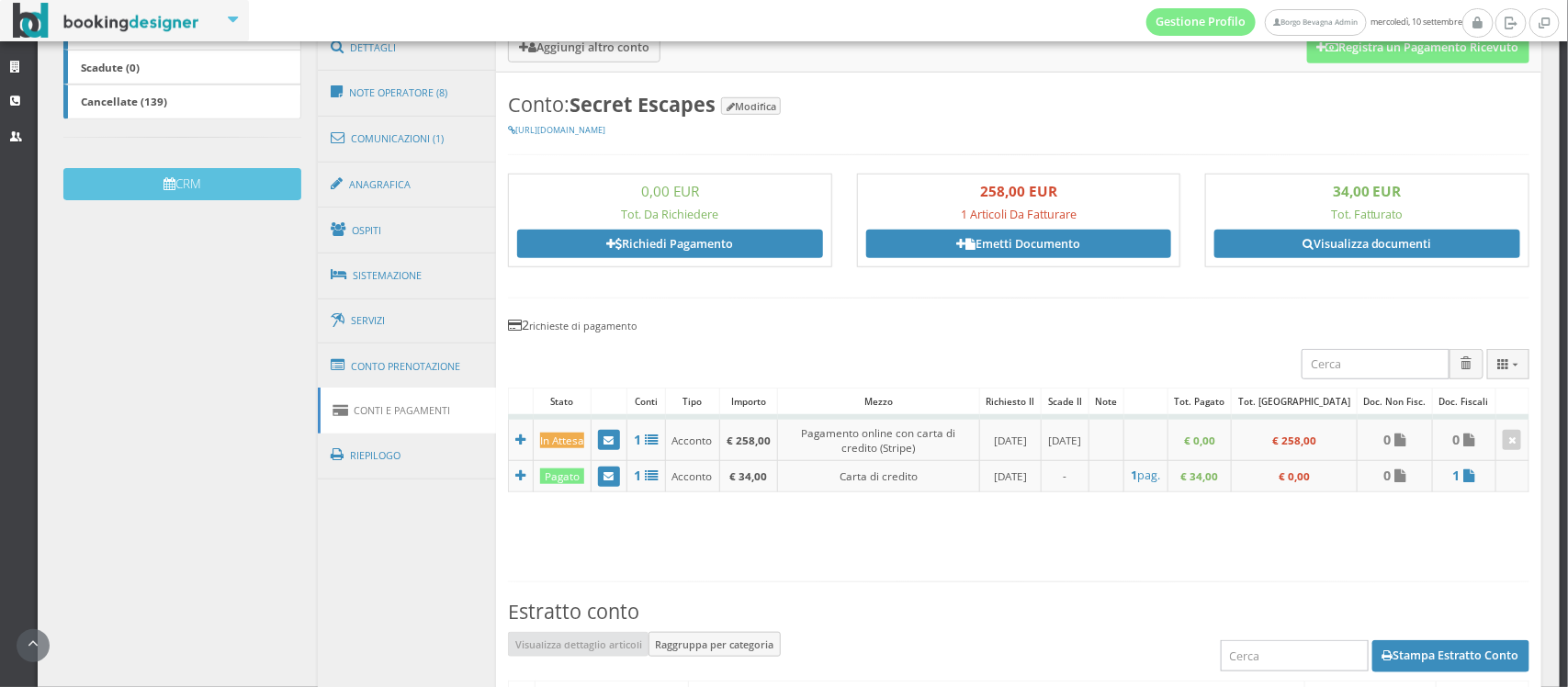
scroll to position [0, 0]
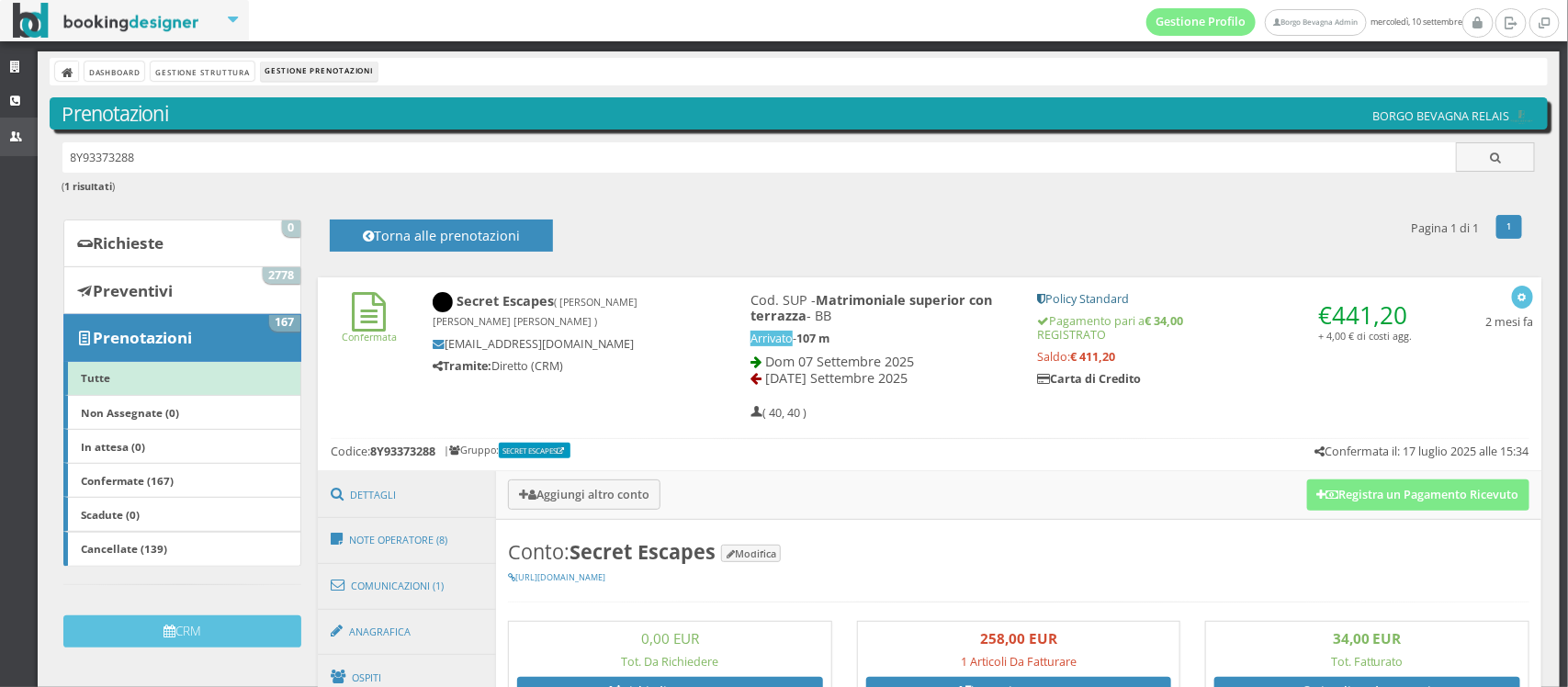
drag, startPoint x: 170, startPoint y: 152, endPoint x: 0, endPoint y: 153, distance: 170.0
click at [0, 153] on div "Strutture CRM Utenti Dashboard Gestione Struttura Gestione Prenotazioni Prenota…" at bounding box center [784, 369] width 1568 height 635
type input "hearing"
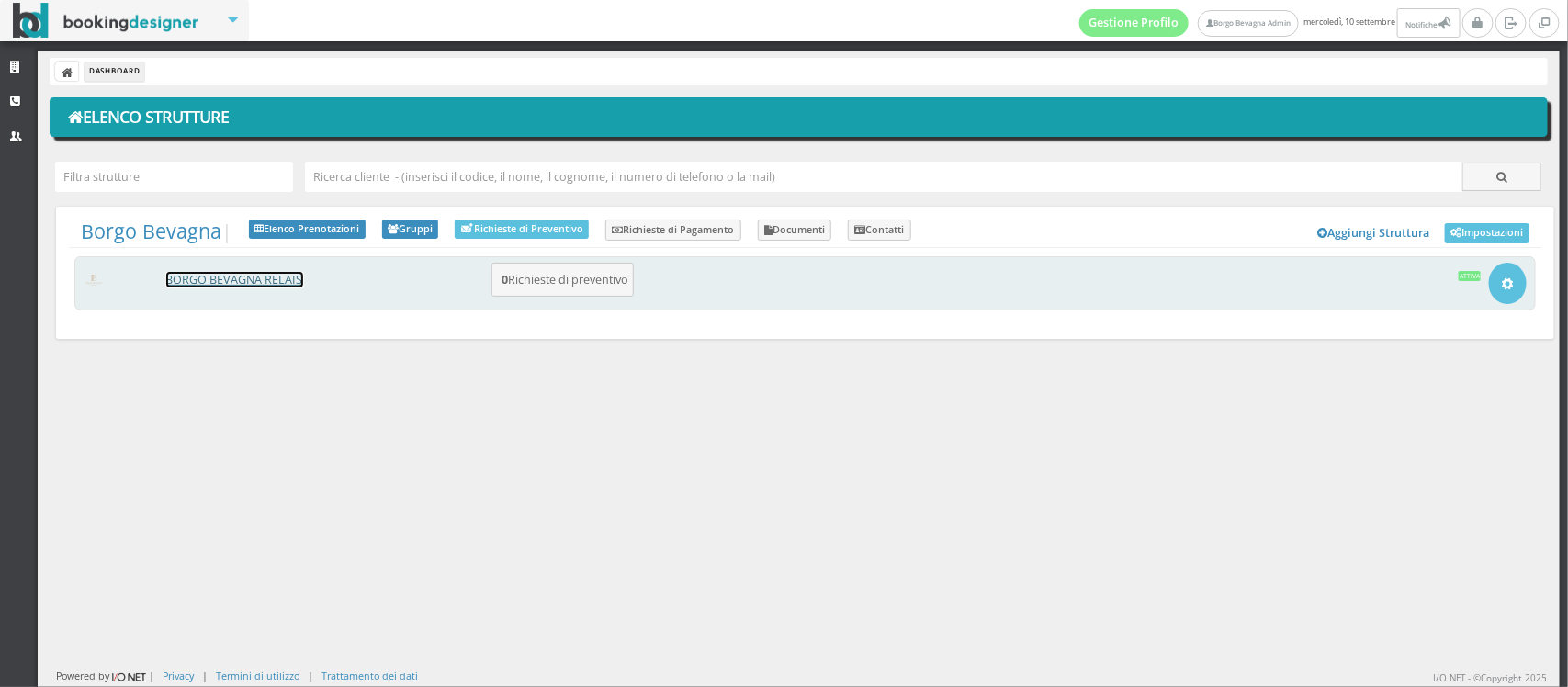
click at [212, 278] on link "BORGO BEVAGNA RELAIS" at bounding box center [235, 279] width 137 height 16
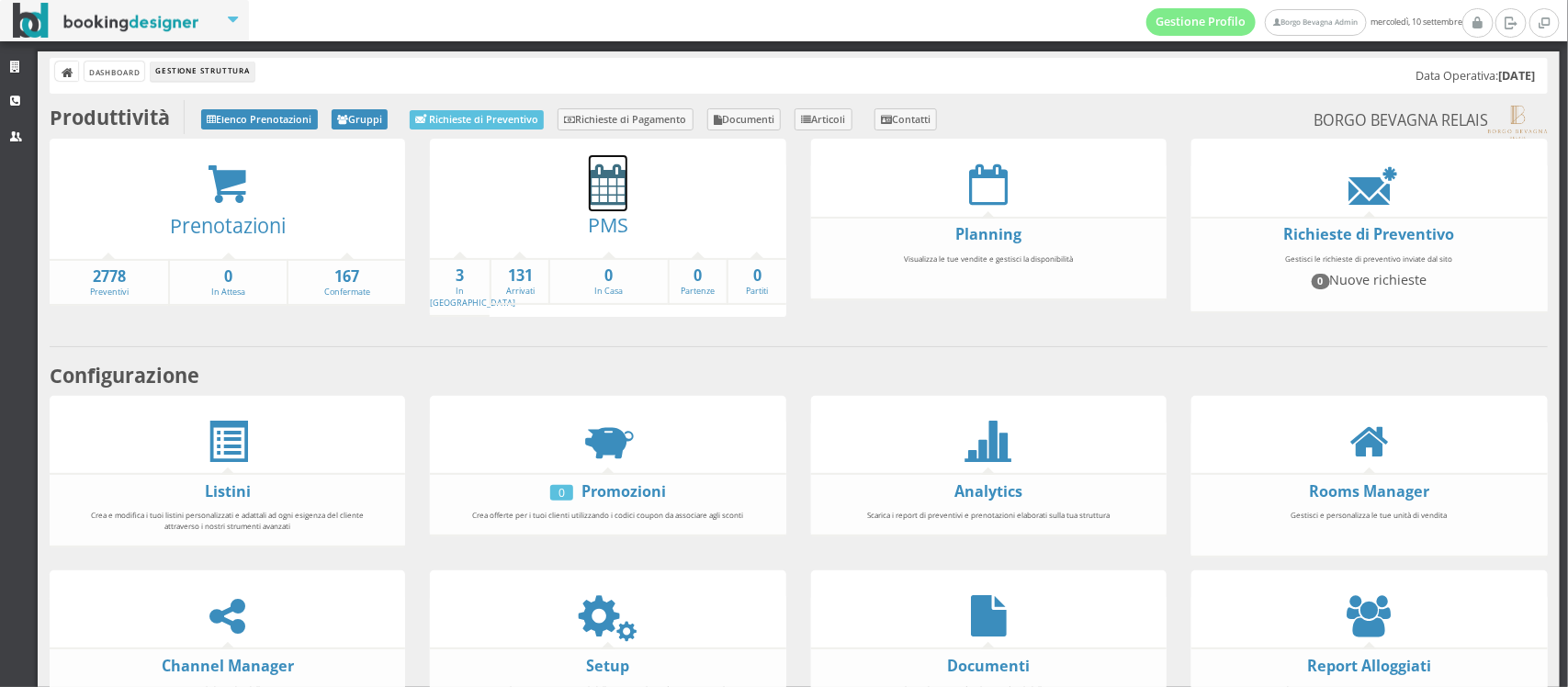
click at [594, 195] on icon at bounding box center [607, 184] width 39 height 41
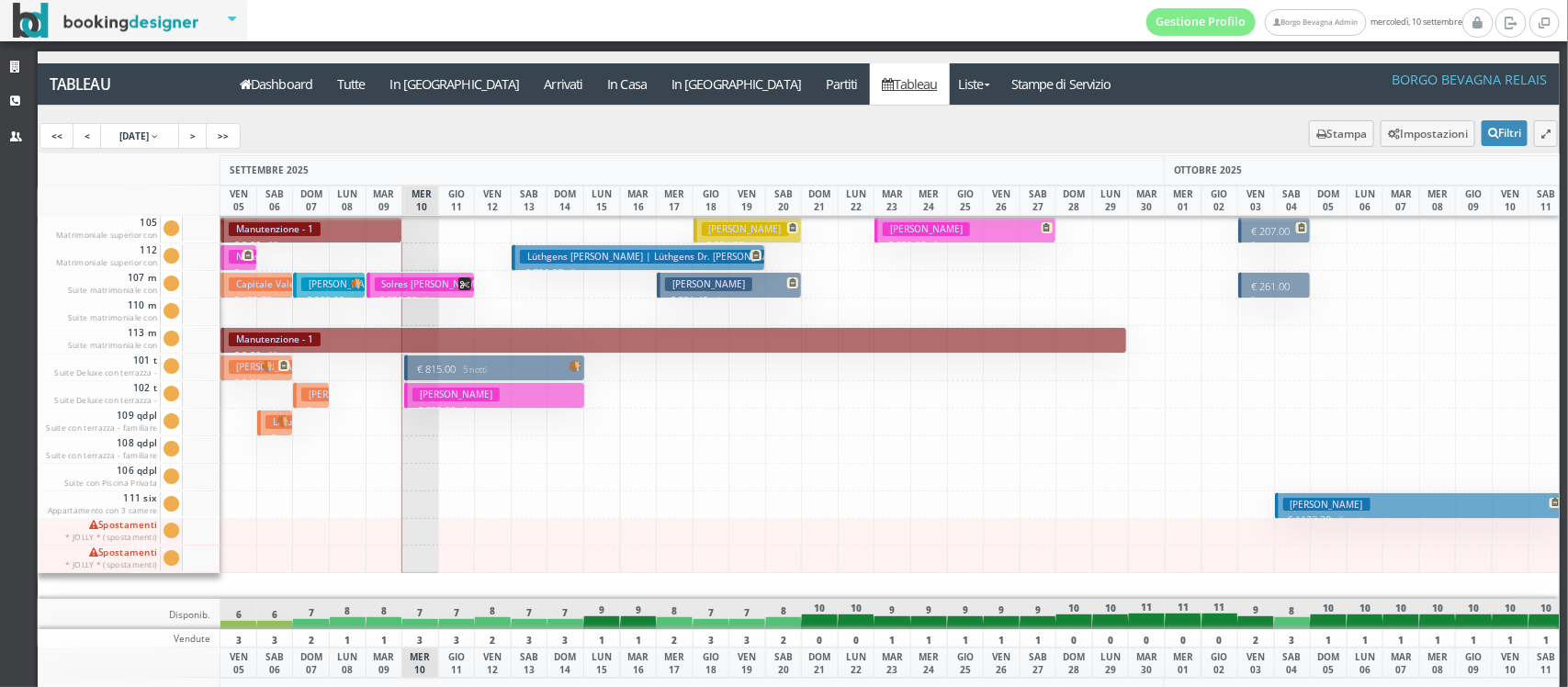
click at [718, 234] on h3 "[PERSON_NAME]" at bounding box center [745, 229] width 87 height 14
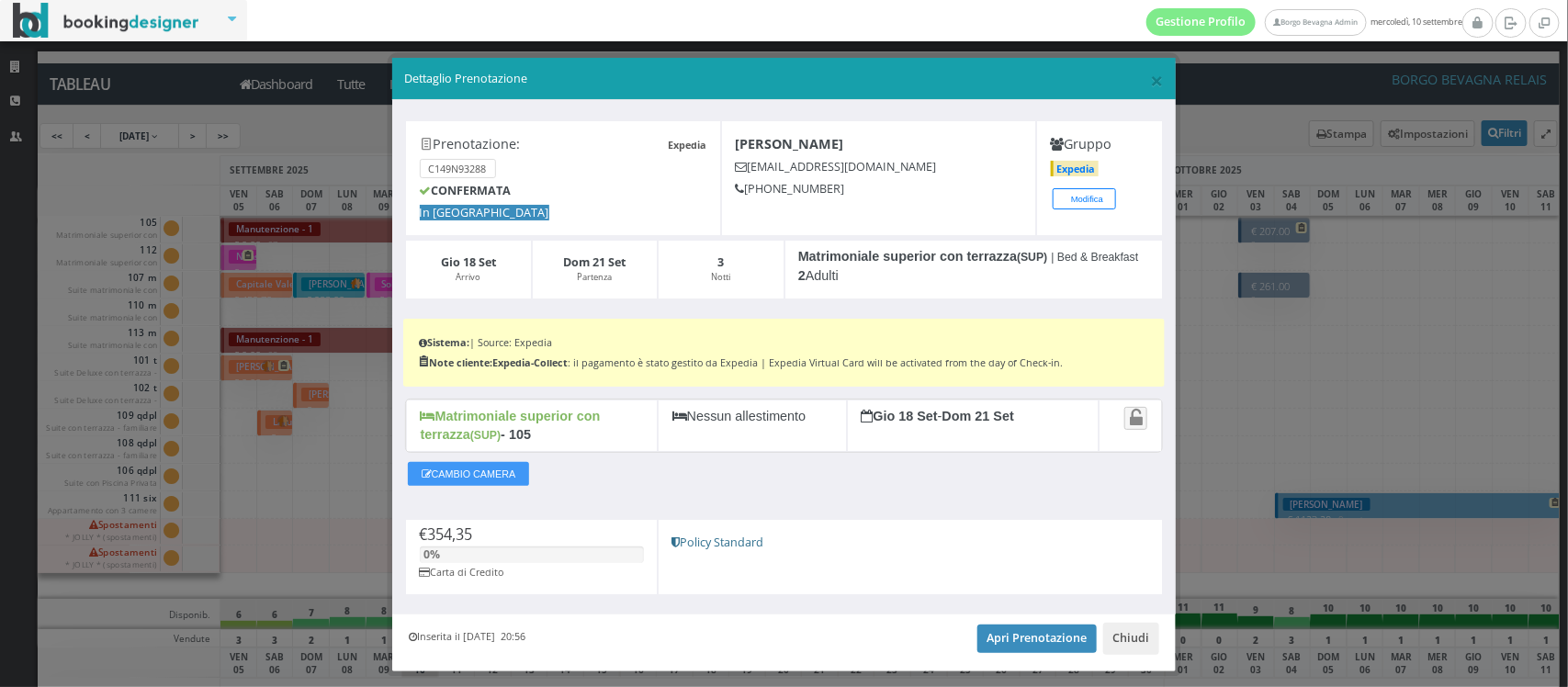
click at [792, 171] on h5 "f3knp781b4@m.expediapartnercentral.com" at bounding box center [879, 166] width 288 height 14
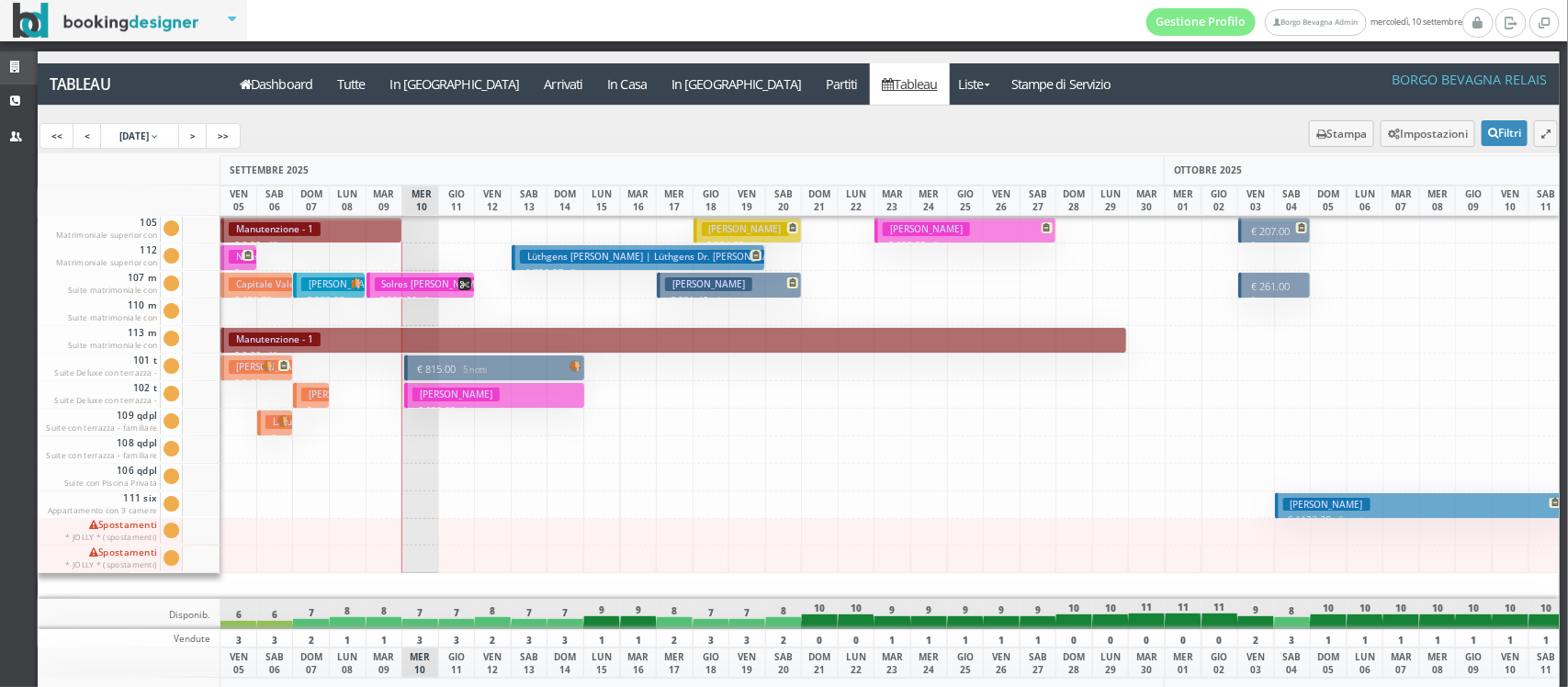
click at [23, 66] on icon at bounding box center [18, 67] width 15 height 12
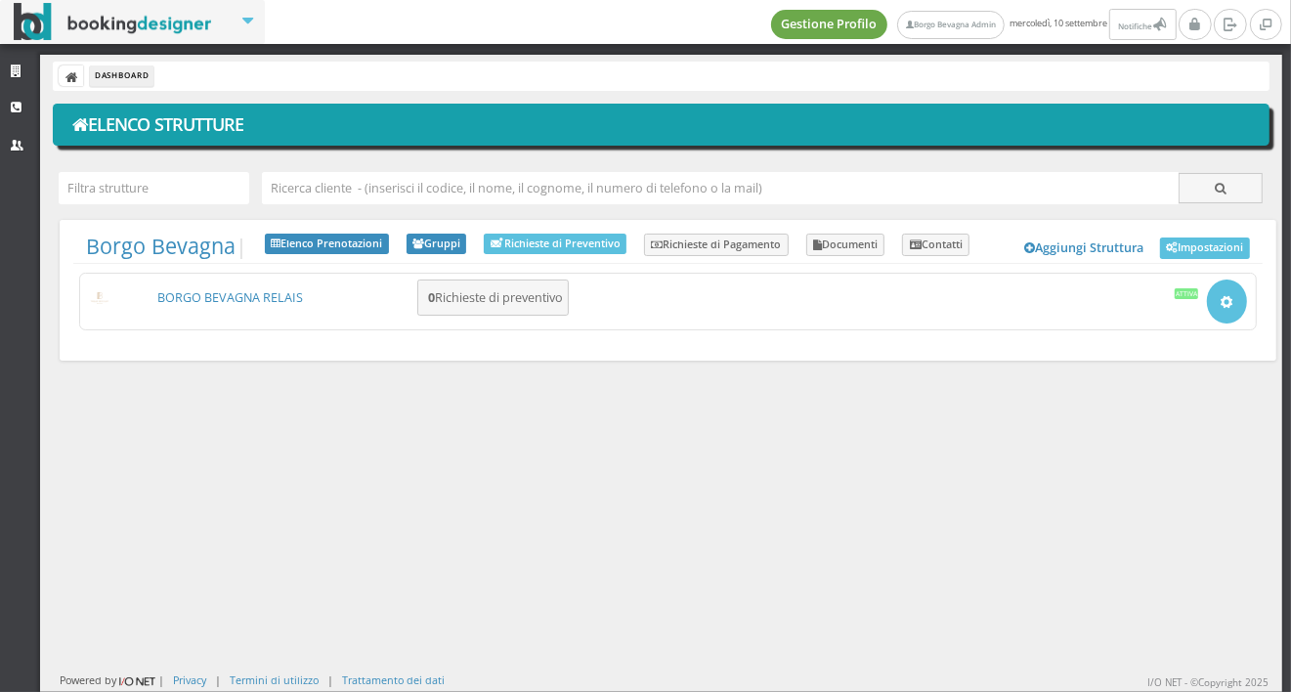
click at [816, 20] on link "Gestione Profilo" at bounding box center [829, 24] width 117 height 29
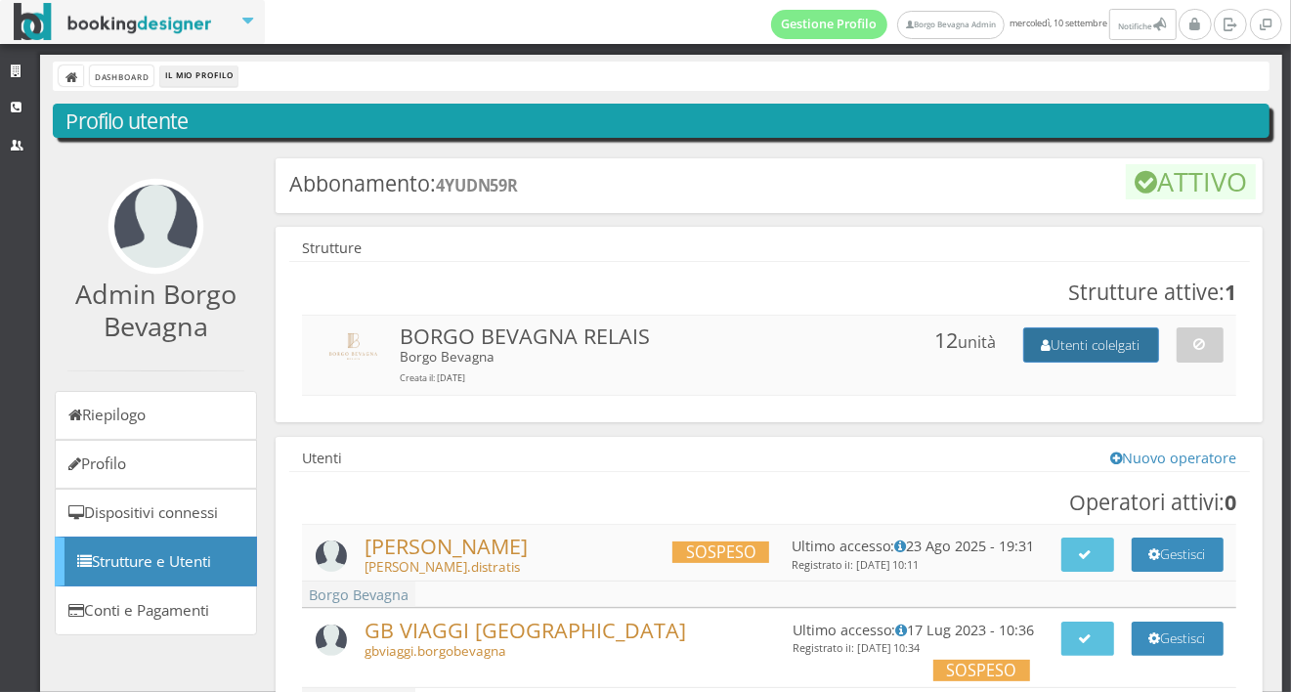
drag, startPoint x: 0, startPoint y: 0, endPoint x: 1063, endPoint y: 350, distance: 1119.5
click at [1063, 350] on div "Strutture Strutture attive: 1 BORGO BEVAGNA RELAIS Borgo Bevagna Creata il: [DA…" at bounding box center [769, 324] width 987 height 195
click at [1063, 350] on button "Utenti colelgati" at bounding box center [1091, 344] width 136 height 34
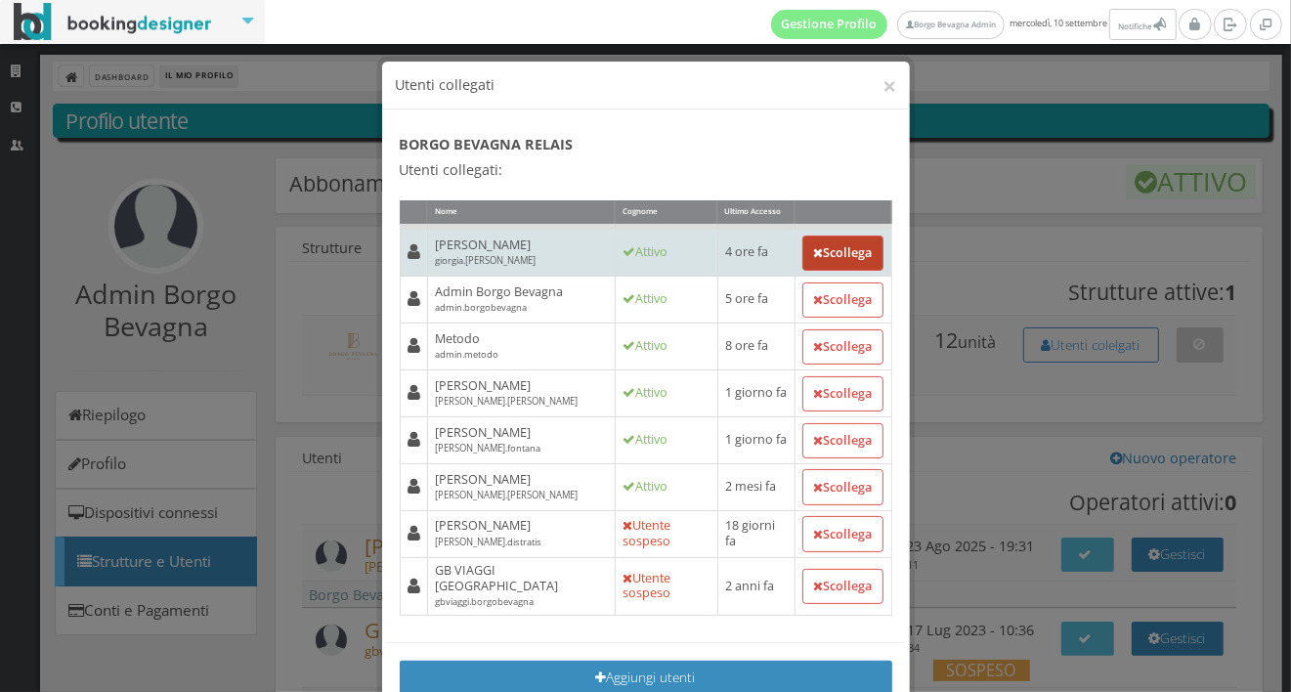
click at [818, 264] on button "Scollega" at bounding box center [843, 253] width 82 height 35
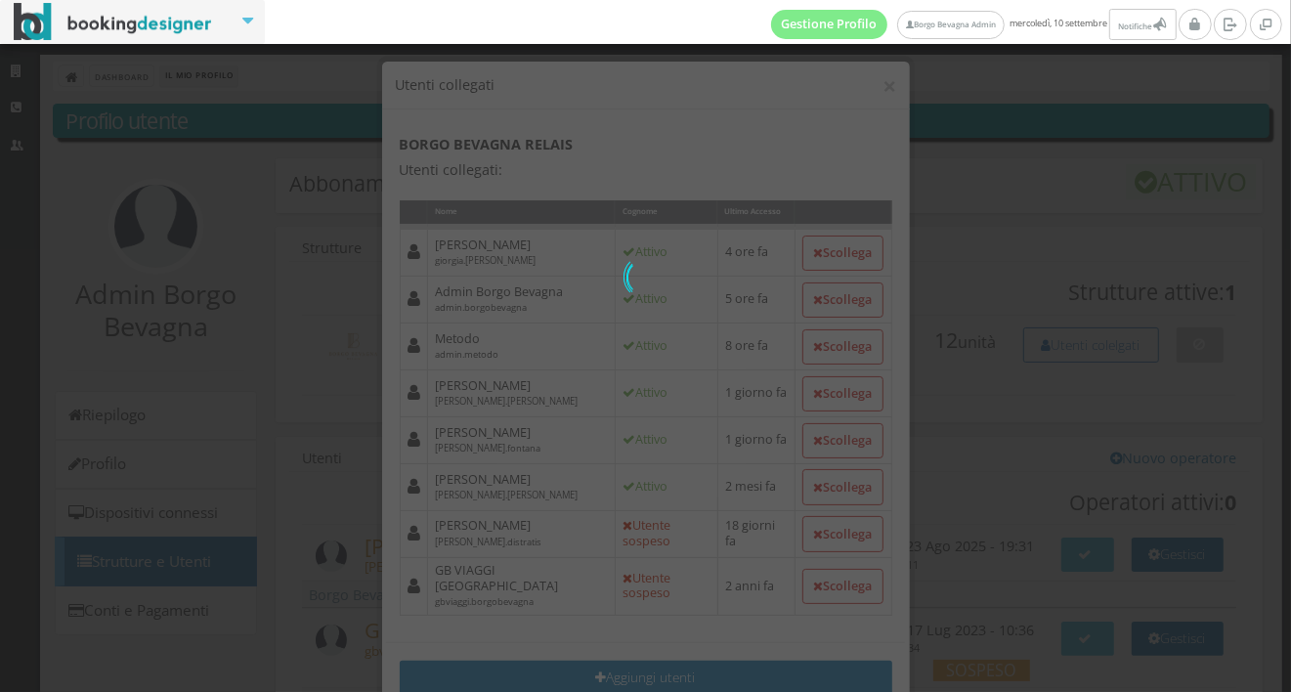
click at [655, 206] on div "0 di 0" at bounding box center [645, 346] width 1291 height 692
click at [814, 16] on link "Gestione Profilo" at bounding box center [829, 24] width 117 height 29
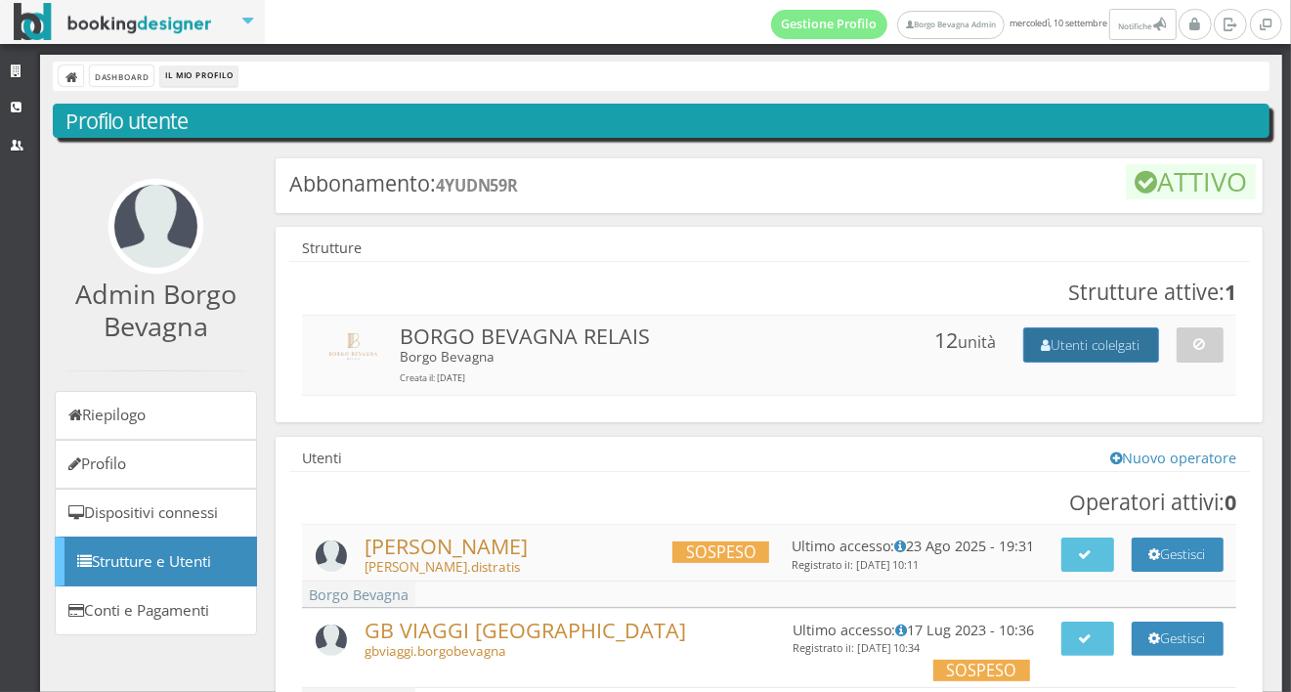
click at [1028, 340] on button "Utenti colelgati" at bounding box center [1091, 344] width 136 height 34
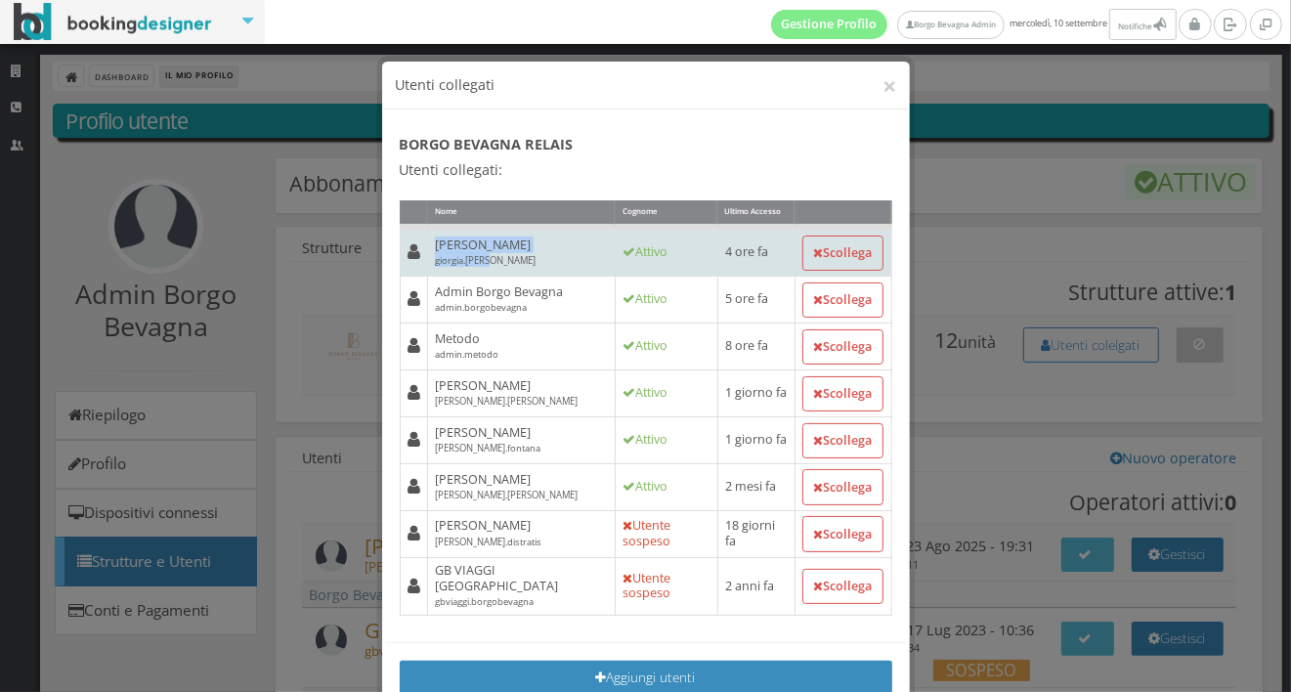
drag, startPoint x: 418, startPoint y: 247, endPoint x: 511, endPoint y: 260, distance: 93.7
click at [511, 260] on td "[PERSON_NAME].[PERSON_NAME]" at bounding box center [521, 251] width 188 height 49
copy h5 "[PERSON_NAME].[PERSON_NAME]"
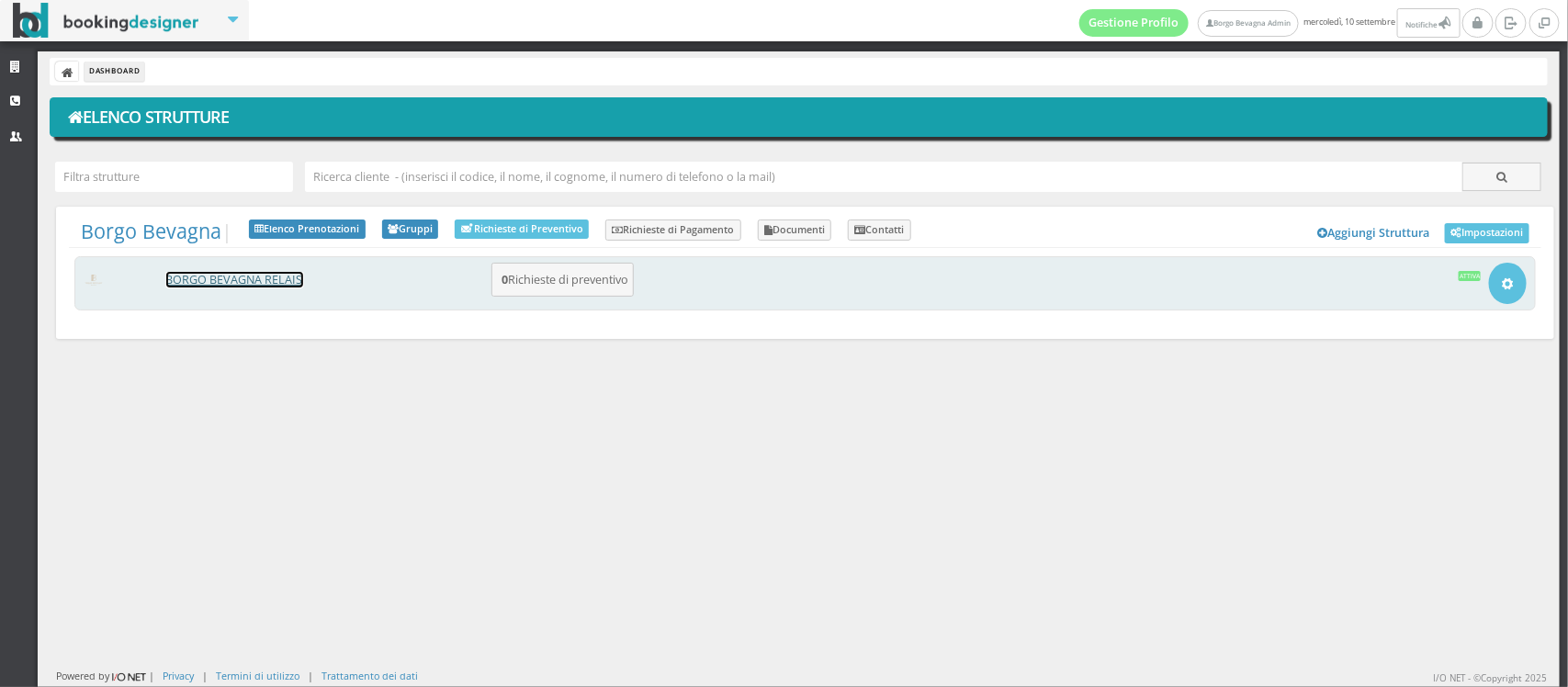
click at [243, 277] on link "BORGO BEVAGNA RELAIS" at bounding box center [235, 279] width 137 height 16
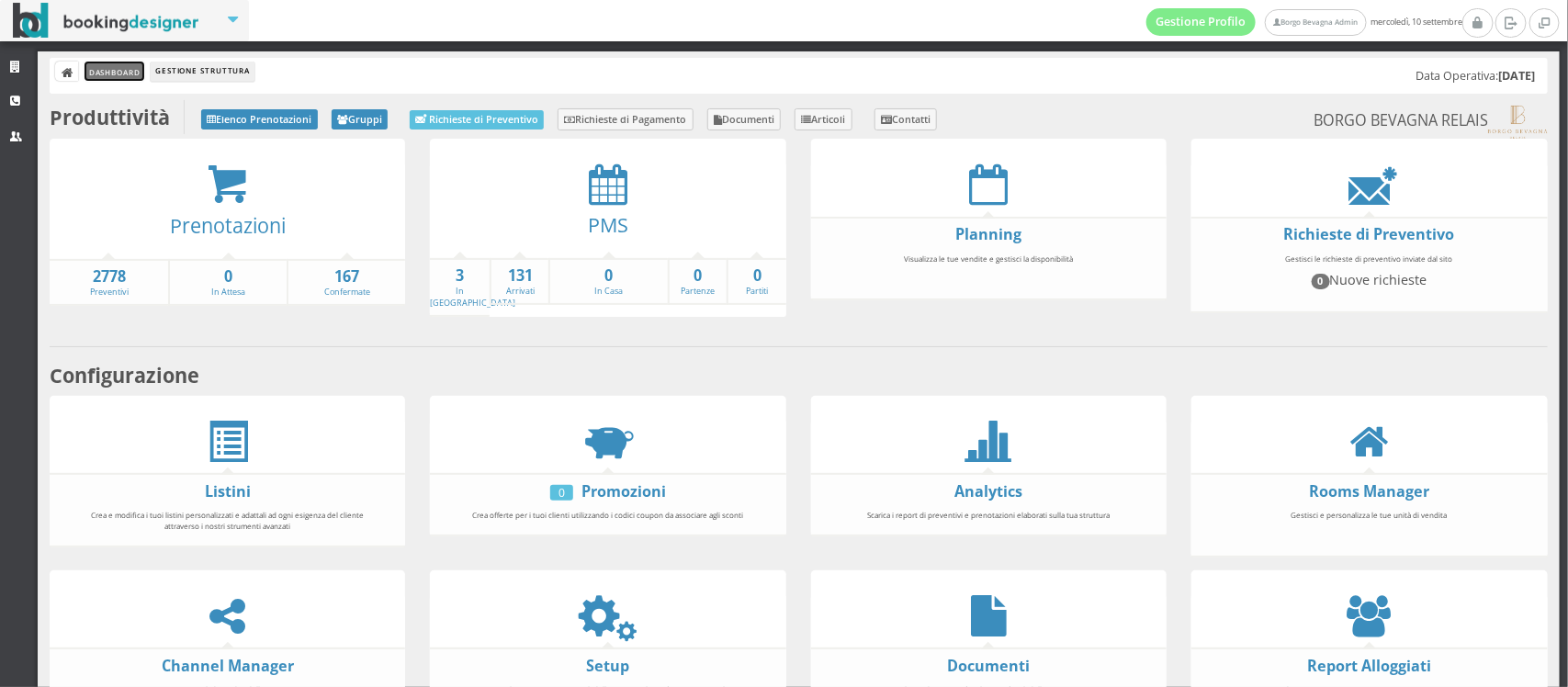
click at [115, 74] on link "Dashboard" at bounding box center [115, 70] width 60 height 20
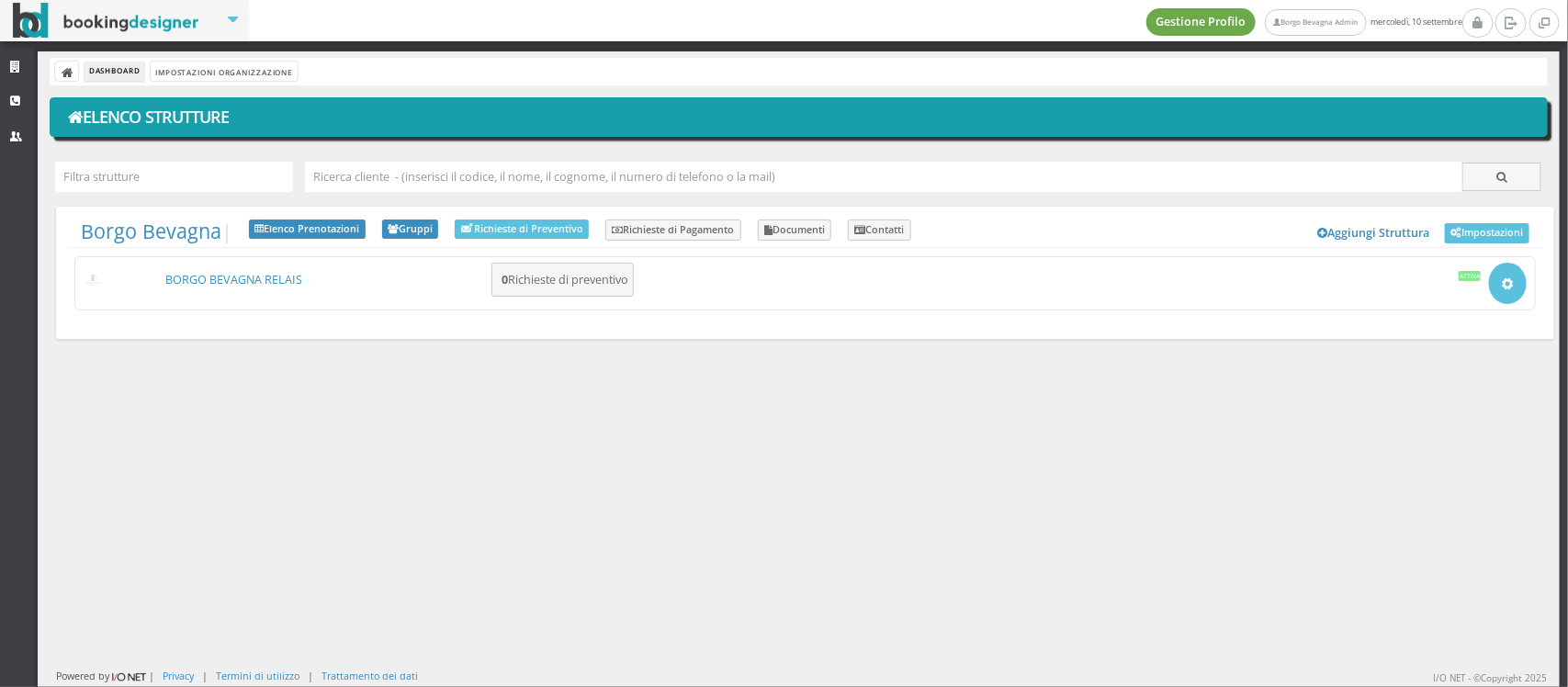
click at [1158, 27] on link "Gestione Profilo" at bounding box center [1201, 22] width 110 height 27
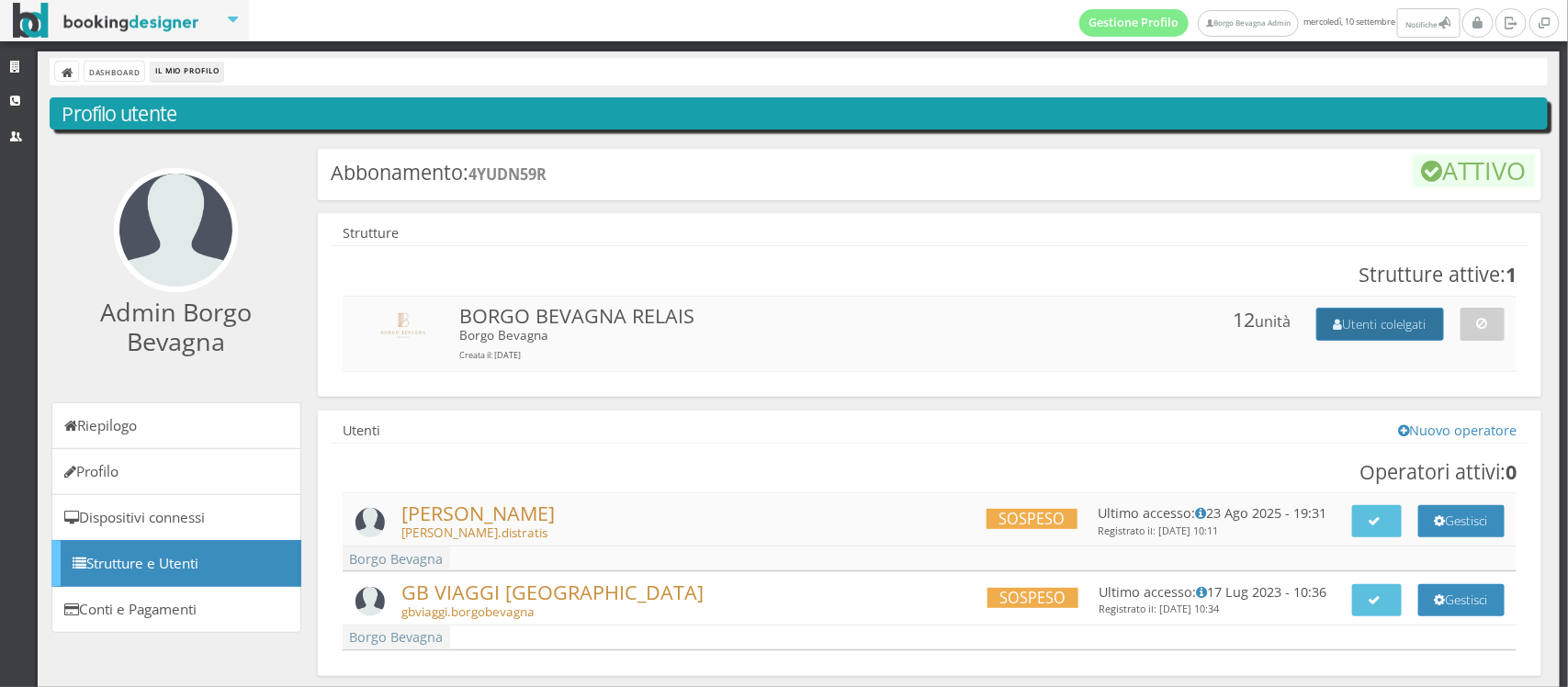
click at [1356, 314] on button "Utenti colelgati" at bounding box center [1381, 323] width 128 height 32
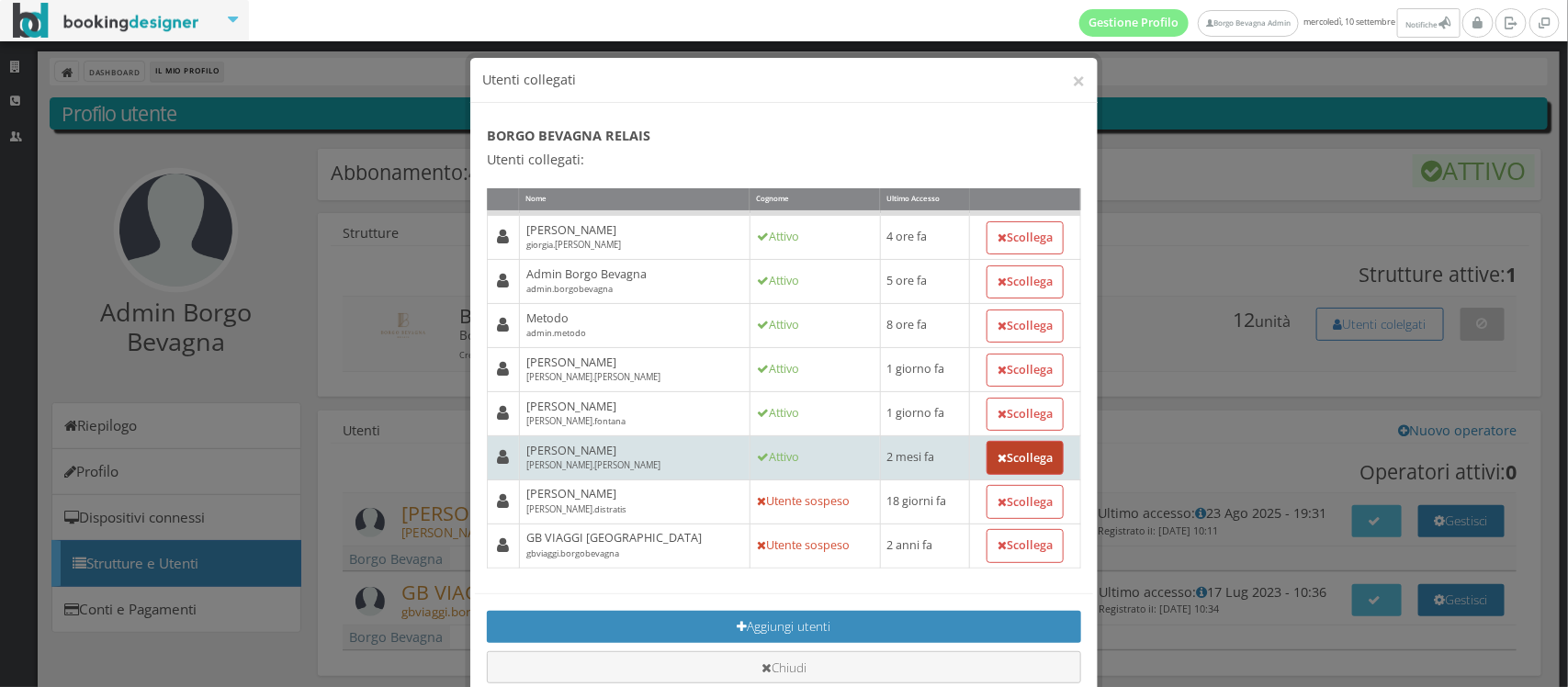
click at [1001, 456] on button "Scollega" at bounding box center [1026, 457] width 77 height 33
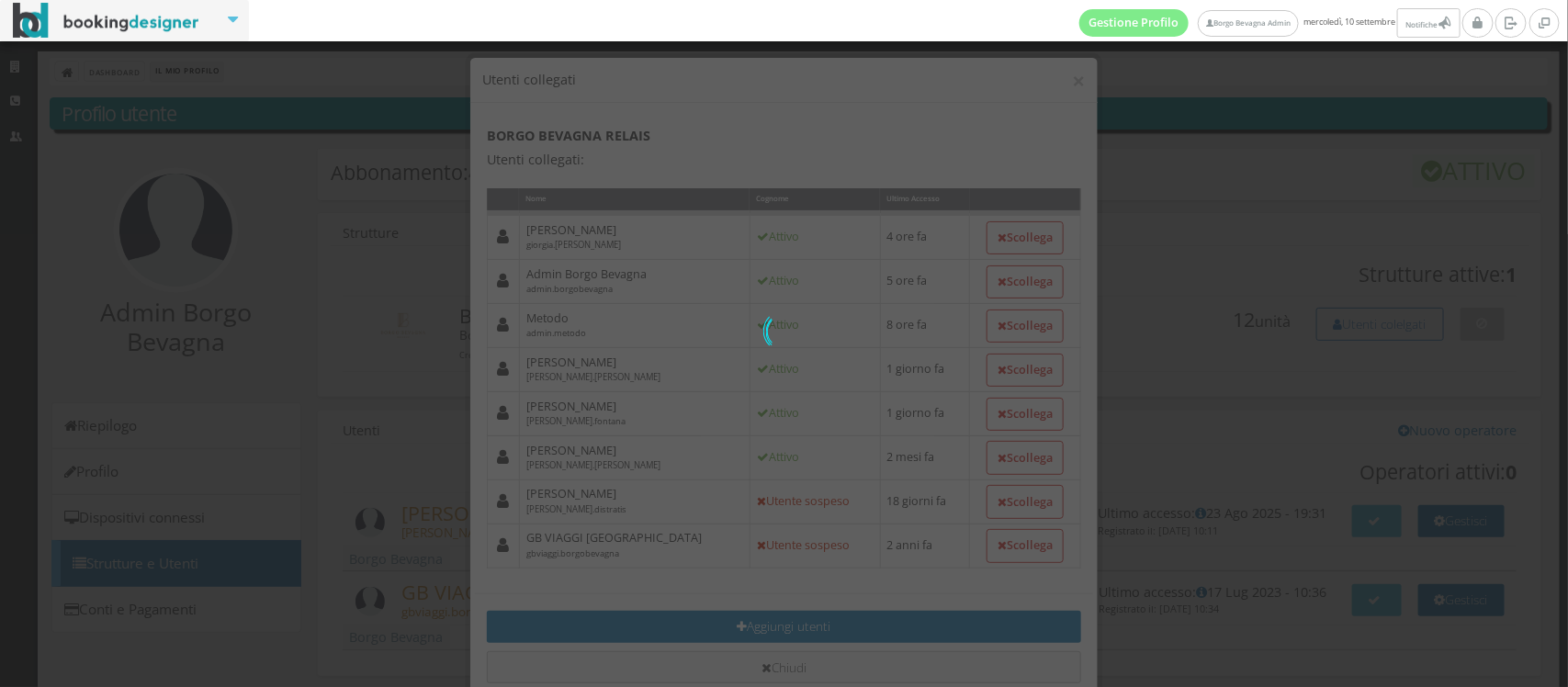
click at [870, 253] on div "0 di 0" at bounding box center [784, 343] width 1568 height 687
click at [843, 111] on div "0 di 0" at bounding box center [784, 343] width 1568 height 687
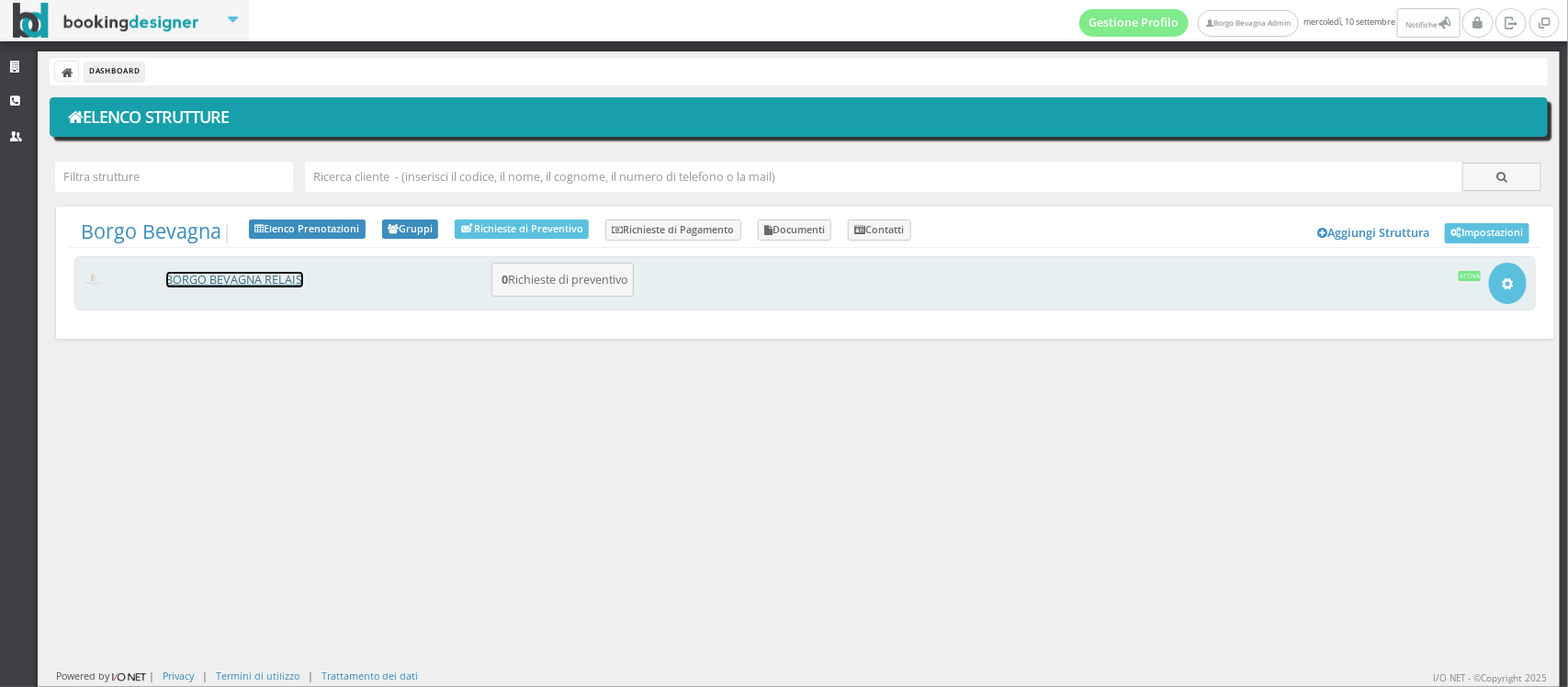
click at [200, 280] on link "BORGO BEVAGNA RELAIS" at bounding box center [235, 279] width 137 height 16
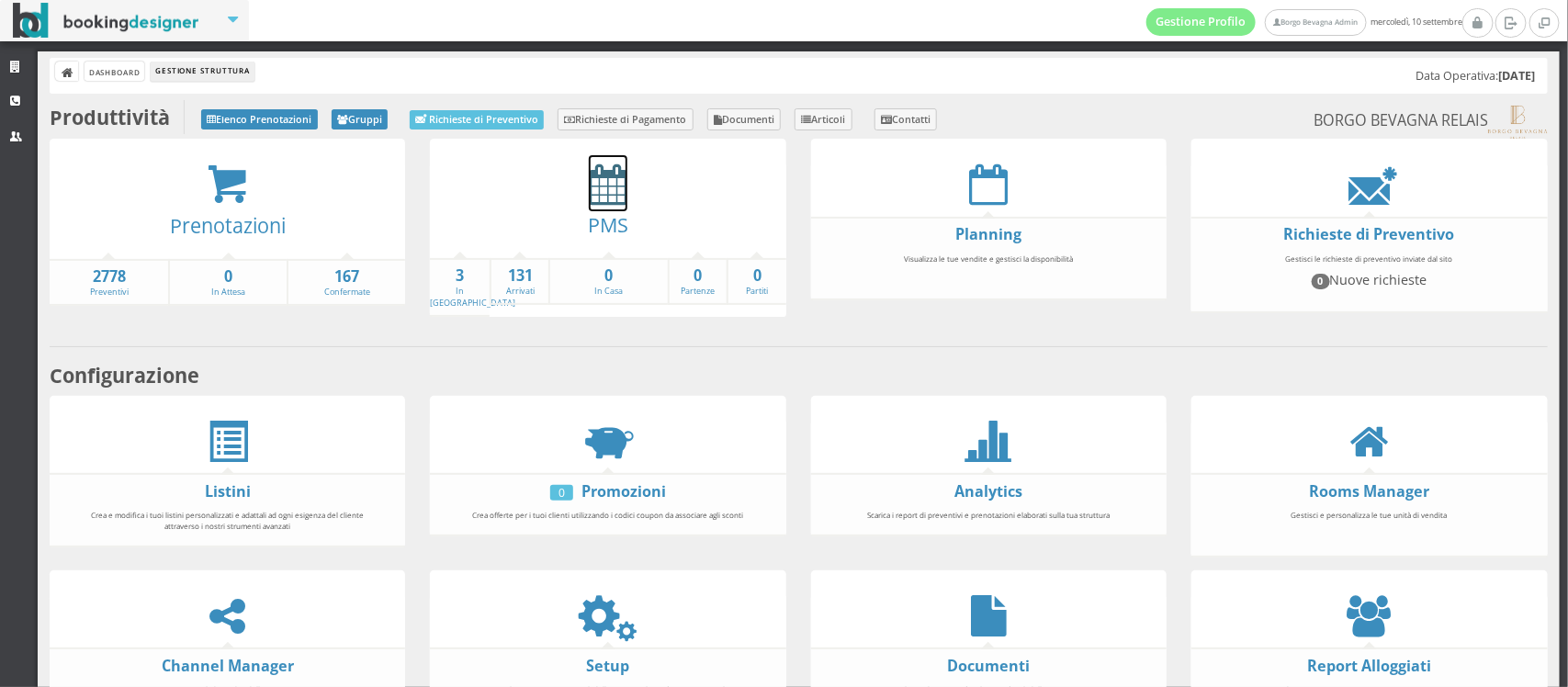
click at [590, 180] on icon at bounding box center [607, 184] width 39 height 41
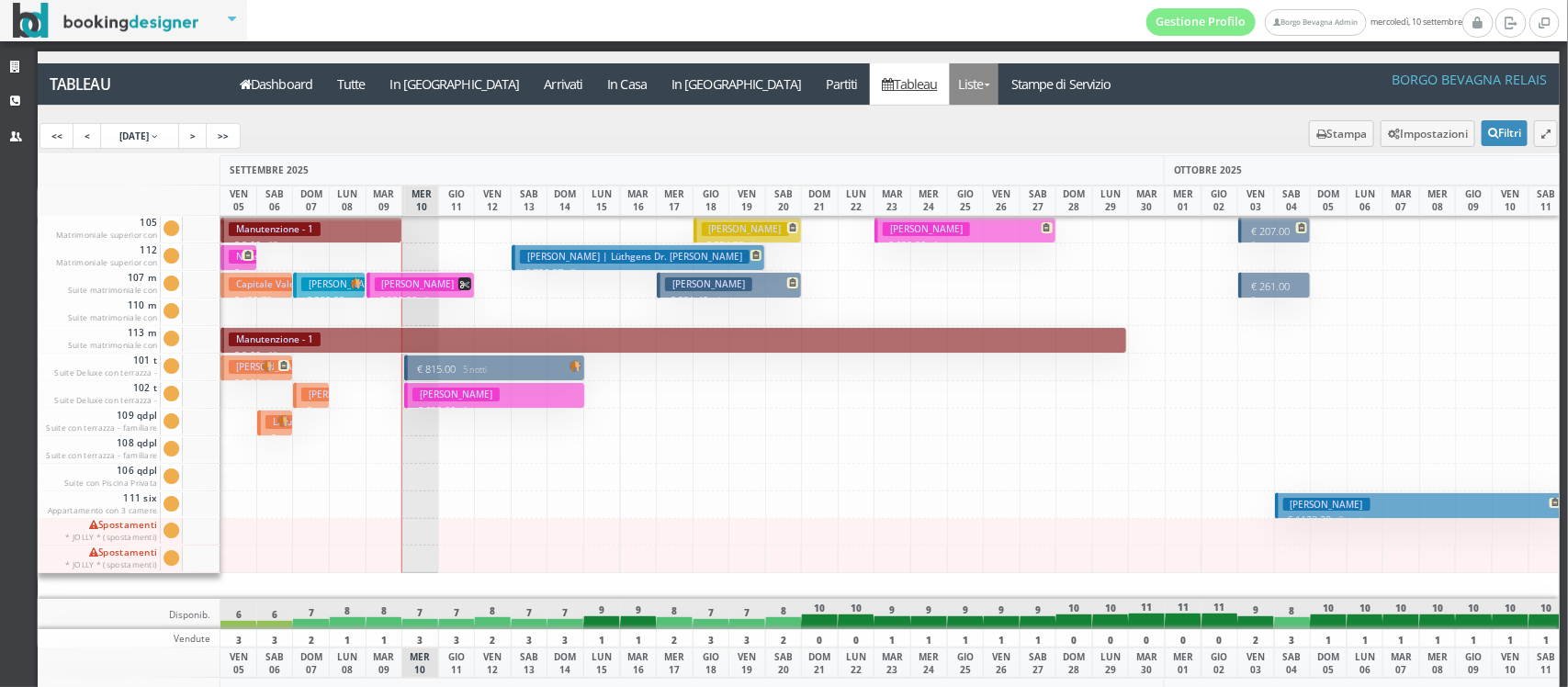
scroll to position [47, 0]
